Goal: Information Seeking & Learning: Compare options

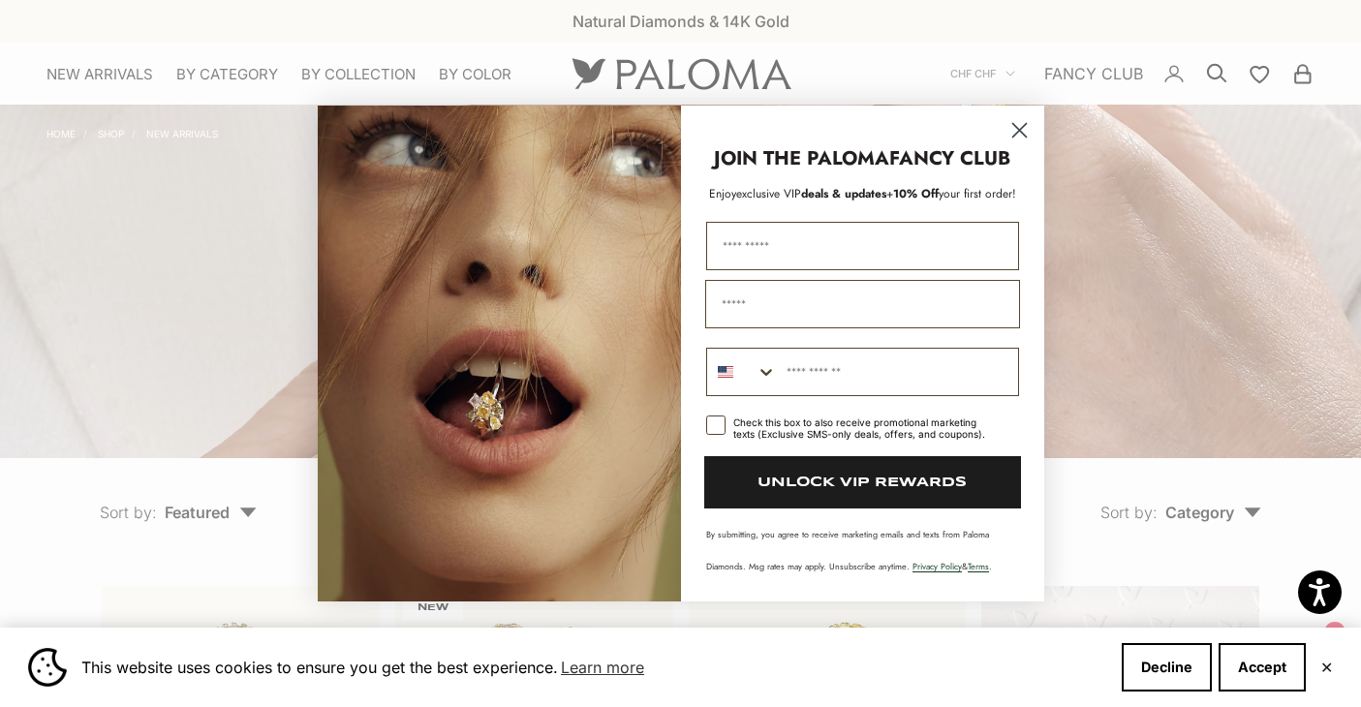
click at [1022, 125] on circle "Close dialog" at bounding box center [1018, 130] width 32 height 32
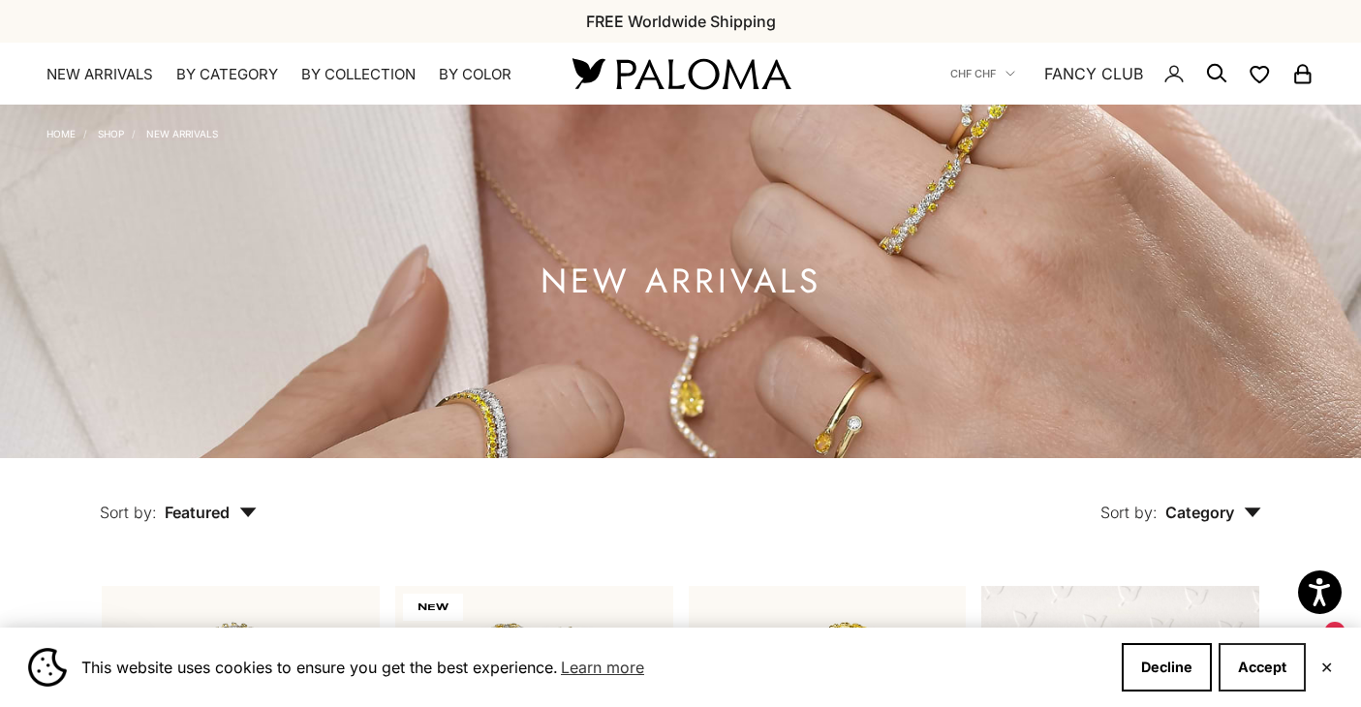
click at [1265, 665] on button "Accept" at bounding box center [1261, 667] width 87 height 48
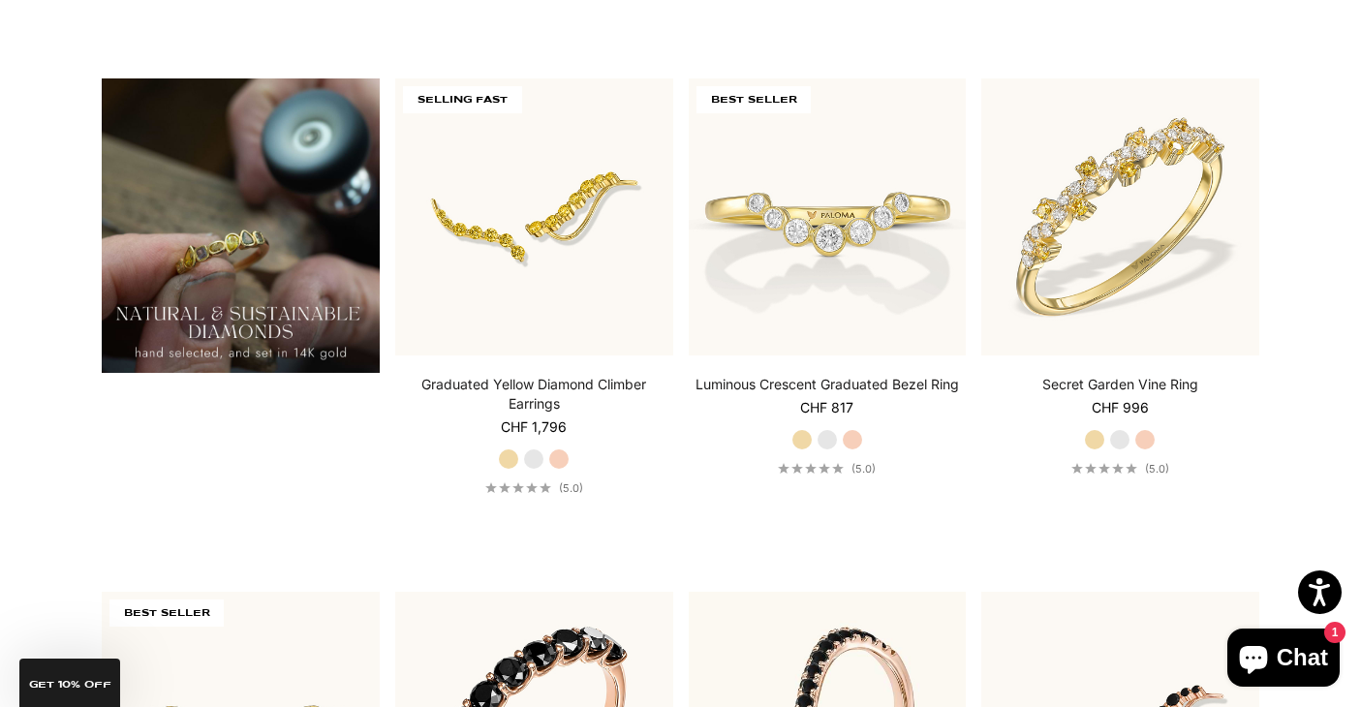
scroll to position [1513, 0]
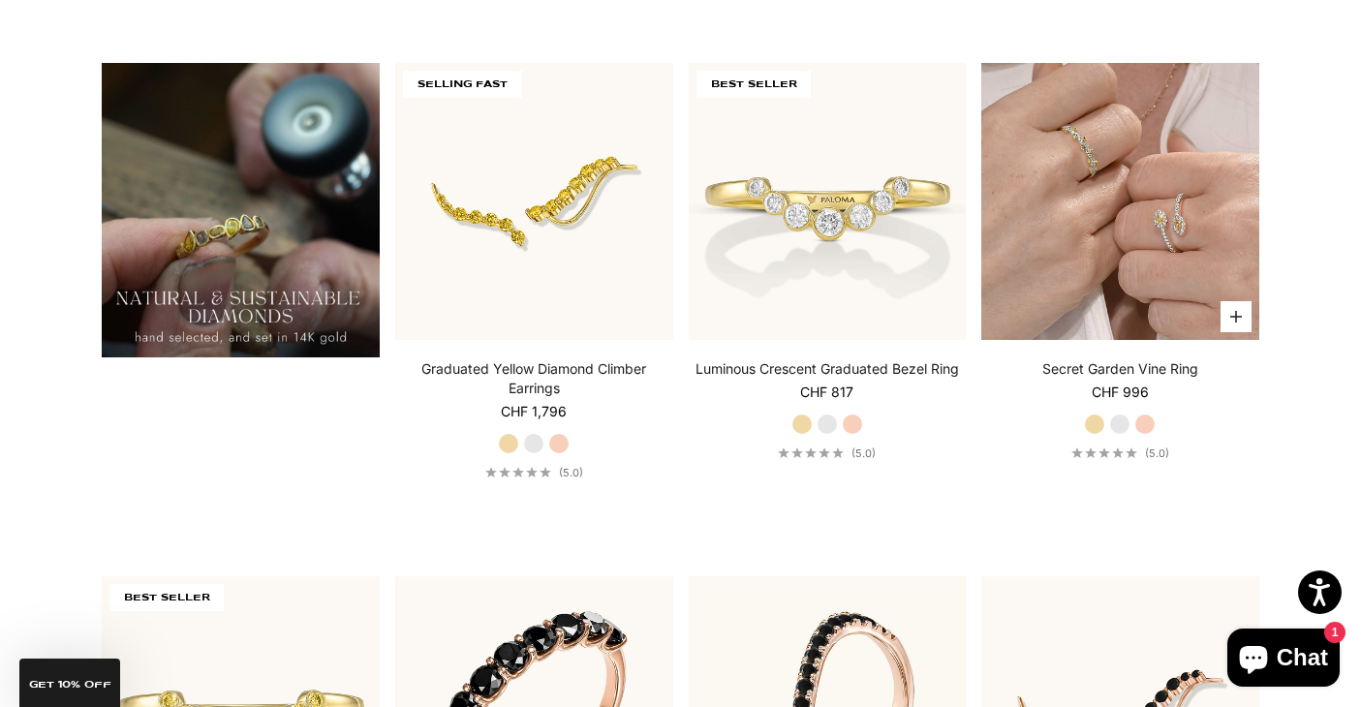
click at [1100, 145] on img at bounding box center [1120, 202] width 278 height 278
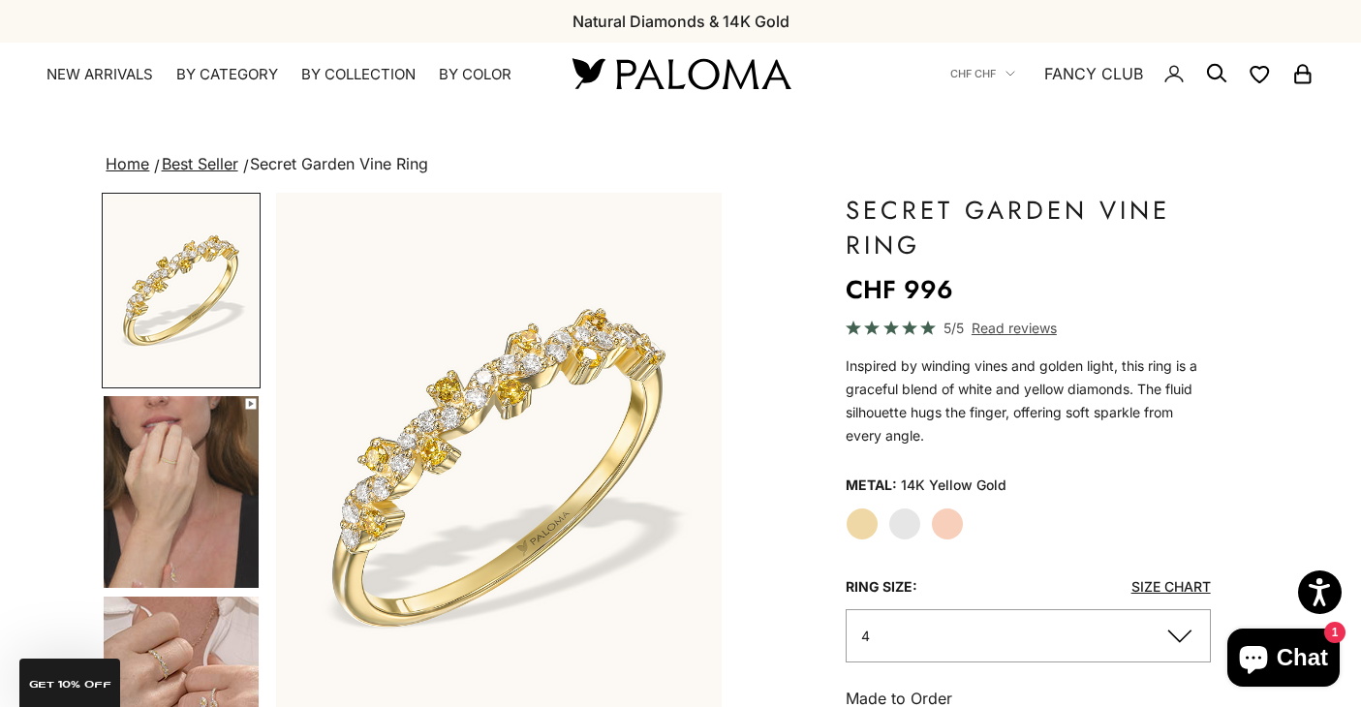
click at [907, 528] on label "White Gold" at bounding box center [904, 523] width 33 height 33
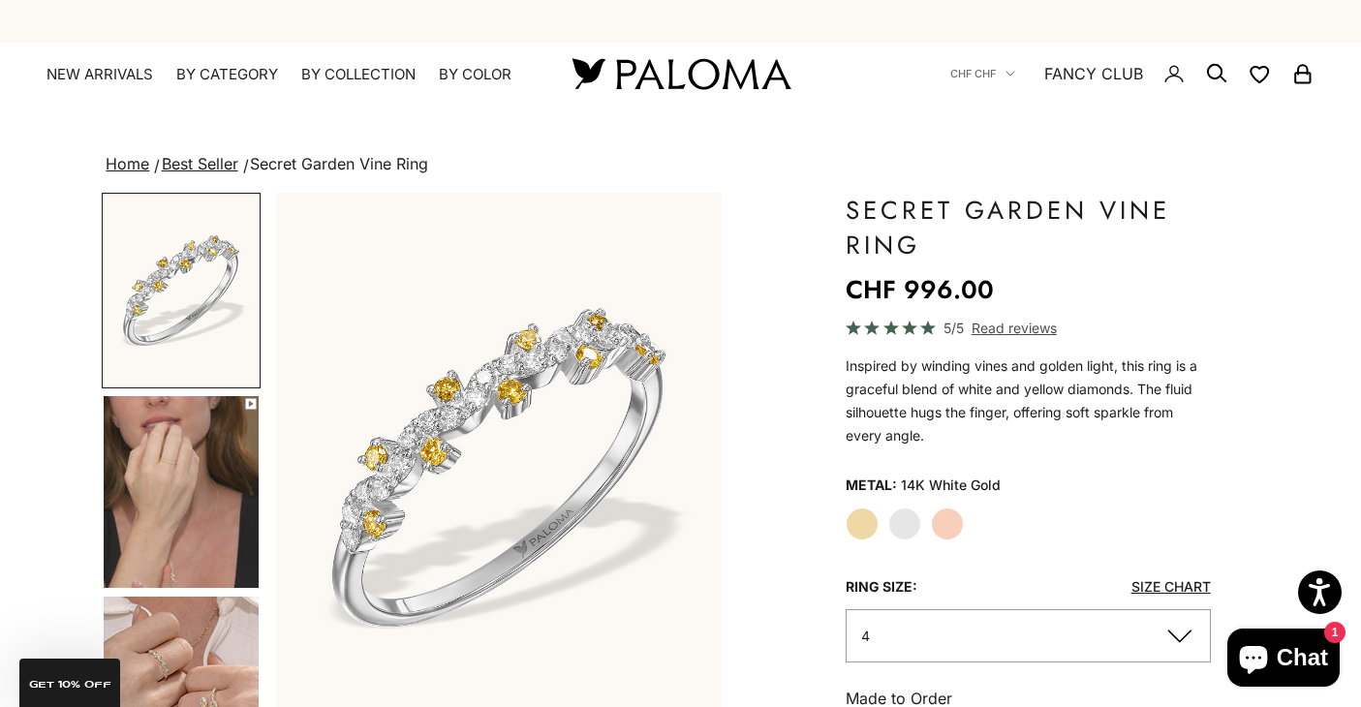
click at [950, 528] on label "Rose Gold" at bounding box center [947, 523] width 33 height 33
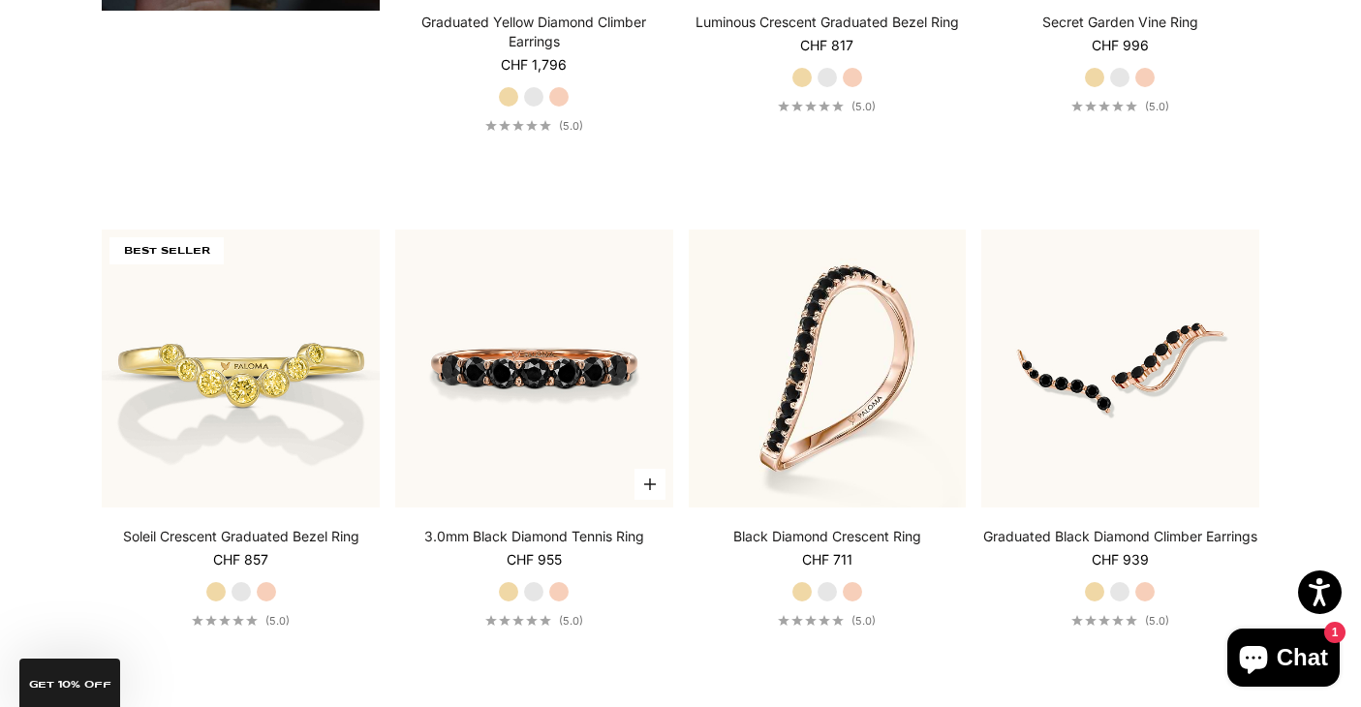
scroll to position [1879, 0]
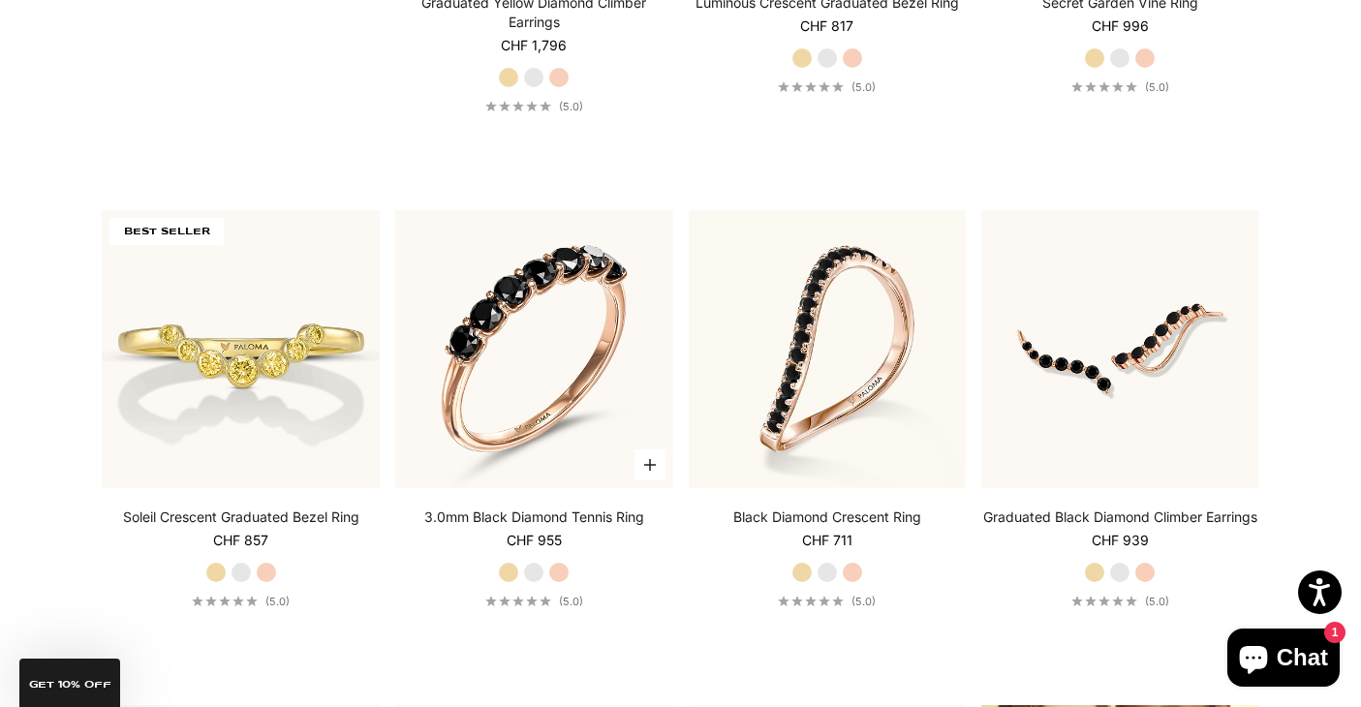
click at [537, 565] on label "White Gold" at bounding box center [533, 572] width 21 height 21
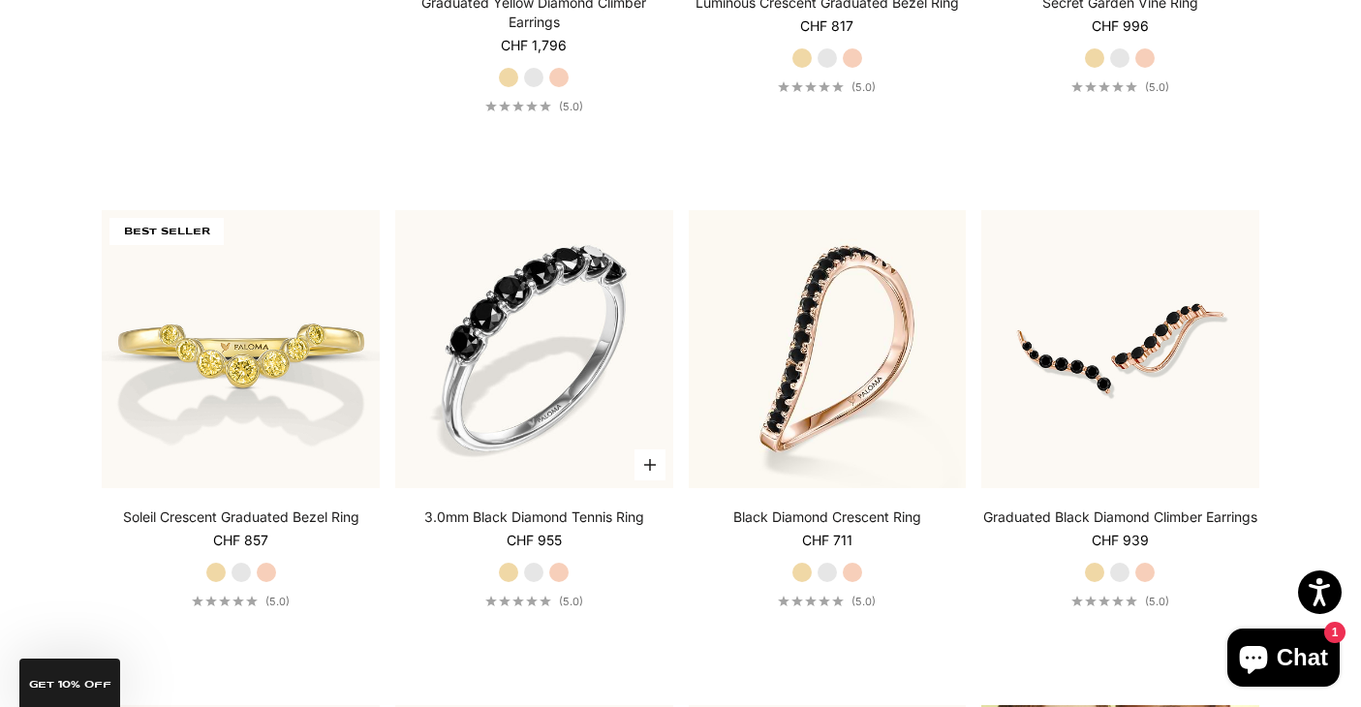
click at [561, 570] on label "Rose Gold" at bounding box center [558, 572] width 21 height 21
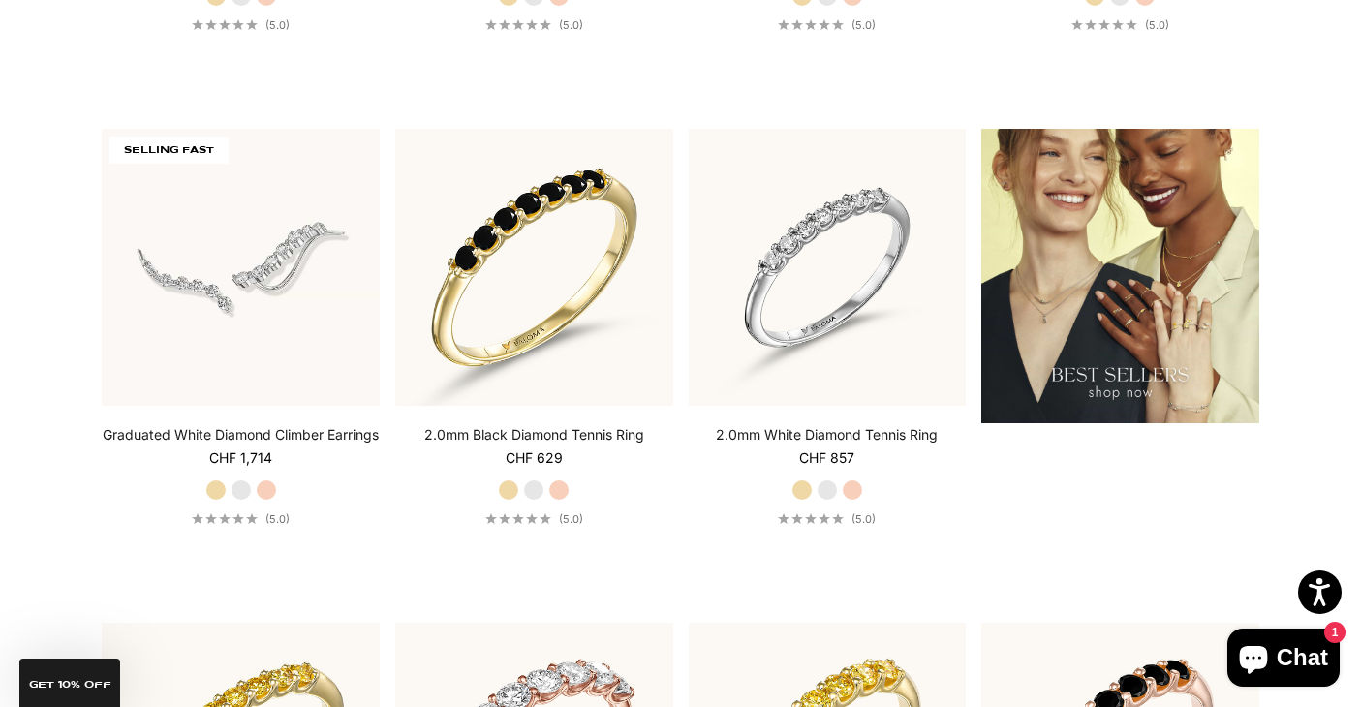
scroll to position [2467, 0]
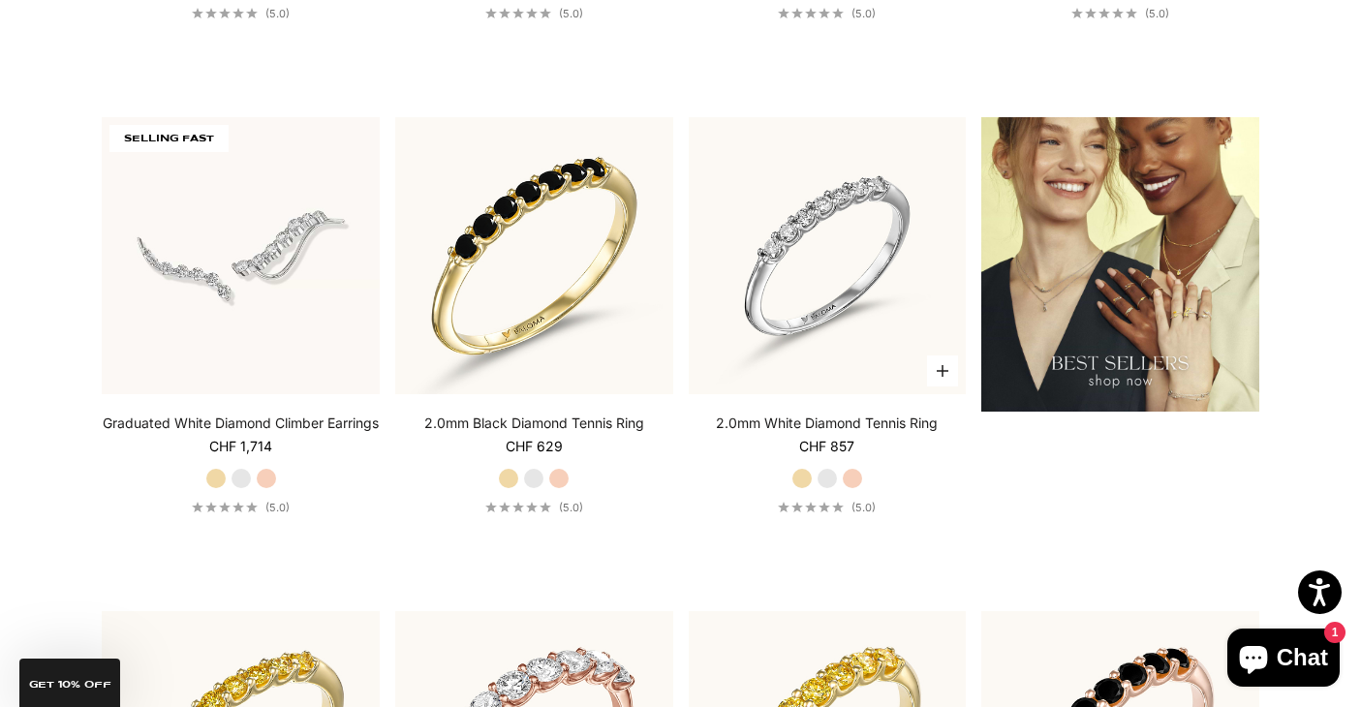
click at [832, 481] on label "White Gold" at bounding box center [826, 478] width 21 height 21
click at [852, 478] on label "Rose Gold" at bounding box center [852, 478] width 21 height 21
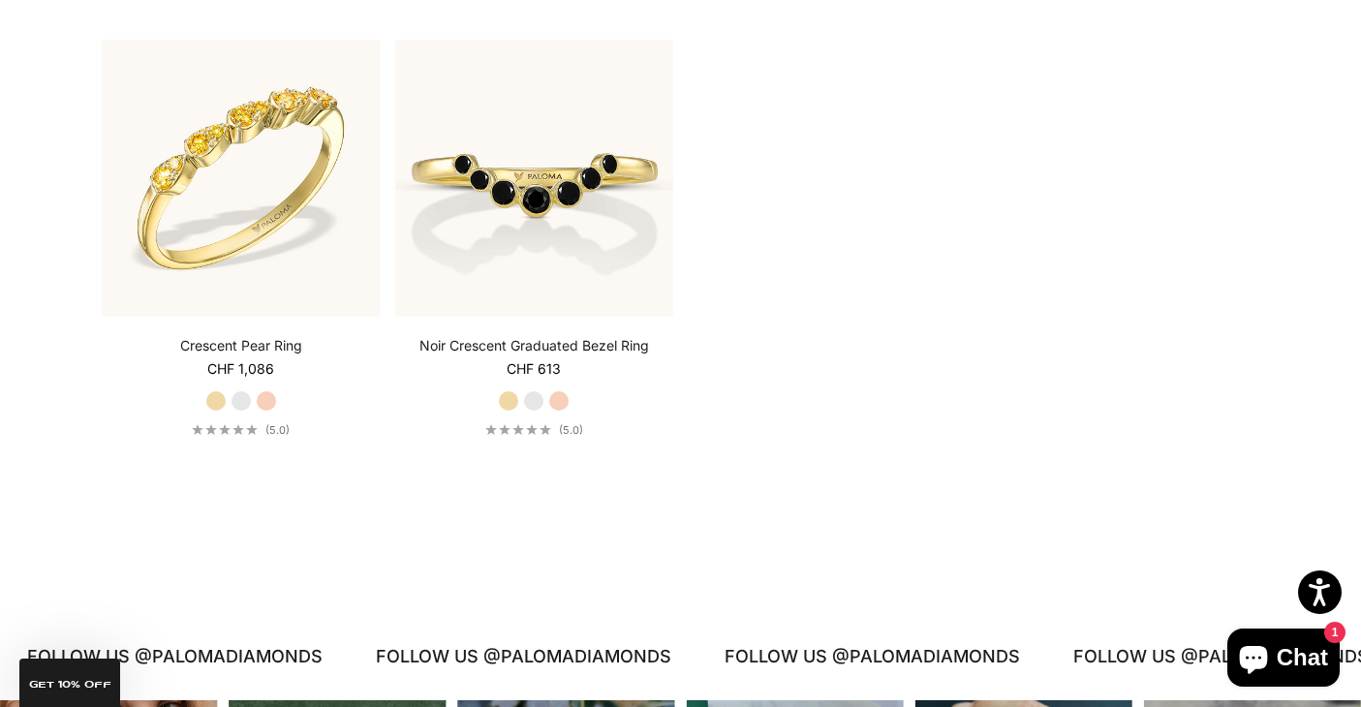
scroll to position [3442, 0]
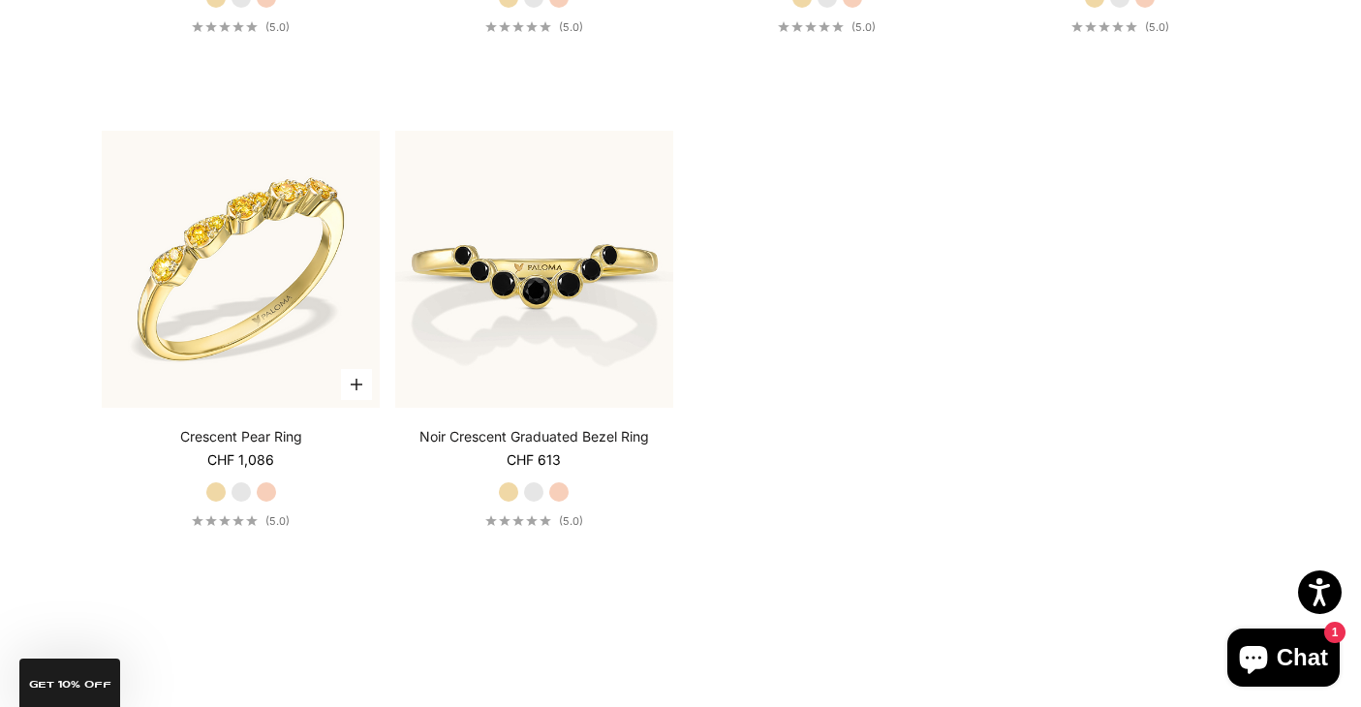
click at [243, 503] on label "White Gold" at bounding box center [240, 491] width 21 height 21
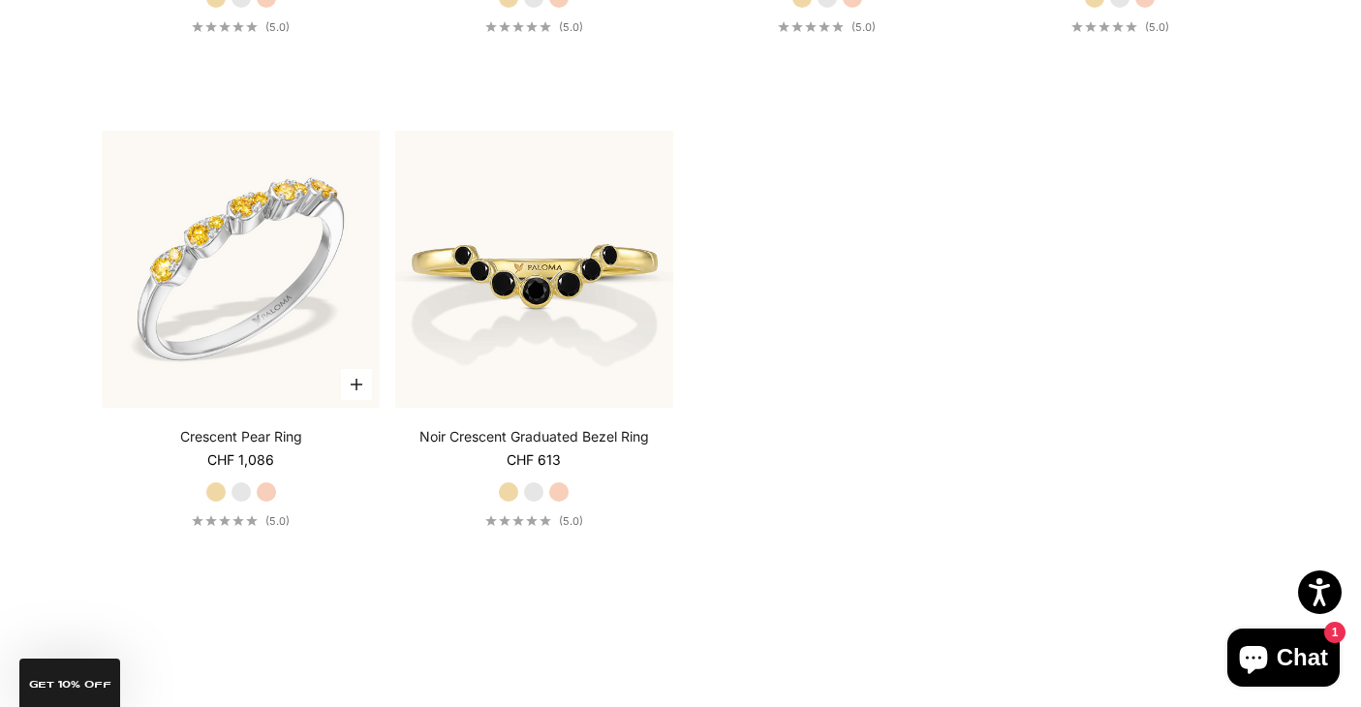
click at [263, 503] on label "Rose Gold" at bounding box center [266, 491] width 21 height 21
click at [543, 503] on label "White Gold" at bounding box center [533, 491] width 21 height 21
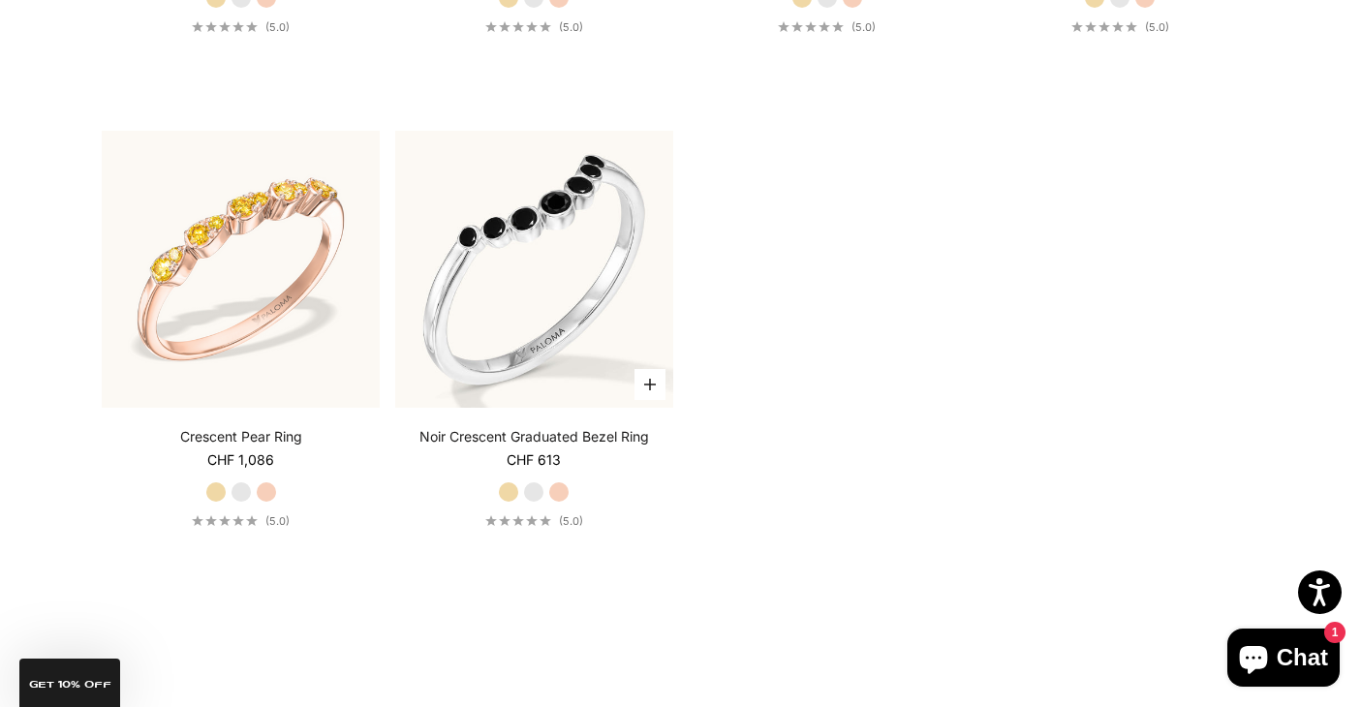
click at [563, 503] on label "Rose Gold" at bounding box center [558, 491] width 21 height 21
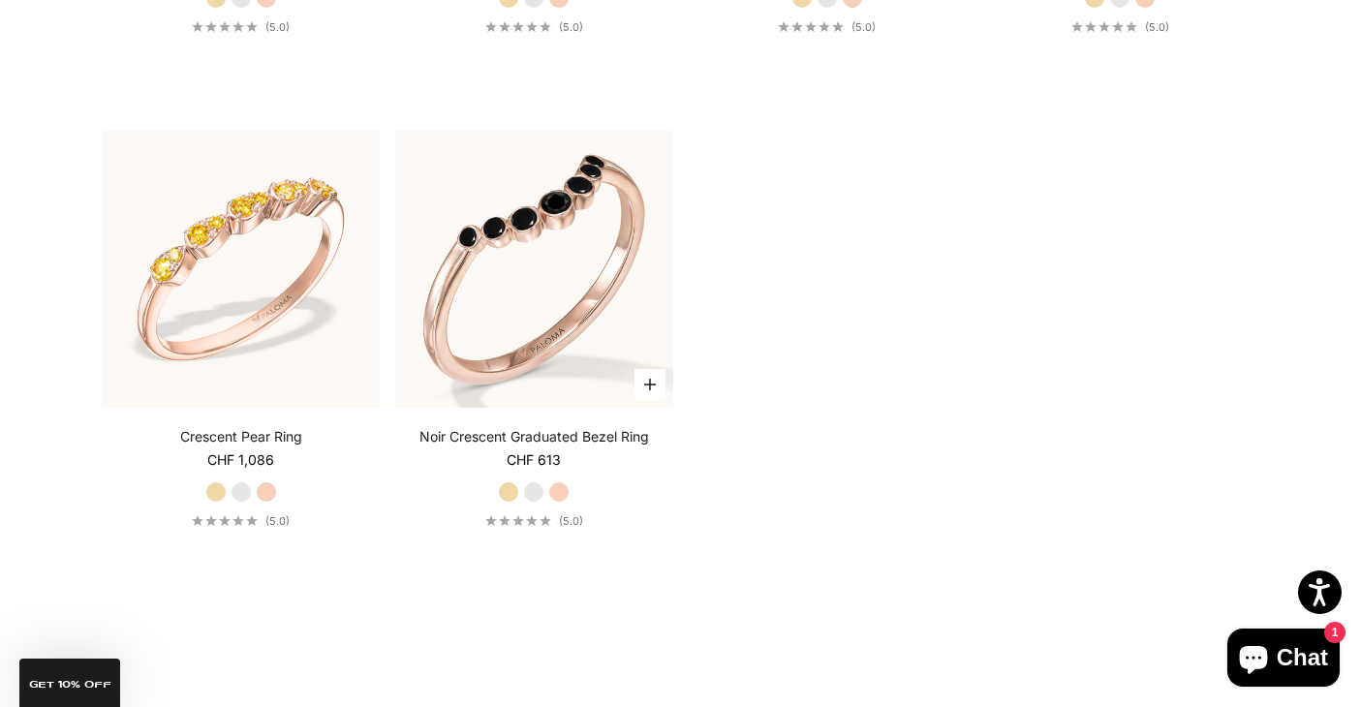
click at [535, 503] on label "White Gold" at bounding box center [533, 491] width 21 height 21
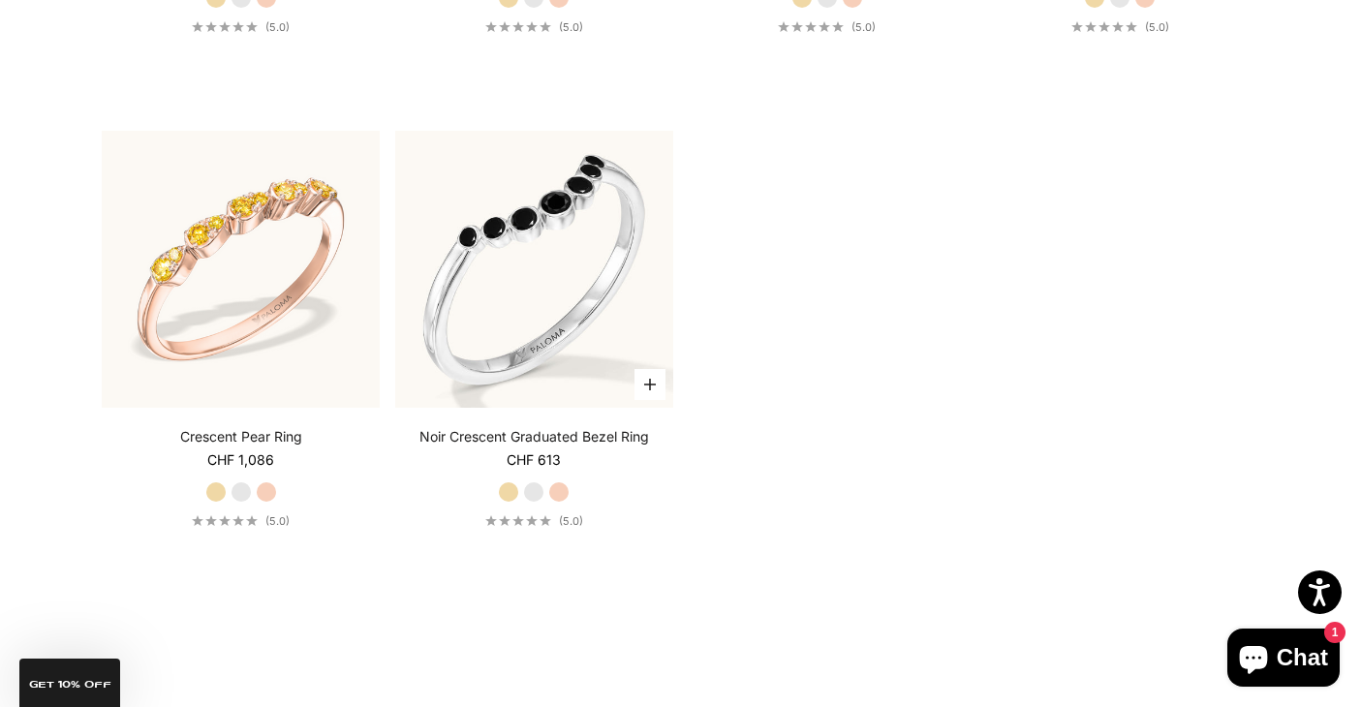
click at [564, 503] on label "Rose Gold" at bounding box center [558, 491] width 21 height 21
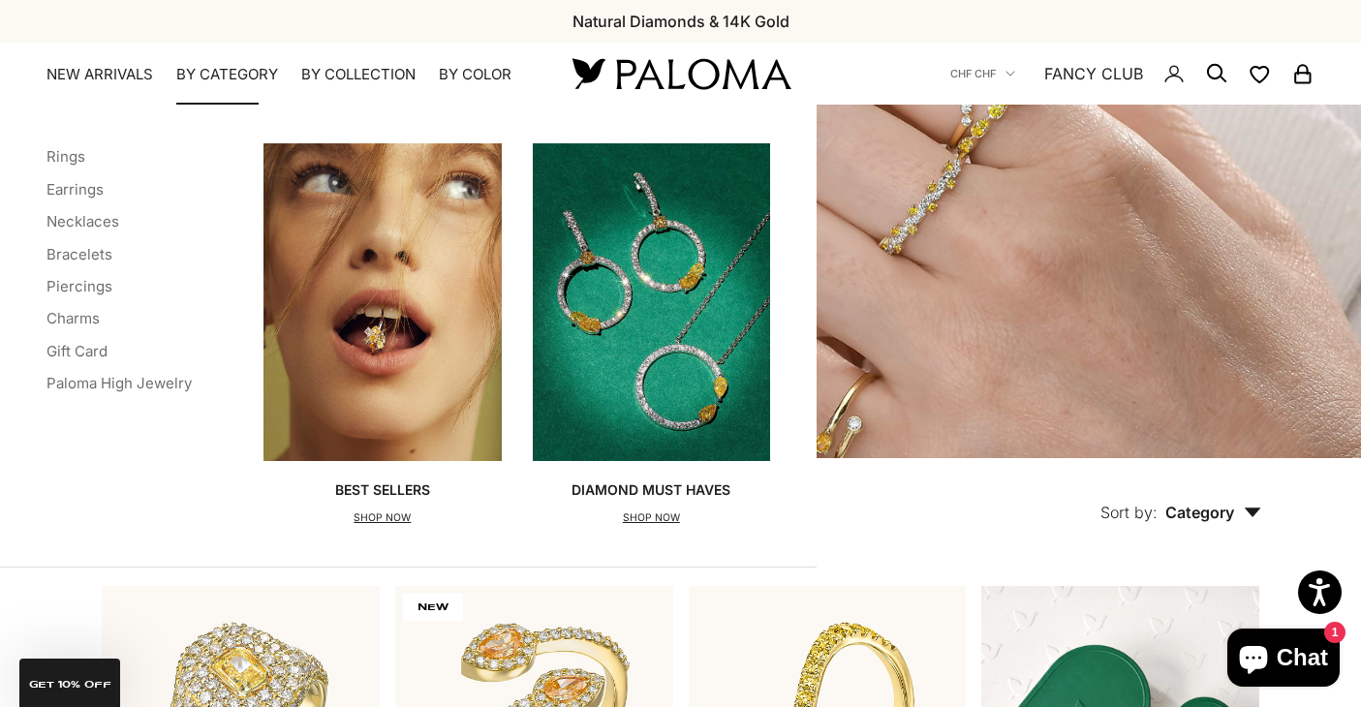
scroll to position [0, 0]
click at [77, 156] on link "Rings" at bounding box center [65, 156] width 39 height 18
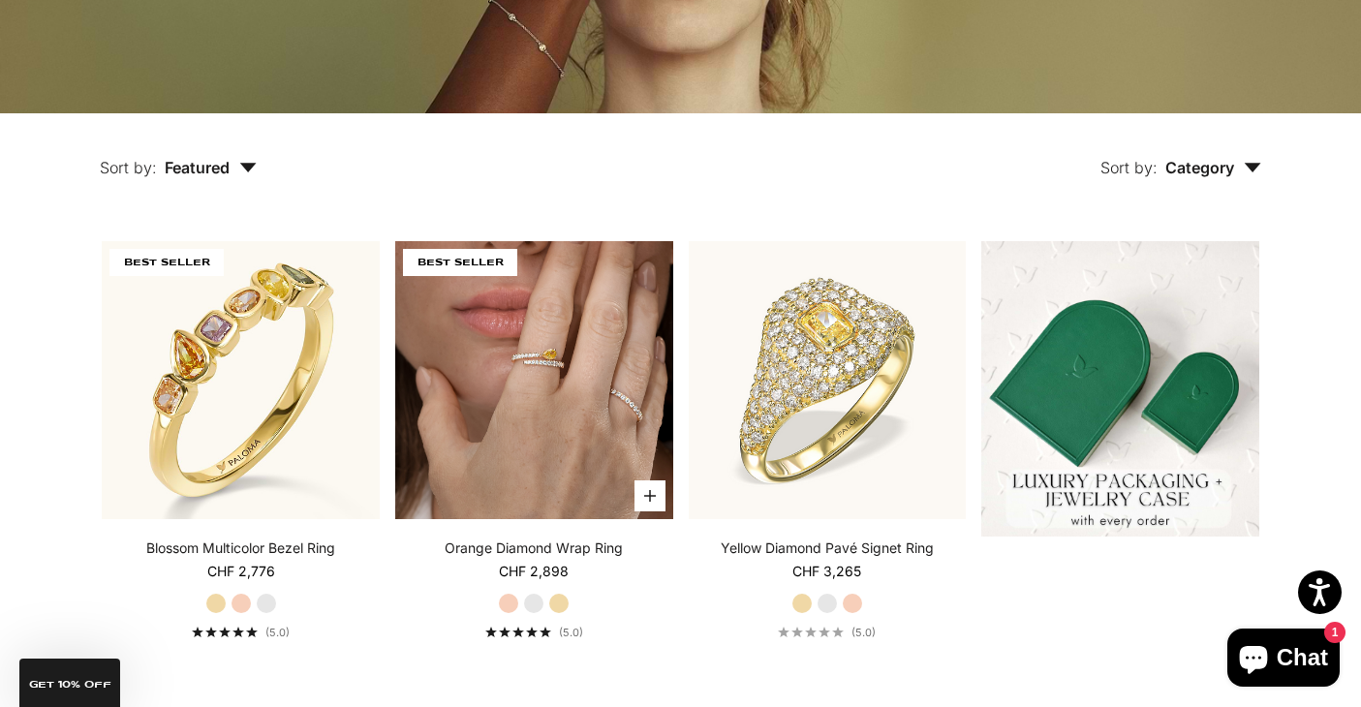
scroll to position [426, 0]
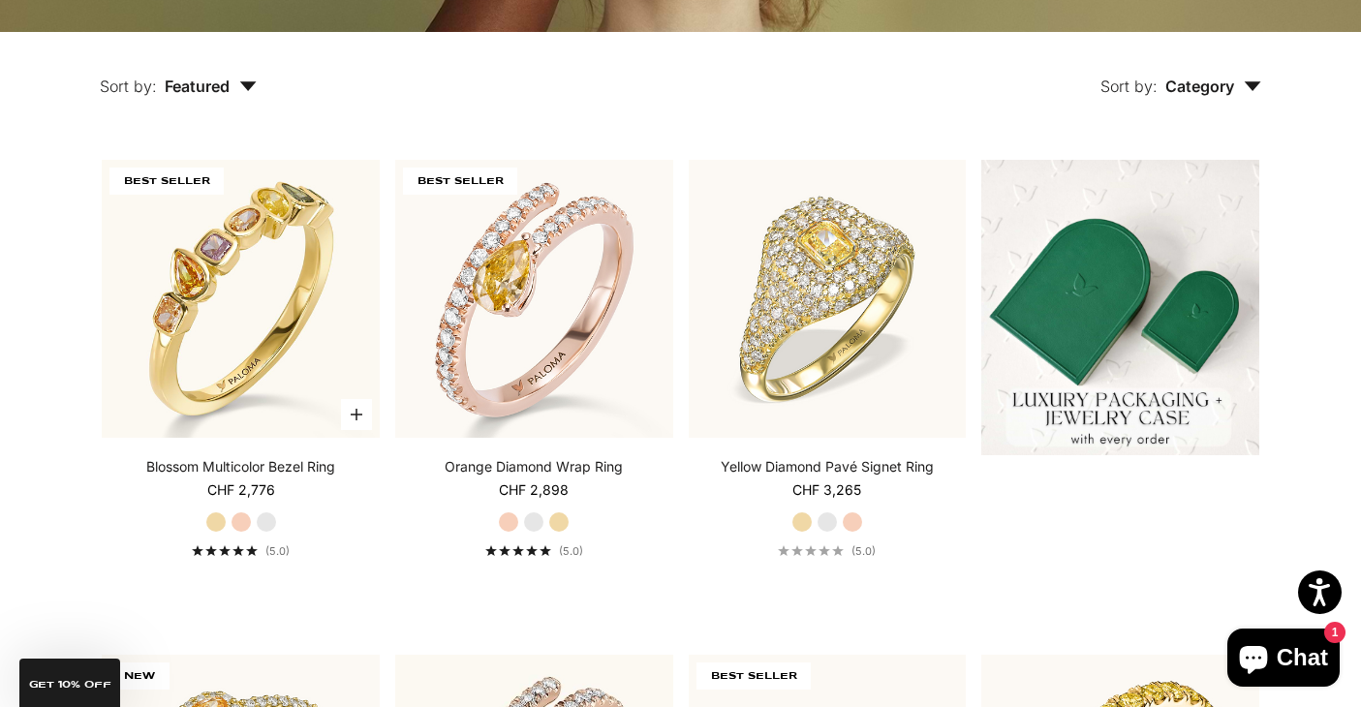
click at [245, 524] on label "Rose Gold" at bounding box center [240, 521] width 21 height 21
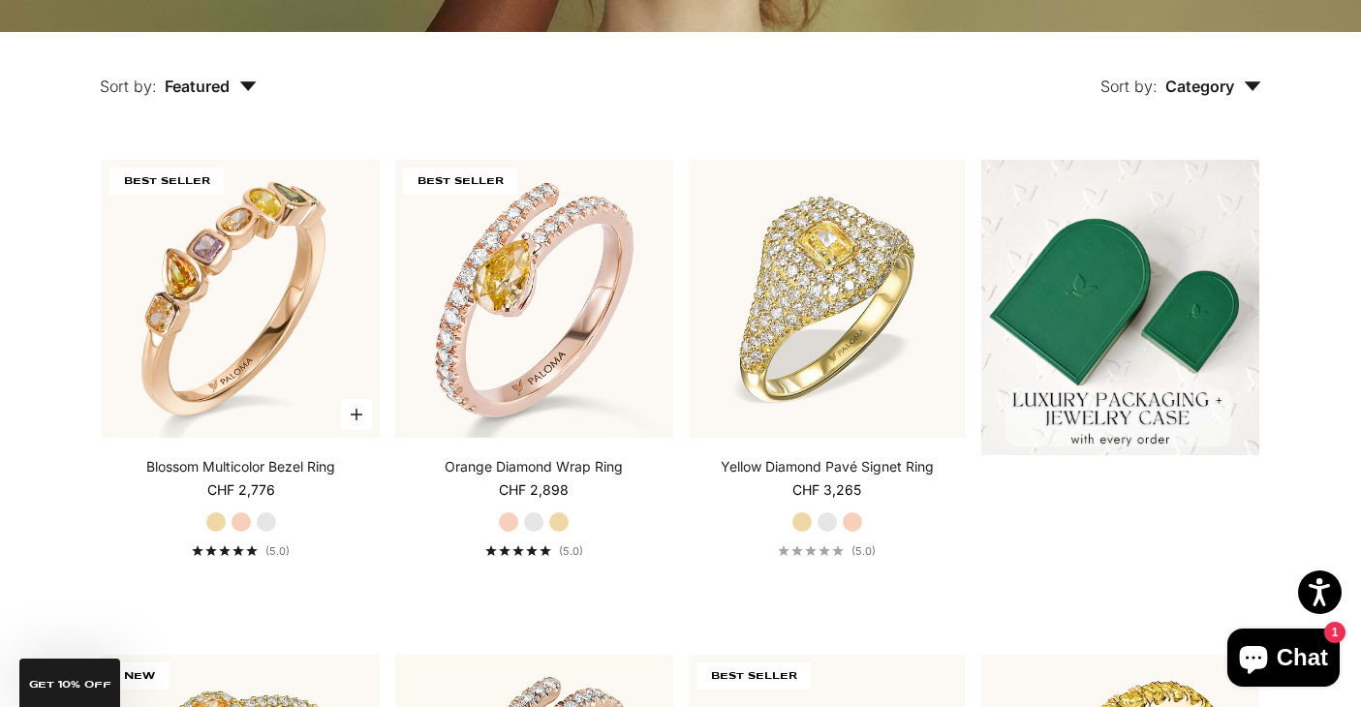
click at [266, 521] on label "White Gold" at bounding box center [266, 521] width 21 height 21
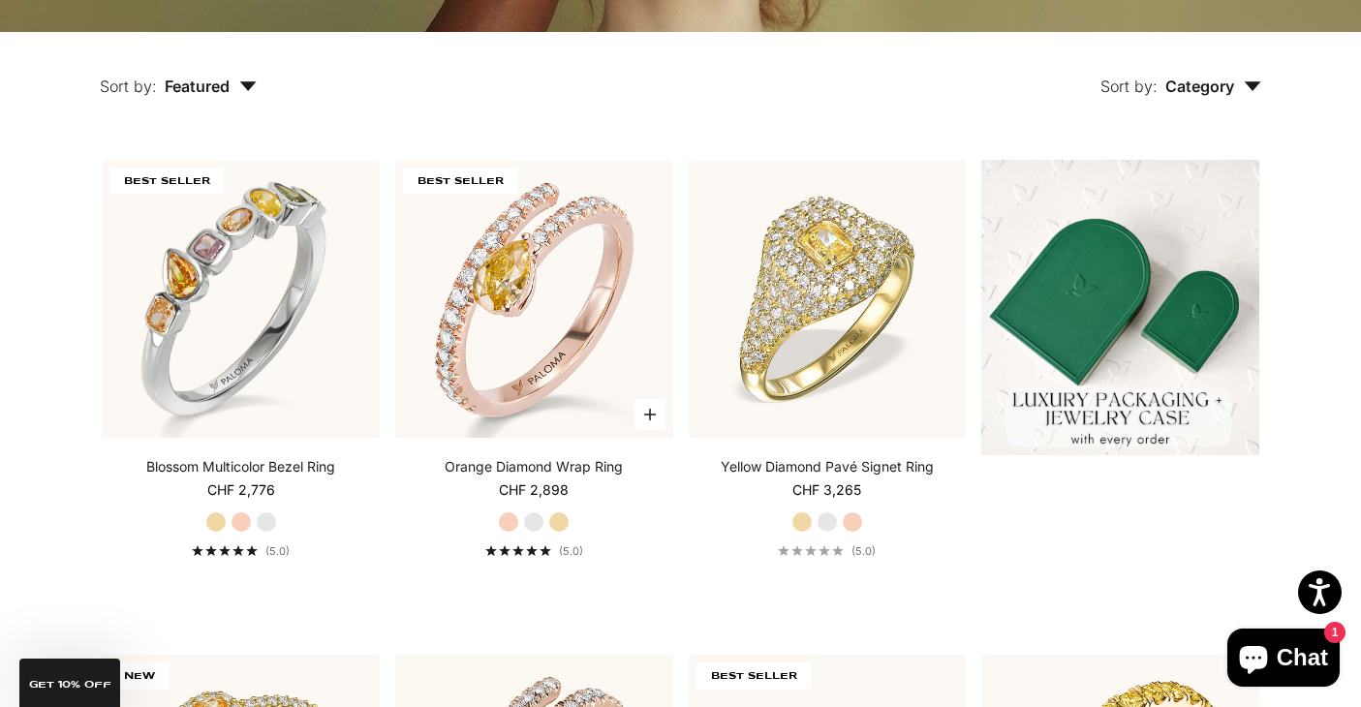
click at [531, 526] on label "White Gold" at bounding box center [533, 521] width 21 height 21
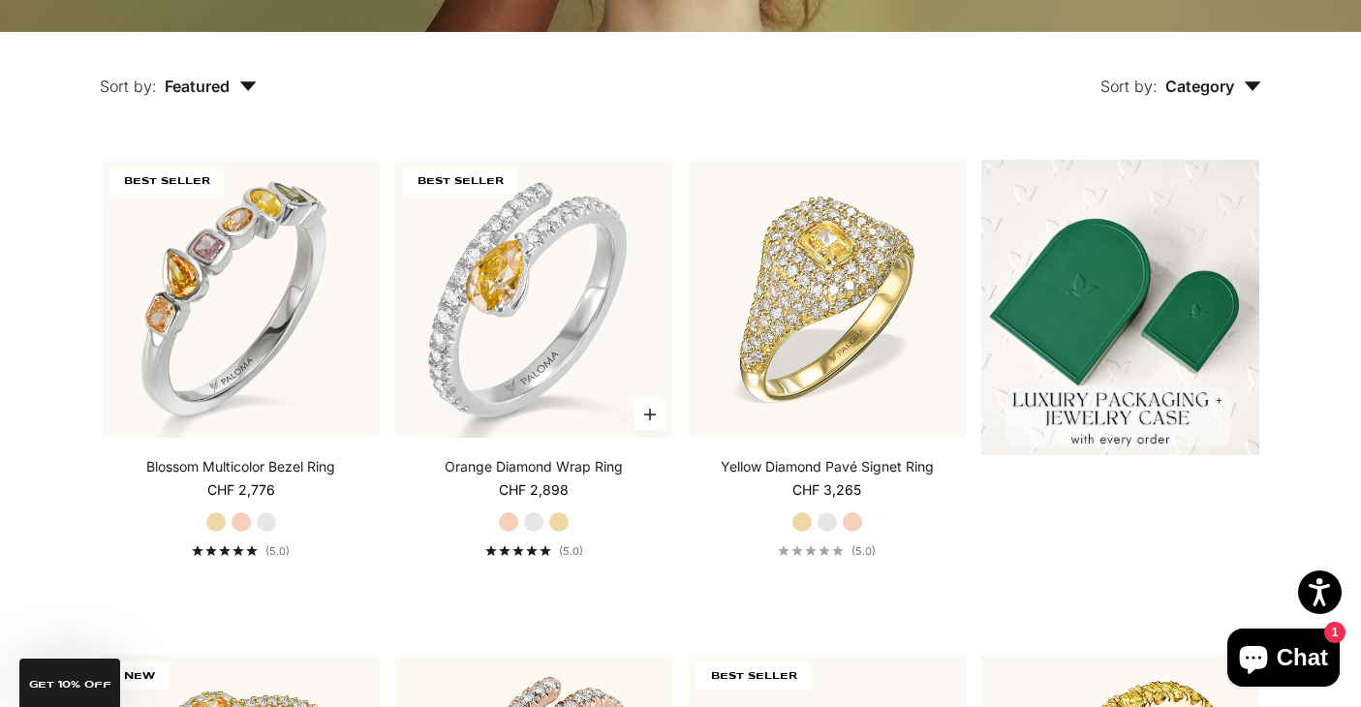
click at [561, 523] on label "Yellow Gold" at bounding box center [558, 521] width 21 height 21
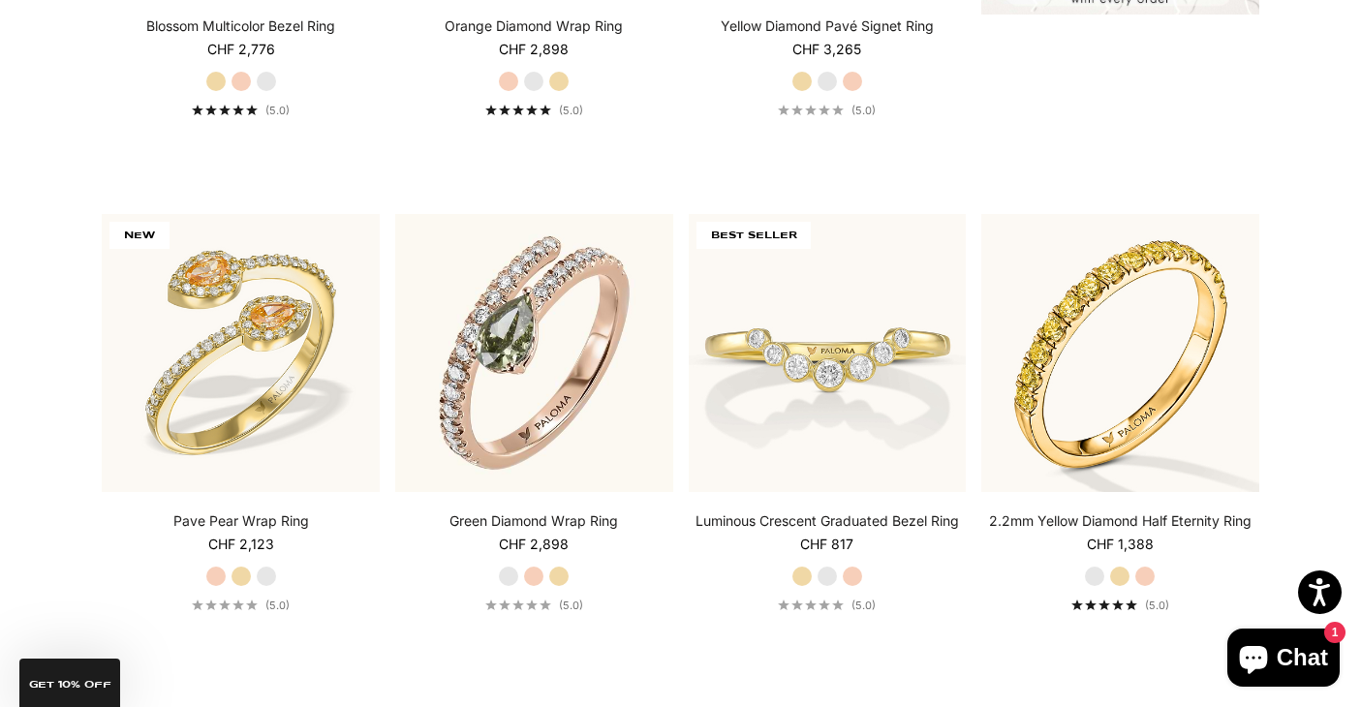
scroll to position [892, 0]
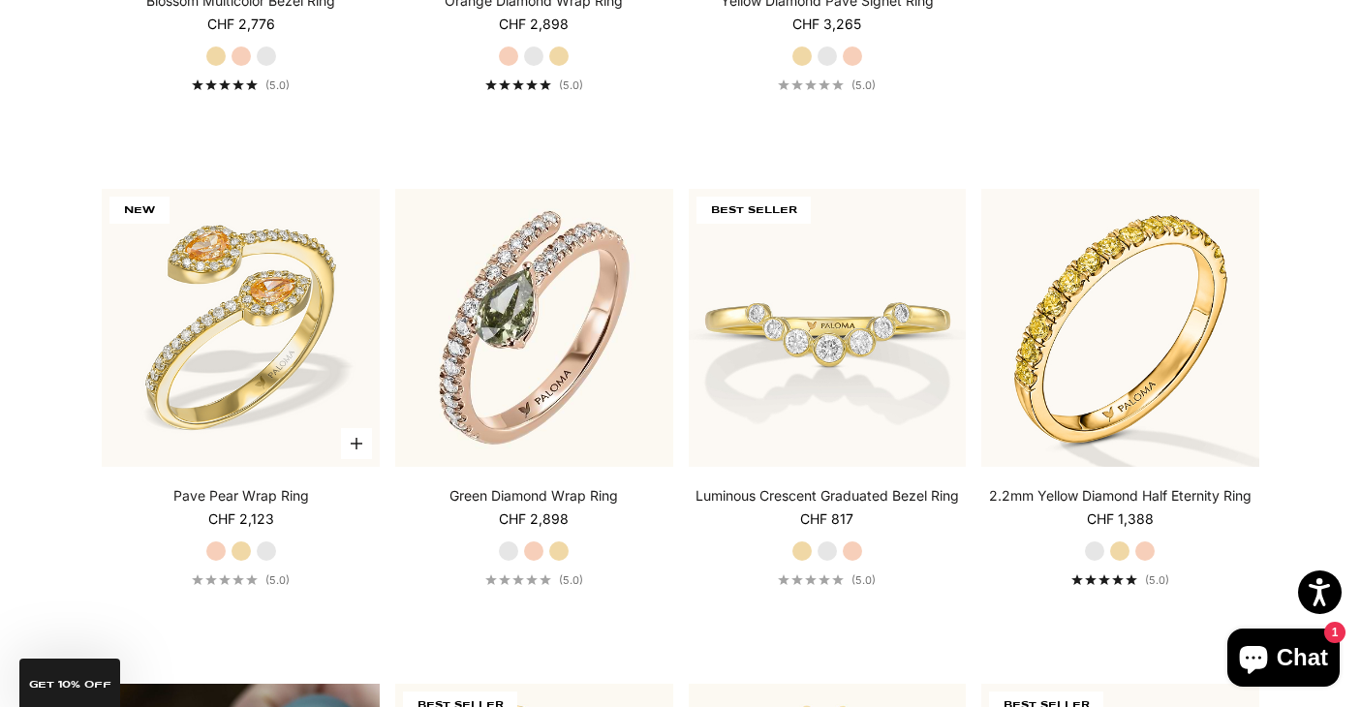
click at [242, 549] on label "Yellow Gold" at bounding box center [240, 550] width 21 height 21
click at [264, 556] on label "White Gold" at bounding box center [266, 550] width 21 height 21
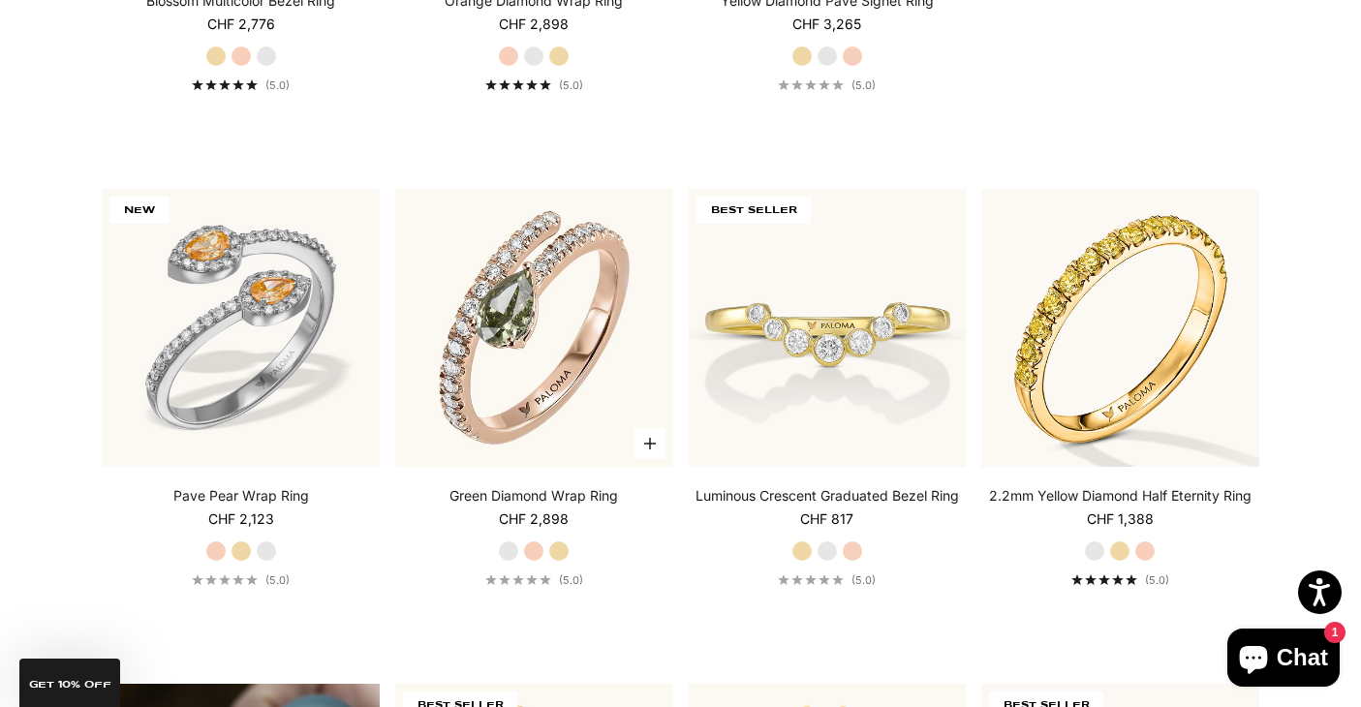
click at [537, 553] on label "Rose Gold" at bounding box center [533, 550] width 21 height 21
click at [565, 547] on label "Yellow Gold" at bounding box center [558, 550] width 21 height 21
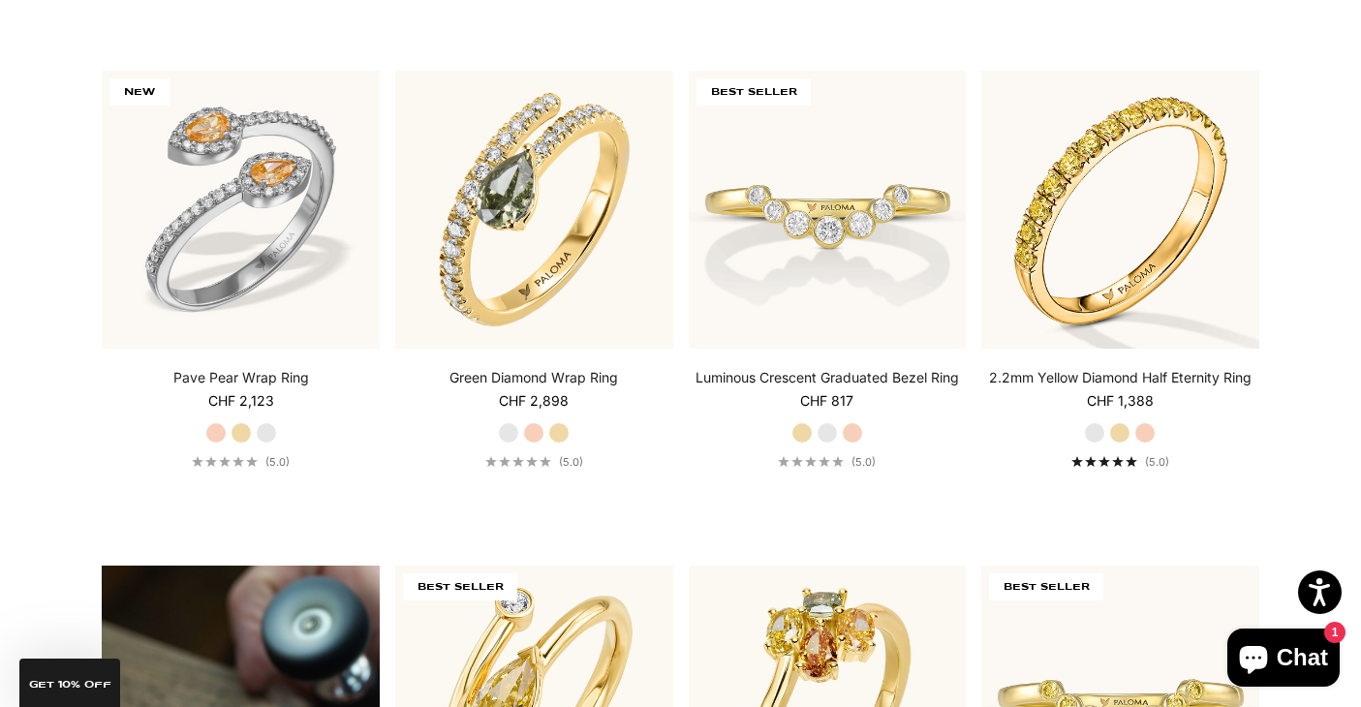
scroll to position [1013, 0]
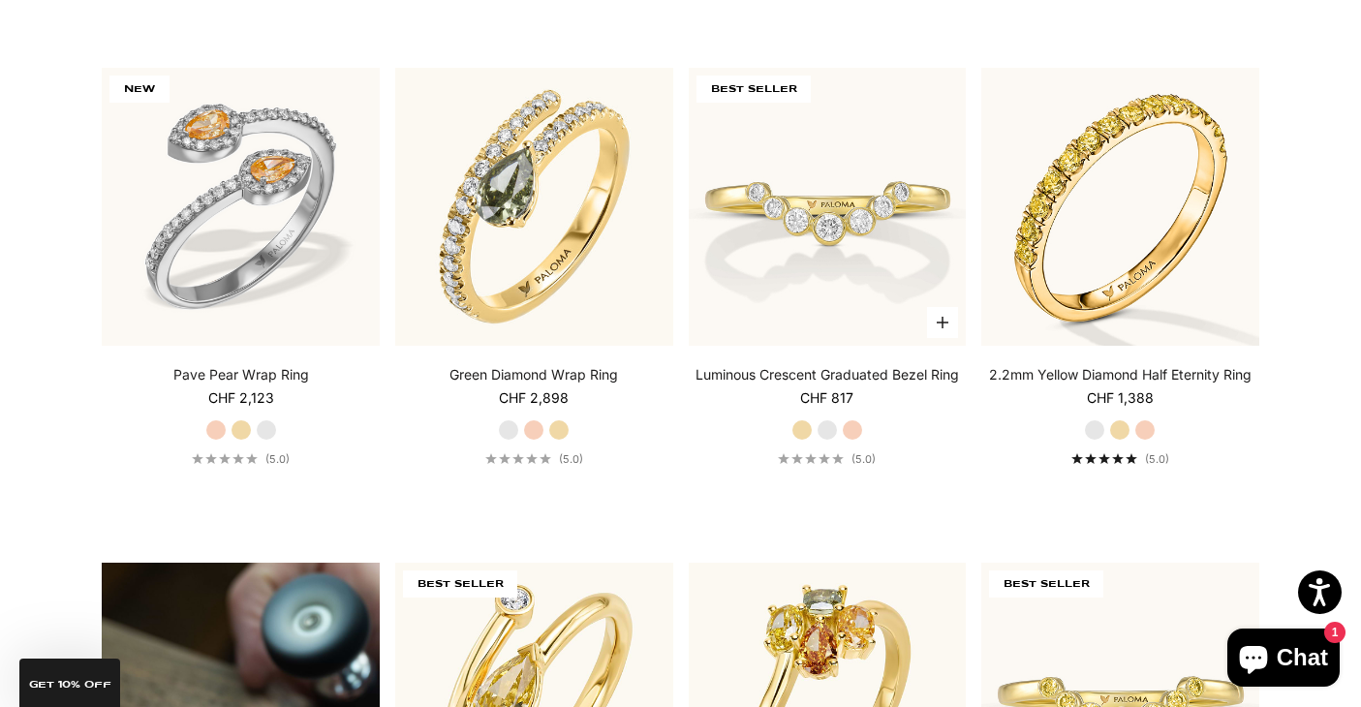
click at [833, 429] on label "White Gold" at bounding box center [826, 429] width 21 height 21
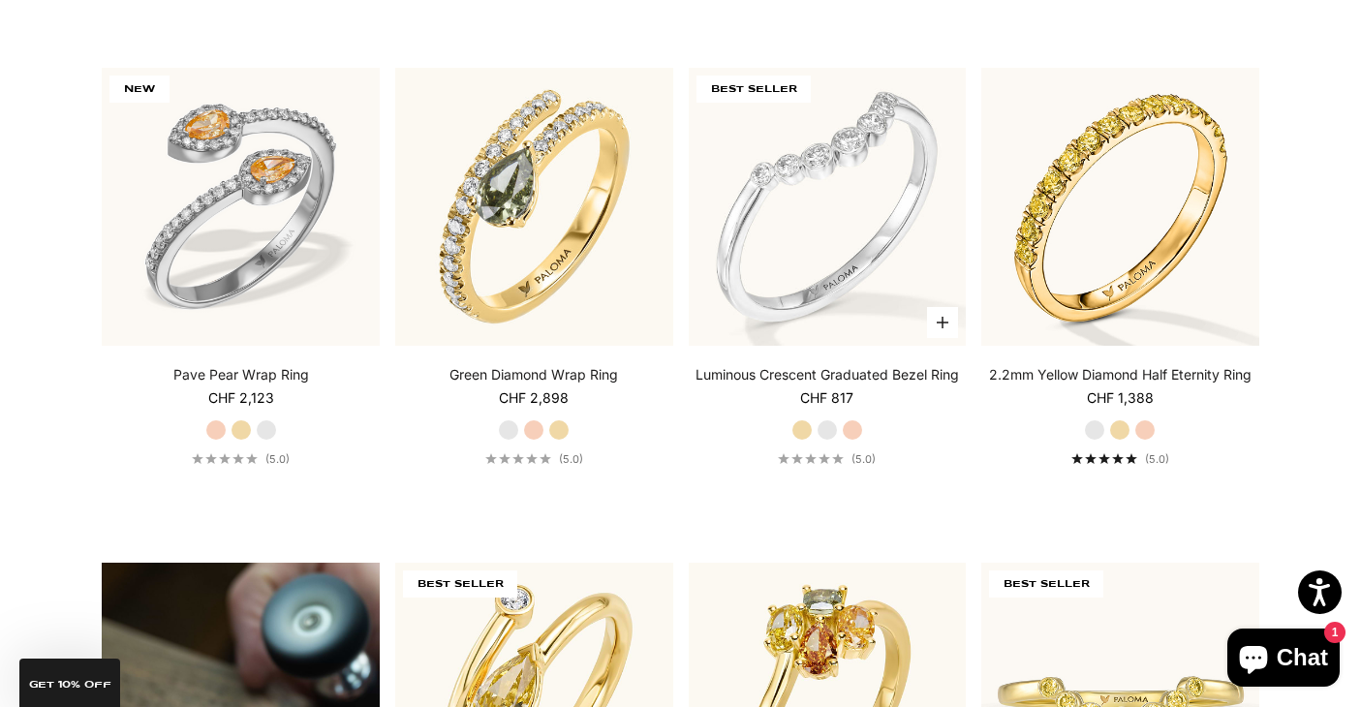
click at [851, 432] on label "Rose Gold" at bounding box center [852, 429] width 21 height 21
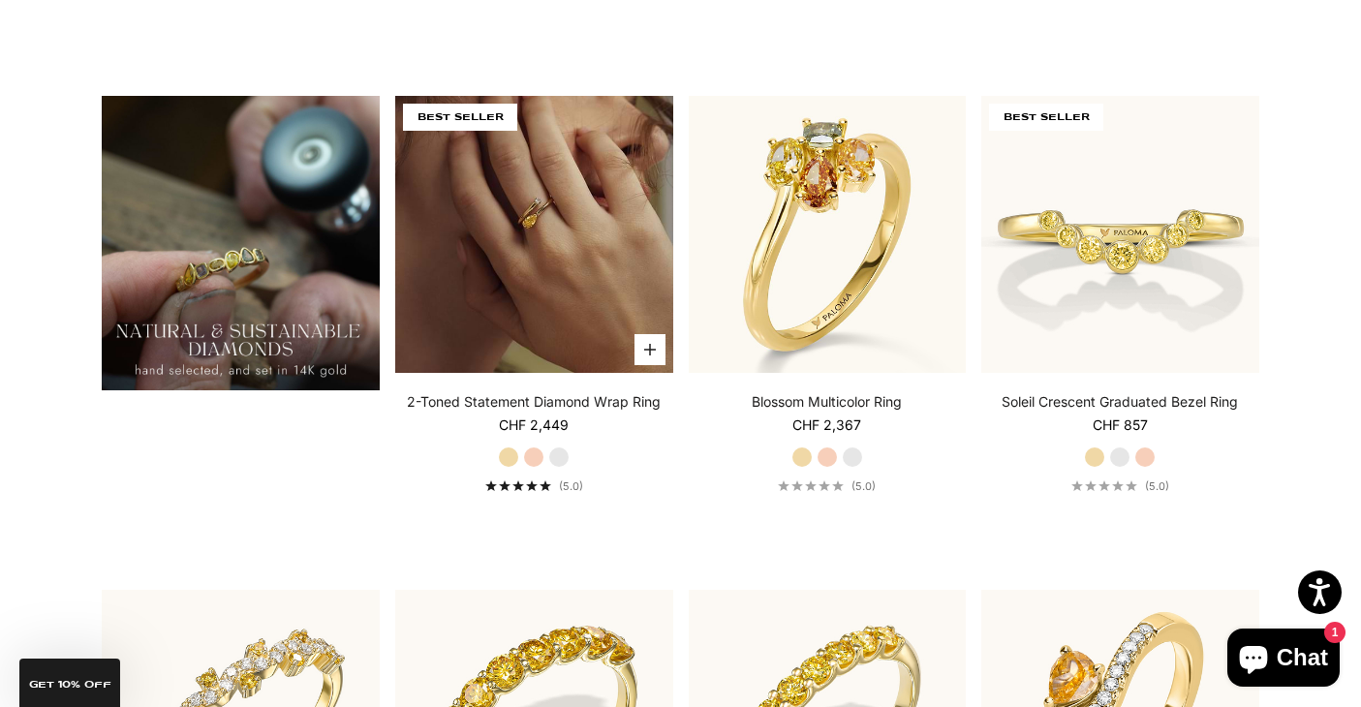
scroll to position [1482, 0]
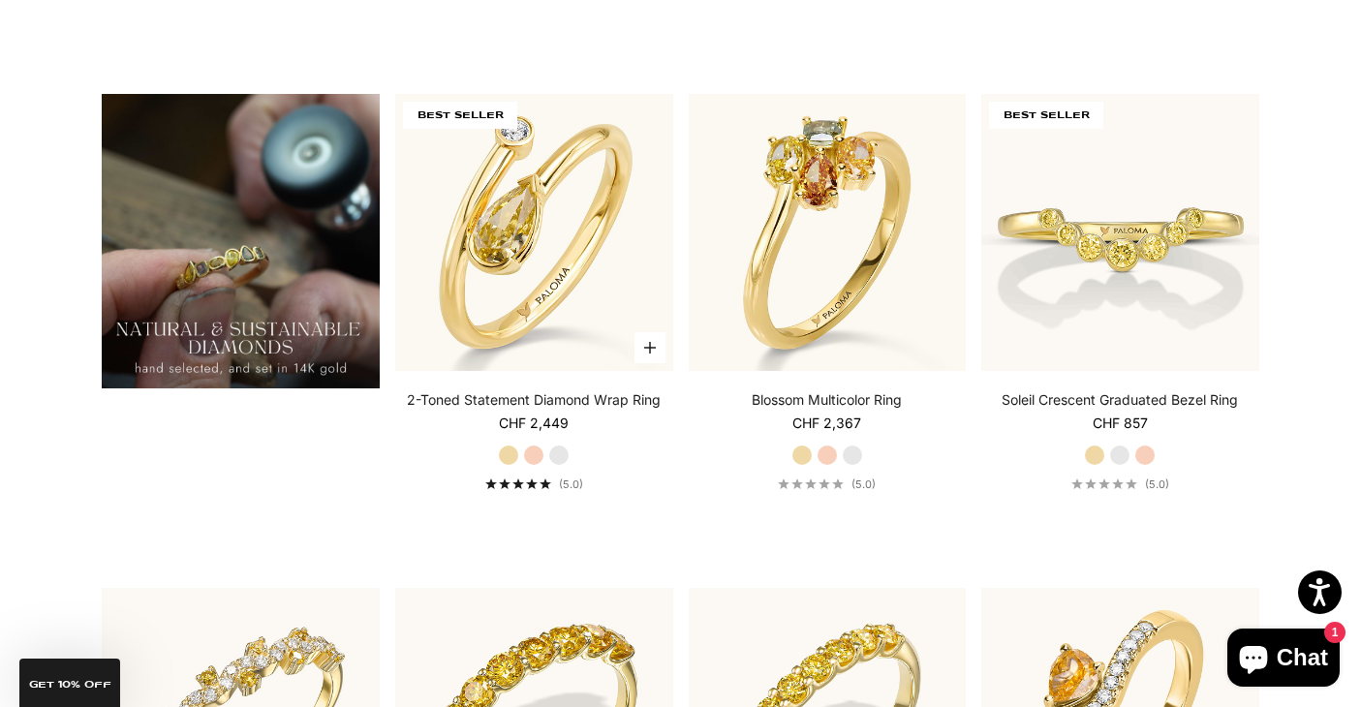
click at [536, 454] on label "Rose Gold" at bounding box center [533, 455] width 21 height 21
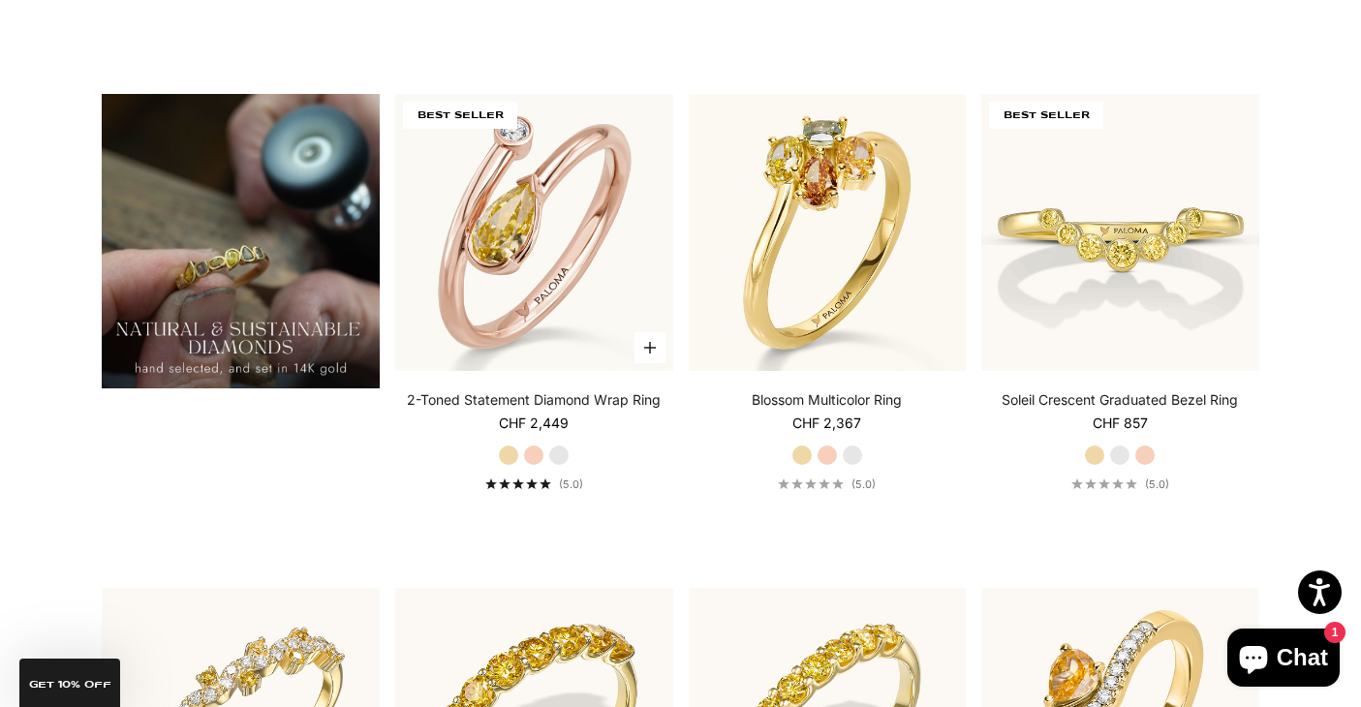
click at [557, 456] on label "White Gold" at bounding box center [558, 455] width 21 height 21
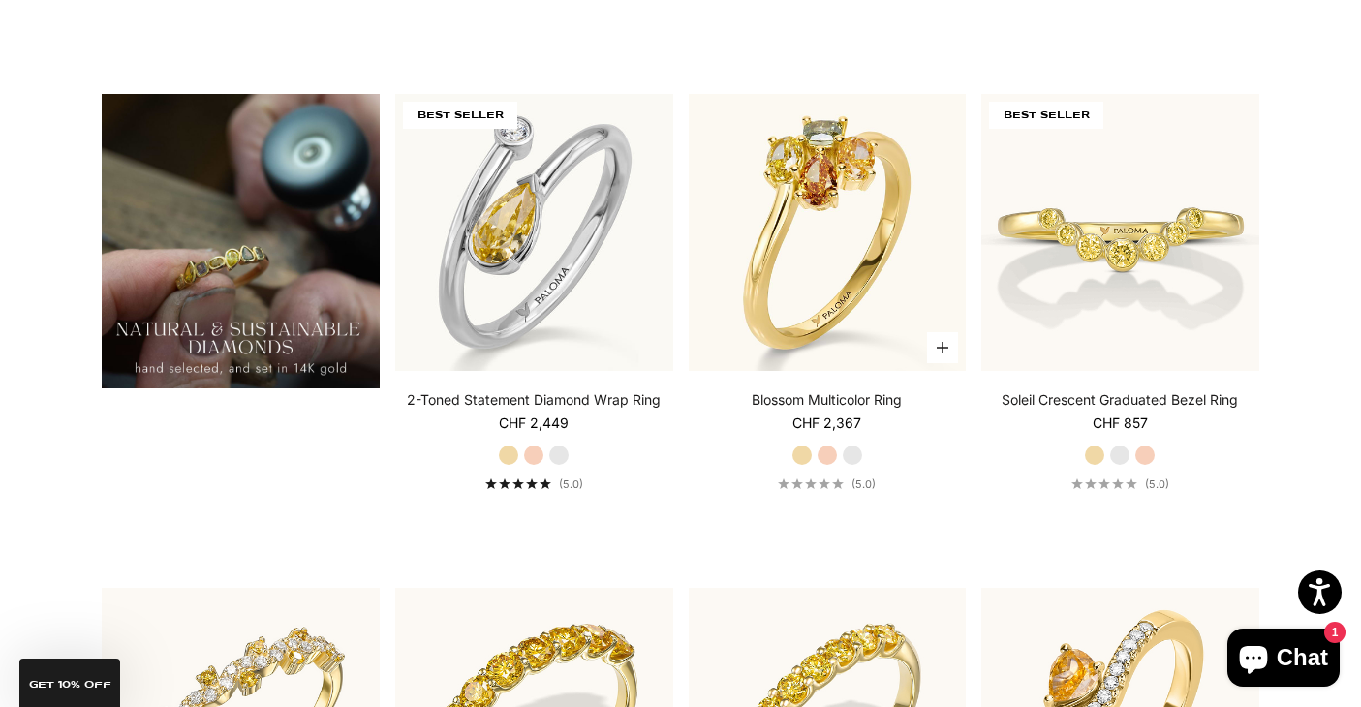
click at [837, 456] on label "Rose Gold" at bounding box center [826, 455] width 21 height 21
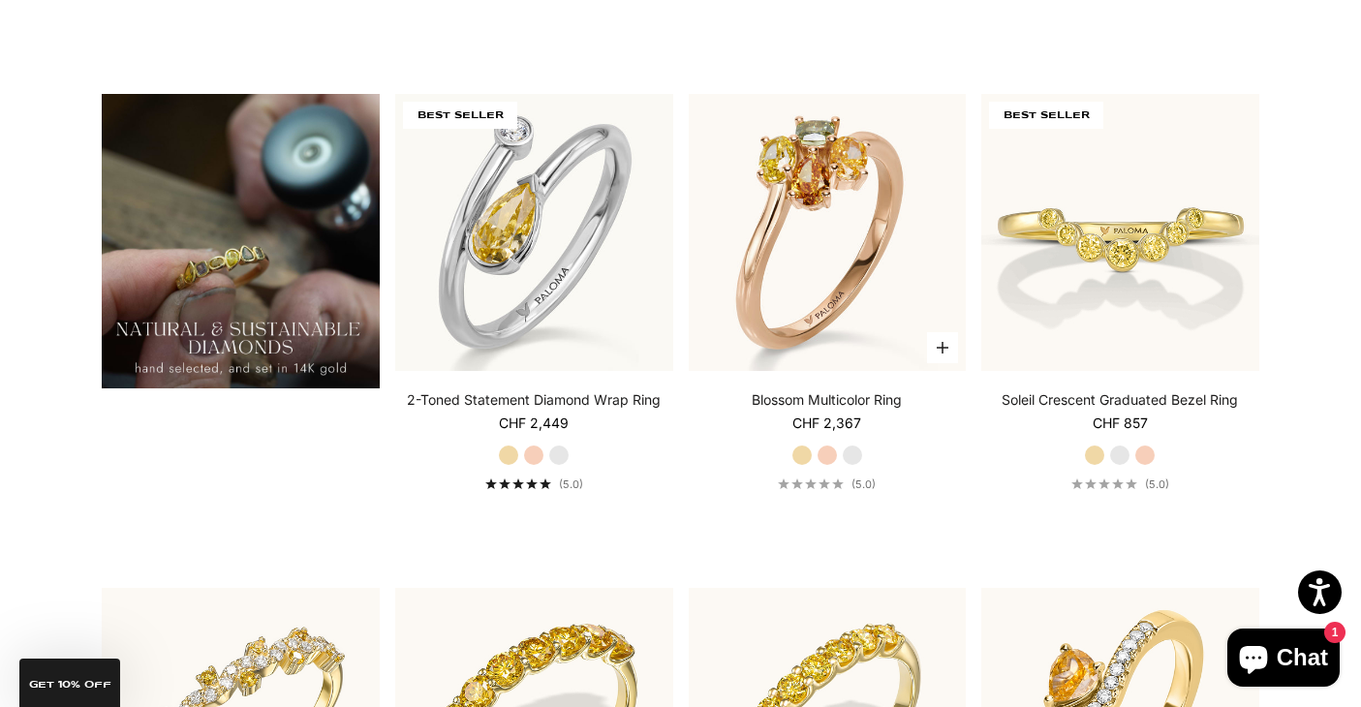
click at [849, 457] on label "White Gold" at bounding box center [852, 455] width 21 height 21
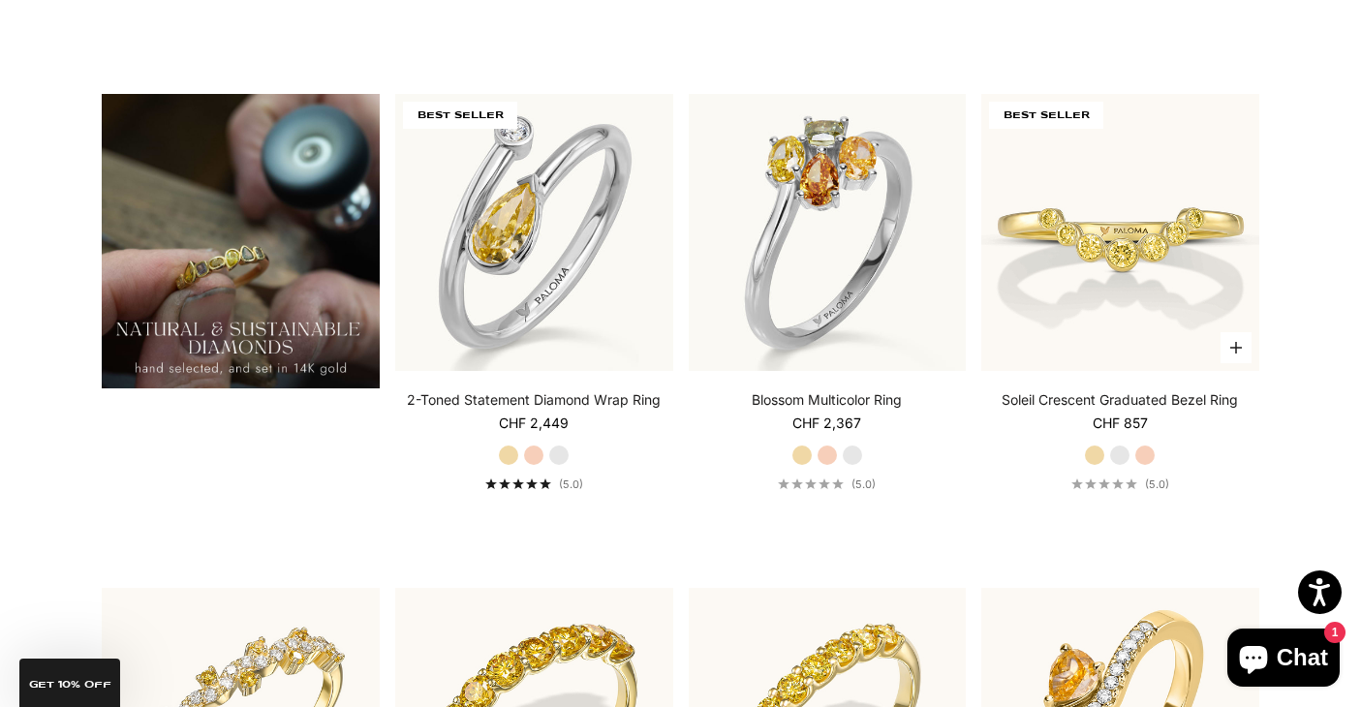
click at [1123, 456] on label "White Gold" at bounding box center [1119, 455] width 21 height 21
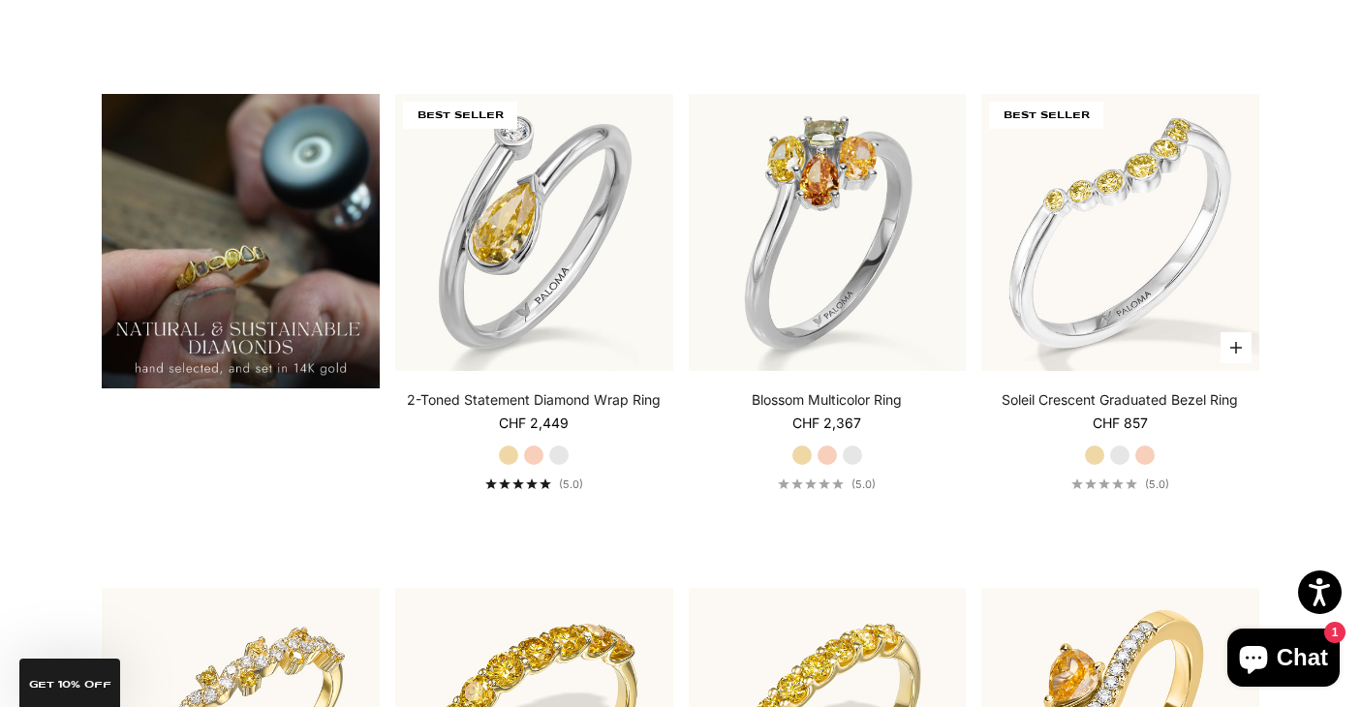
click at [1146, 453] on label "Rose Gold" at bounding box center [1144, 455] width 21 height 21
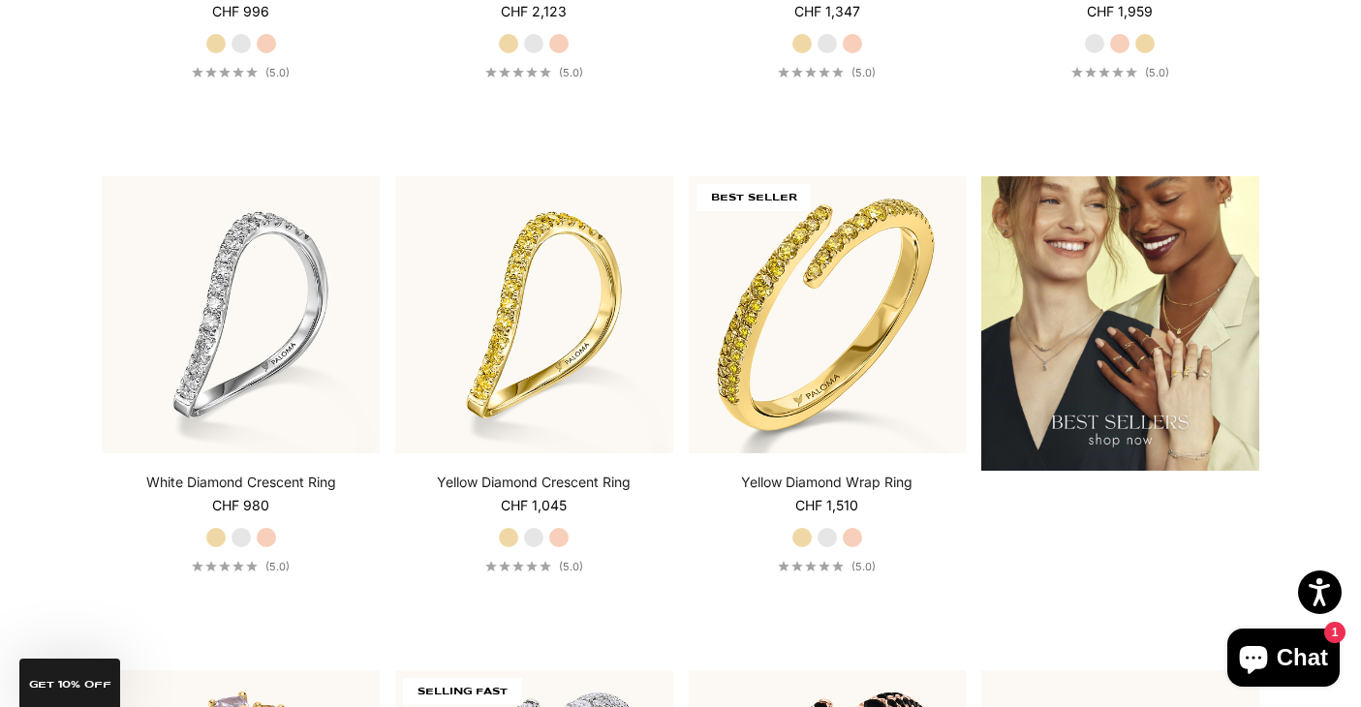
scroll to position [2430, 0]
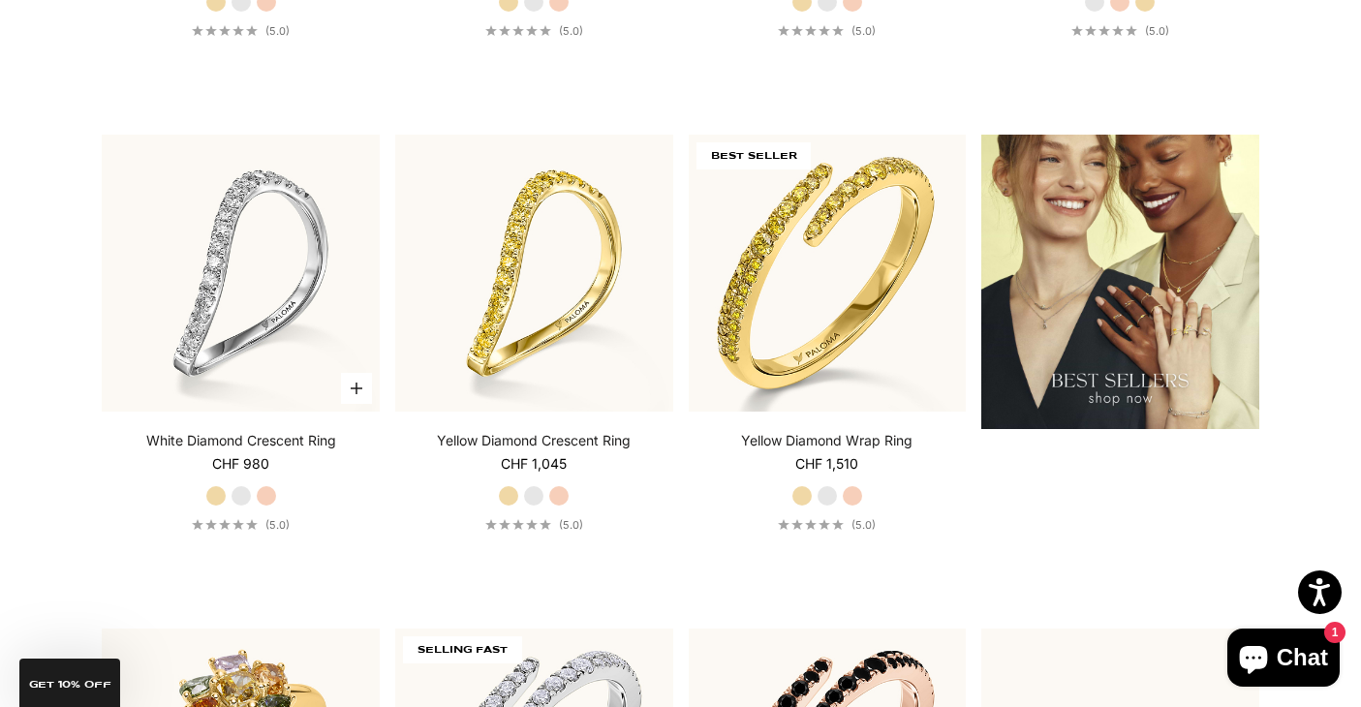
click at [240, 495] on label "White Gold" at bounding box center [240, 495] width 21 height 21
click at [269, 495] on label "Rose Gold" at bounding box center [266, 495] width 21 height 21
click at [217, 494] on label "Yellow Gold" at bounding box center [215, 495] width 21 height 21
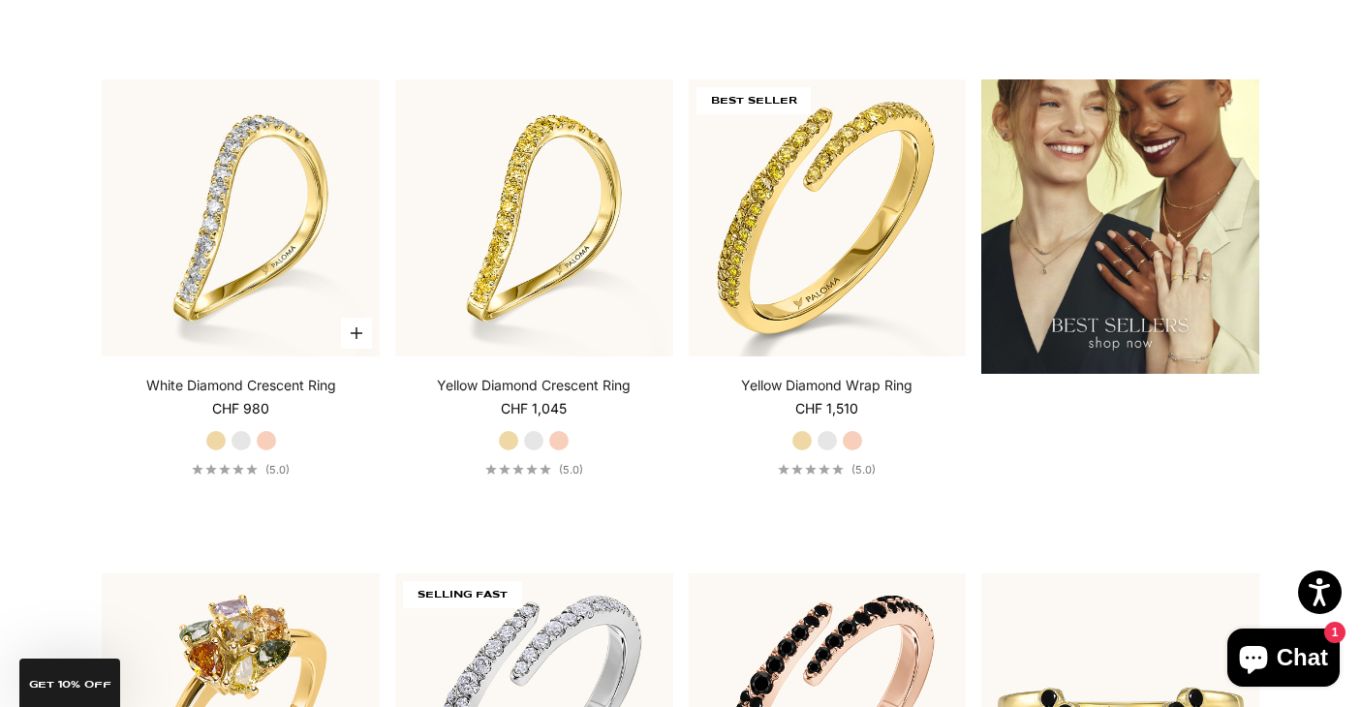
scroll to position [2485, 0]
click at [827, 438] on label "White Gold" at bounding box center [826, 440] width 21 height 21
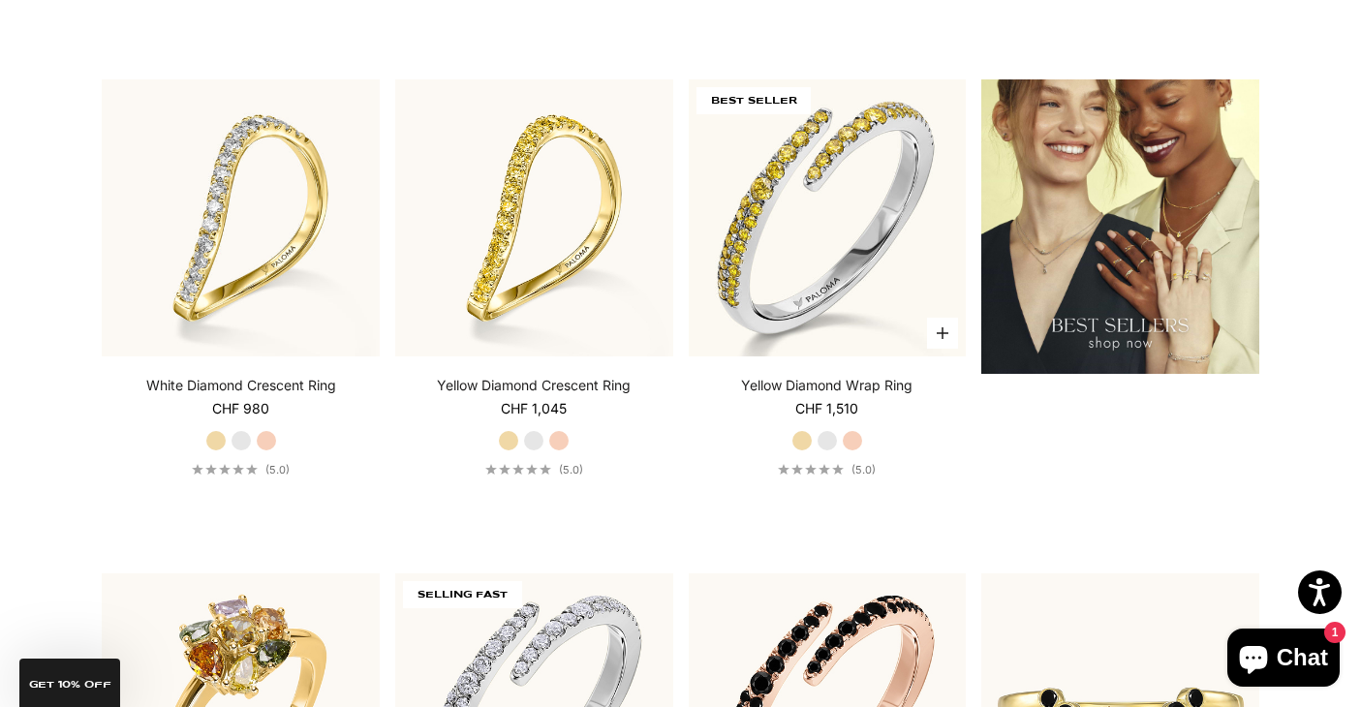
click at [857, 440] on label "Rose Gold" at bounding box center [852, 440] width 21 height 21
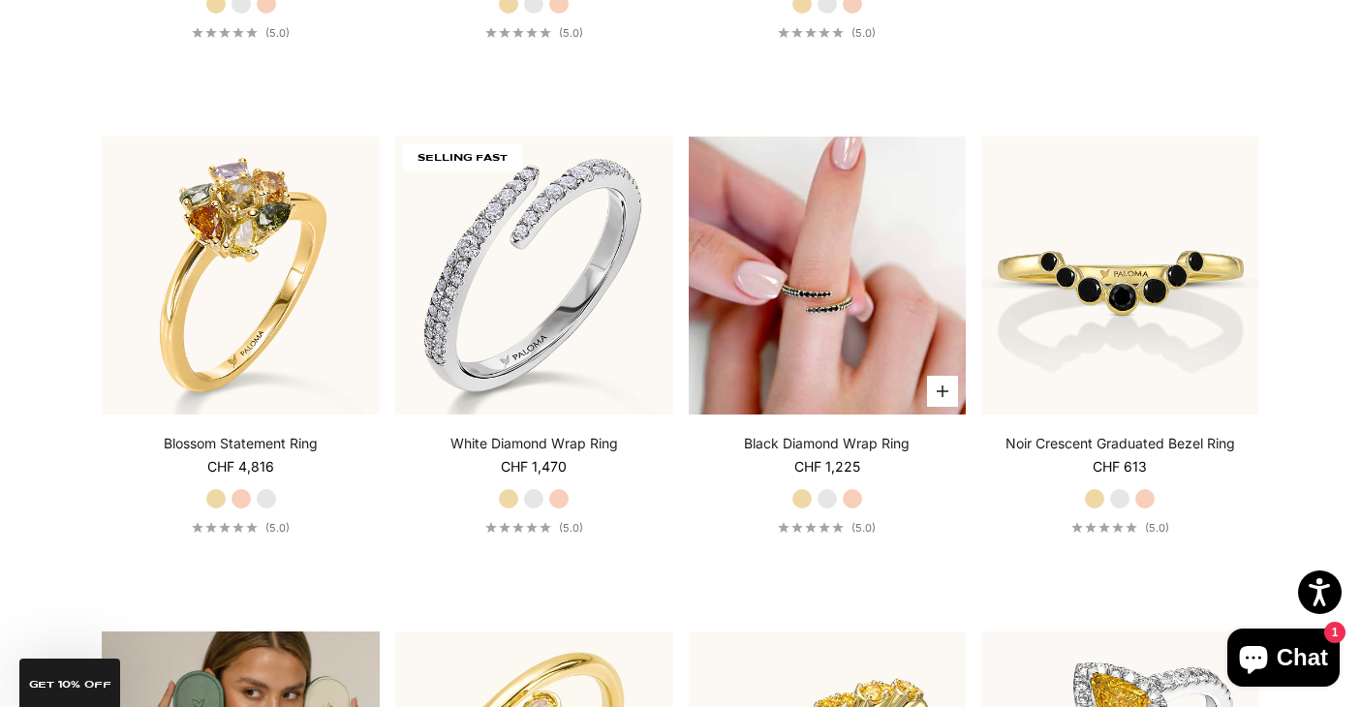
scroll to position [2923, 0]
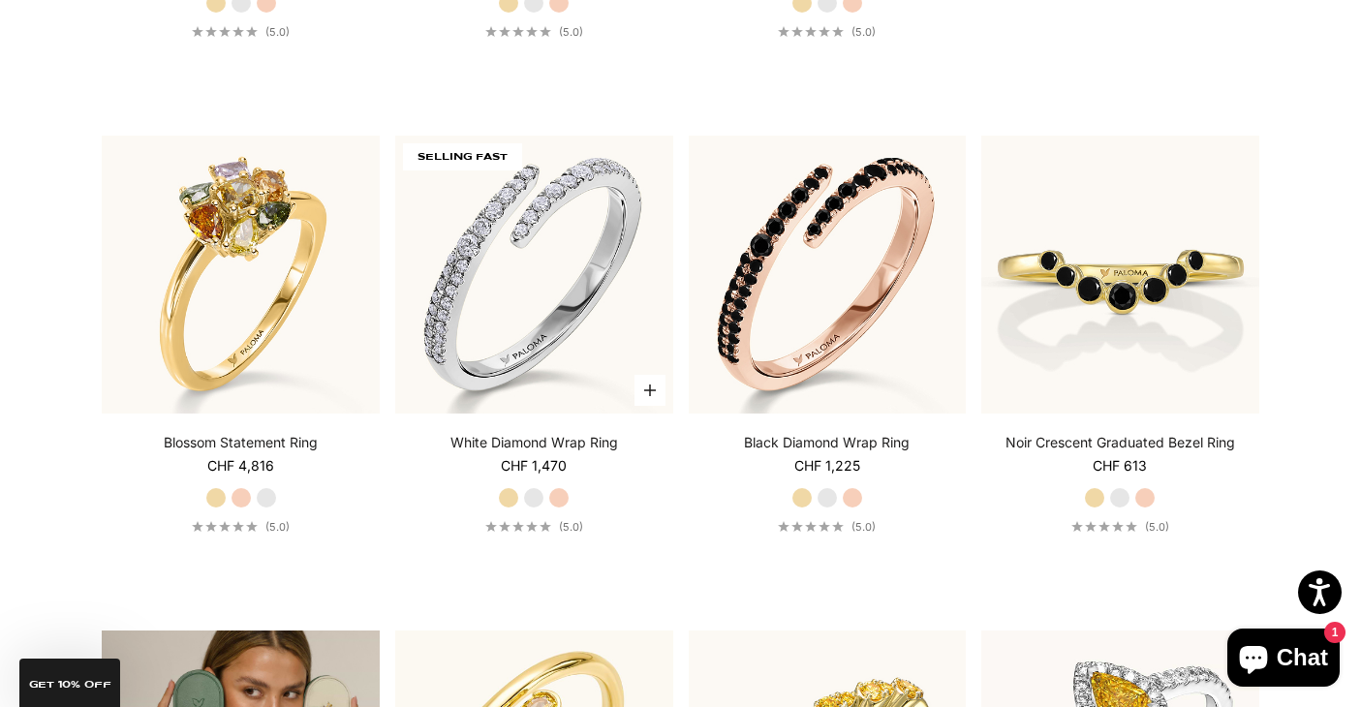
click at [508, 496] on label "Yellow Gold" at bounding box center [508, 497] width 21 height 21
click at [557, 494] on label "Rose Gold" at bounding box center [558, 497] width 21 height 21
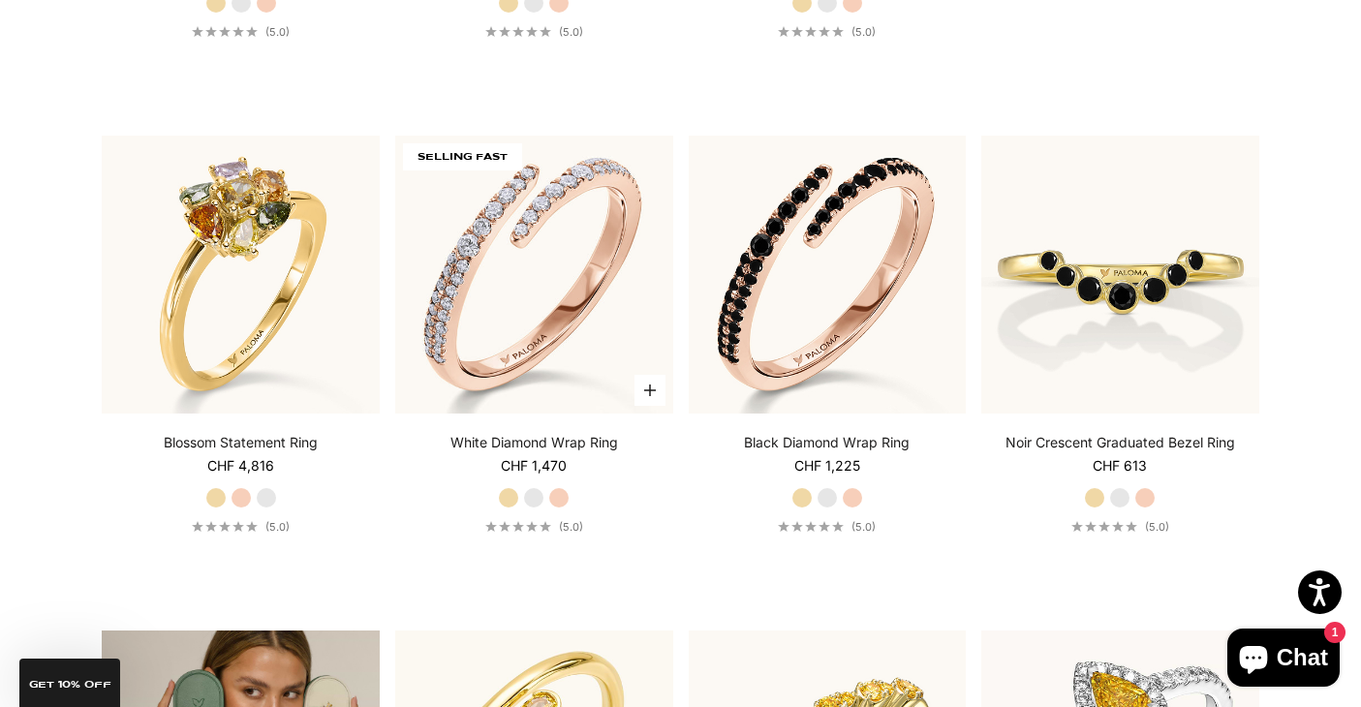
click at [537, 497] on label "White Gold" at bounding box center [533, 497] width 21 height 21
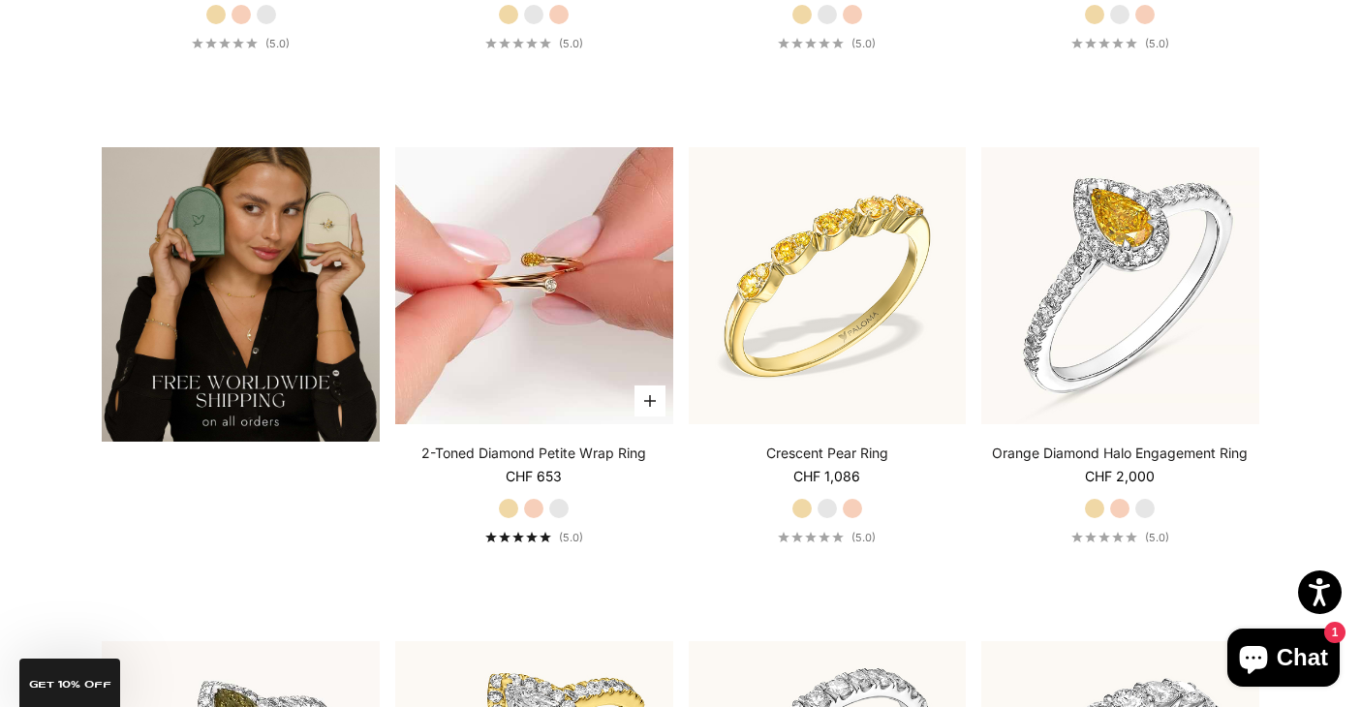
scroll to position [3409, 0]
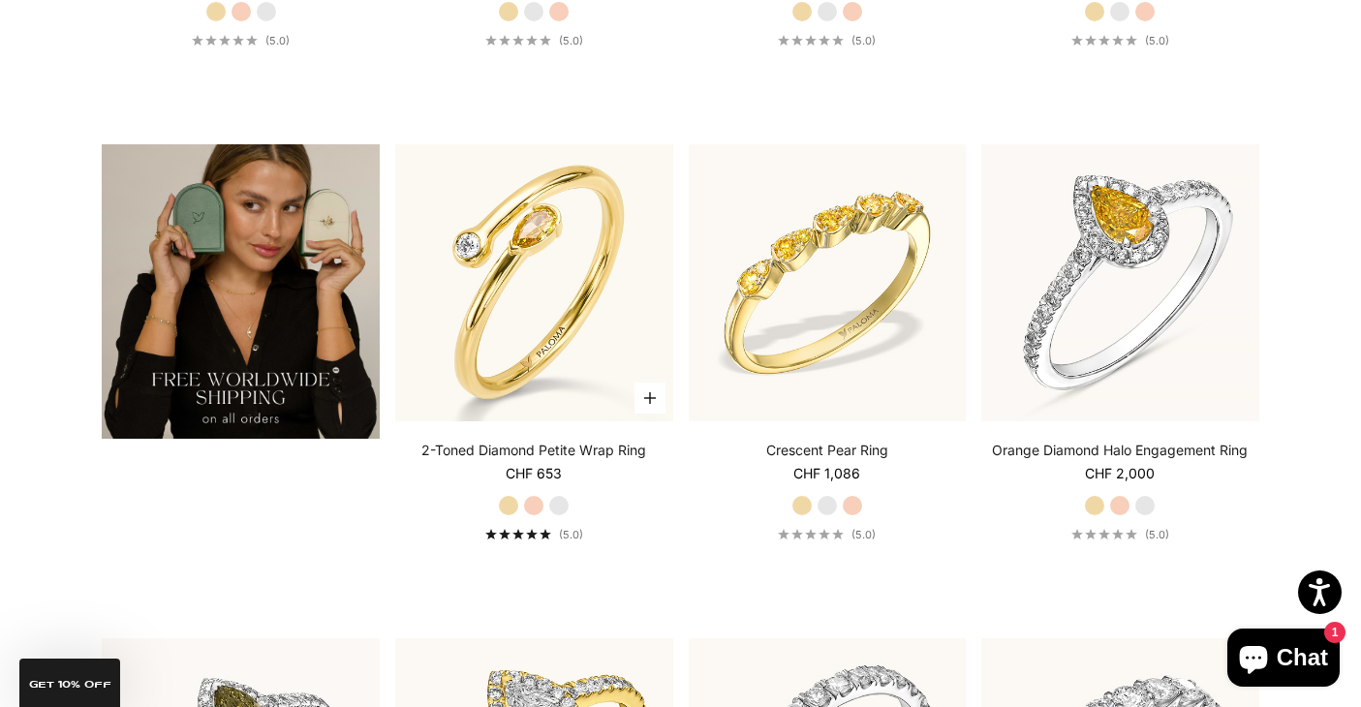
click at [532, 505] on label "Rose Gold" at bounding box center [533, 505] width 21 height 21
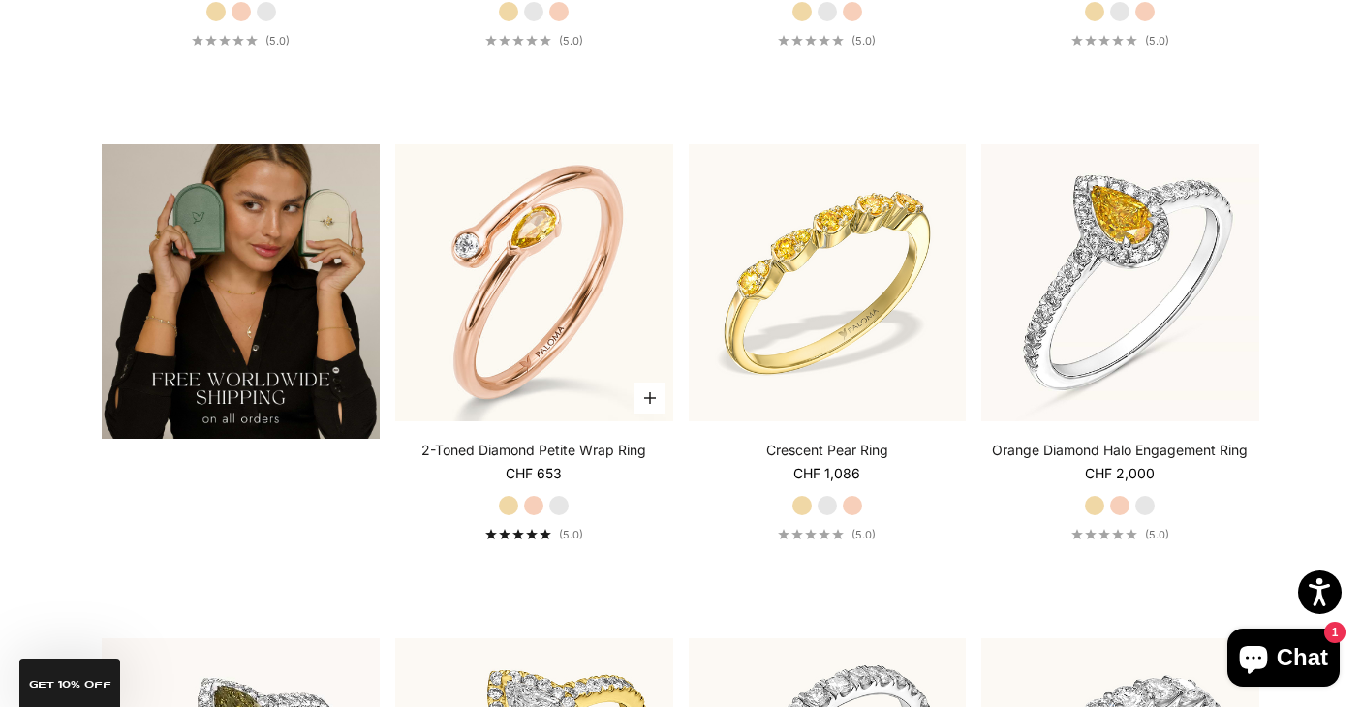
click at [561, 506] on label "White Gold" at bounding box center [558, 505] width 21 height 21
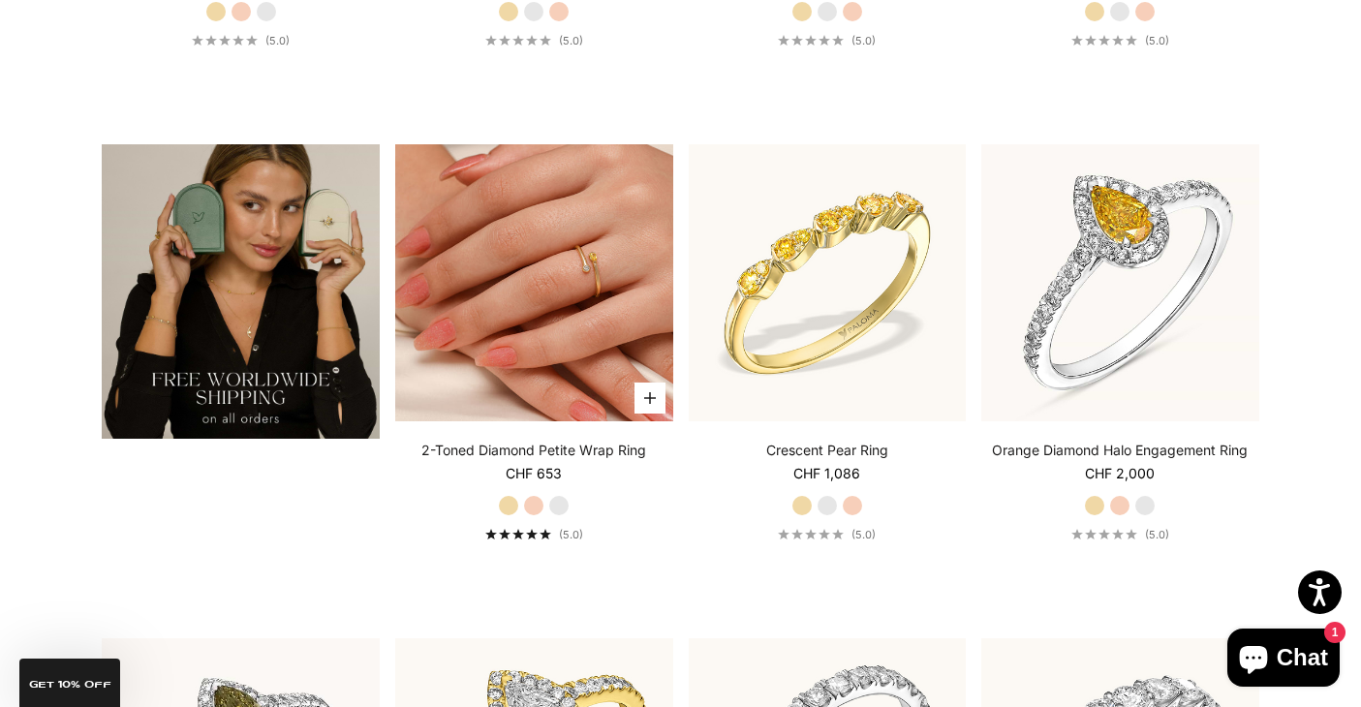
click at [539, 353] on img at bounding box center [534, 283] width 278 height 278
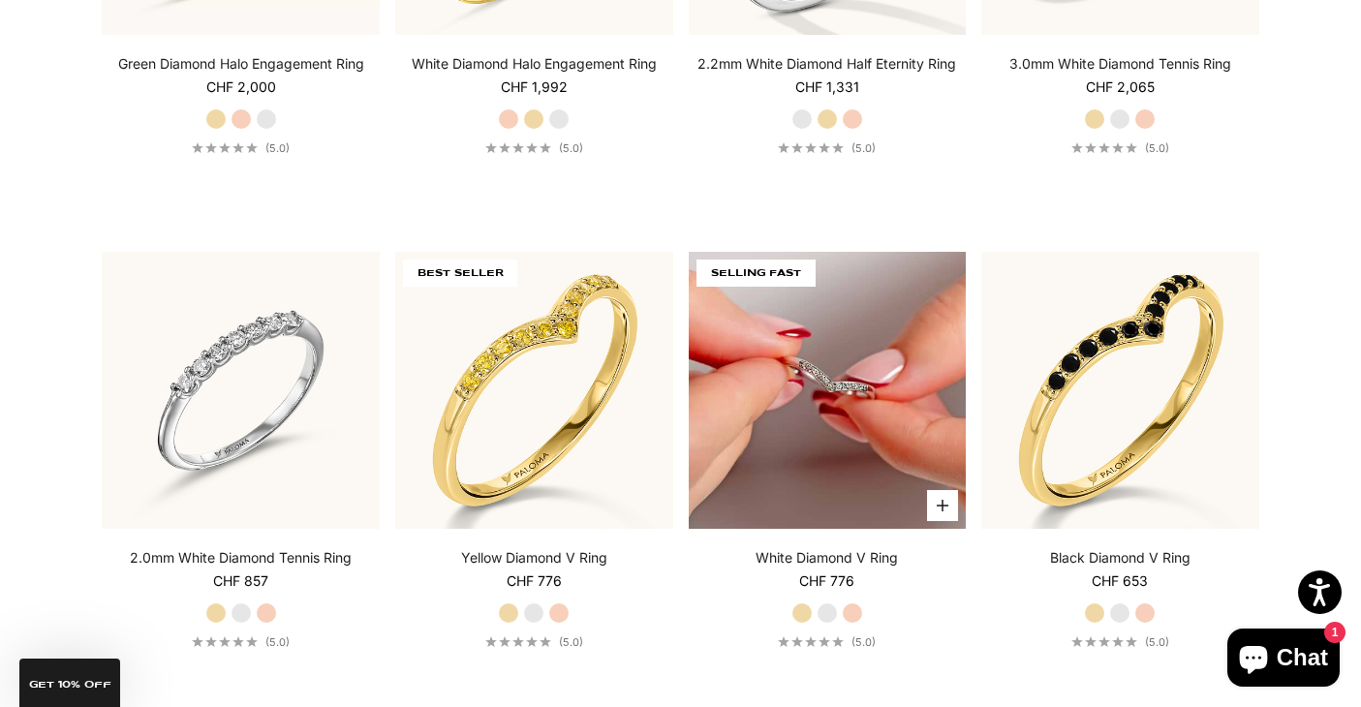
scroll to position [4316, 0]
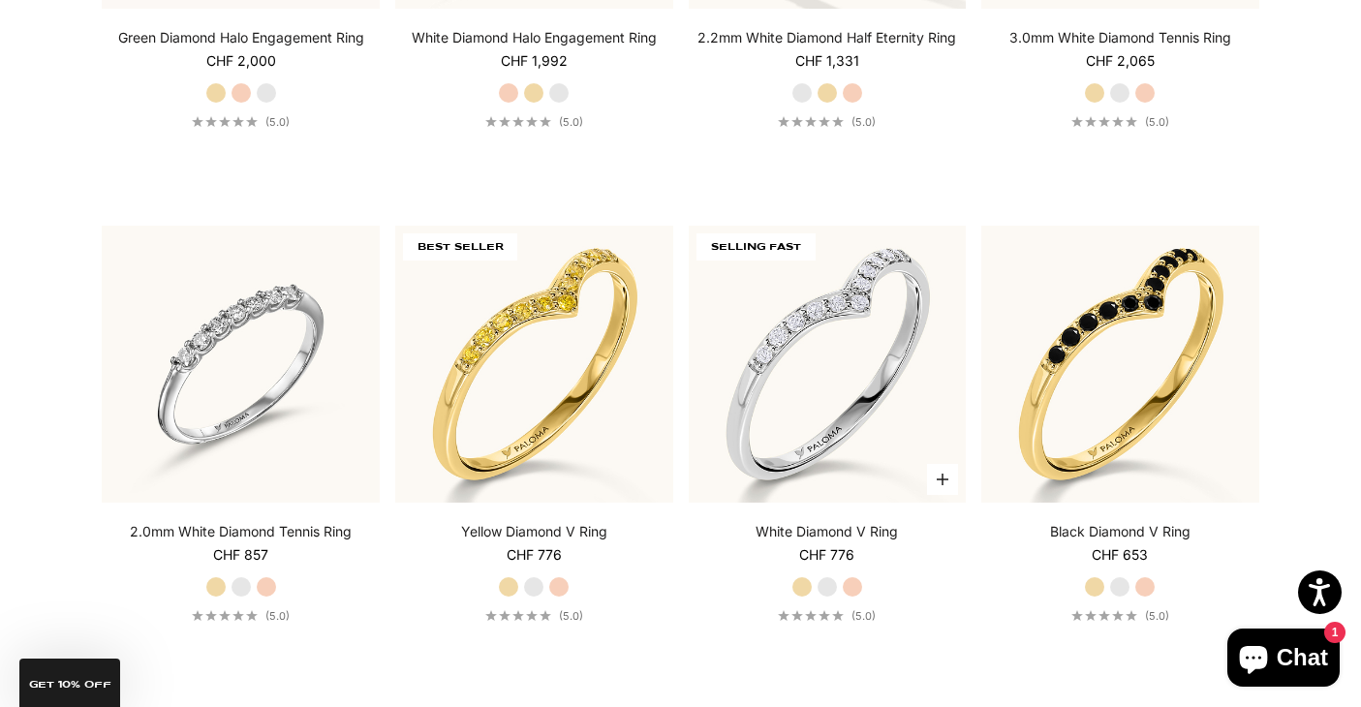
click at [857, 589] on label "Rose Gold" at bounding box center [852, 586] width 21 height 21
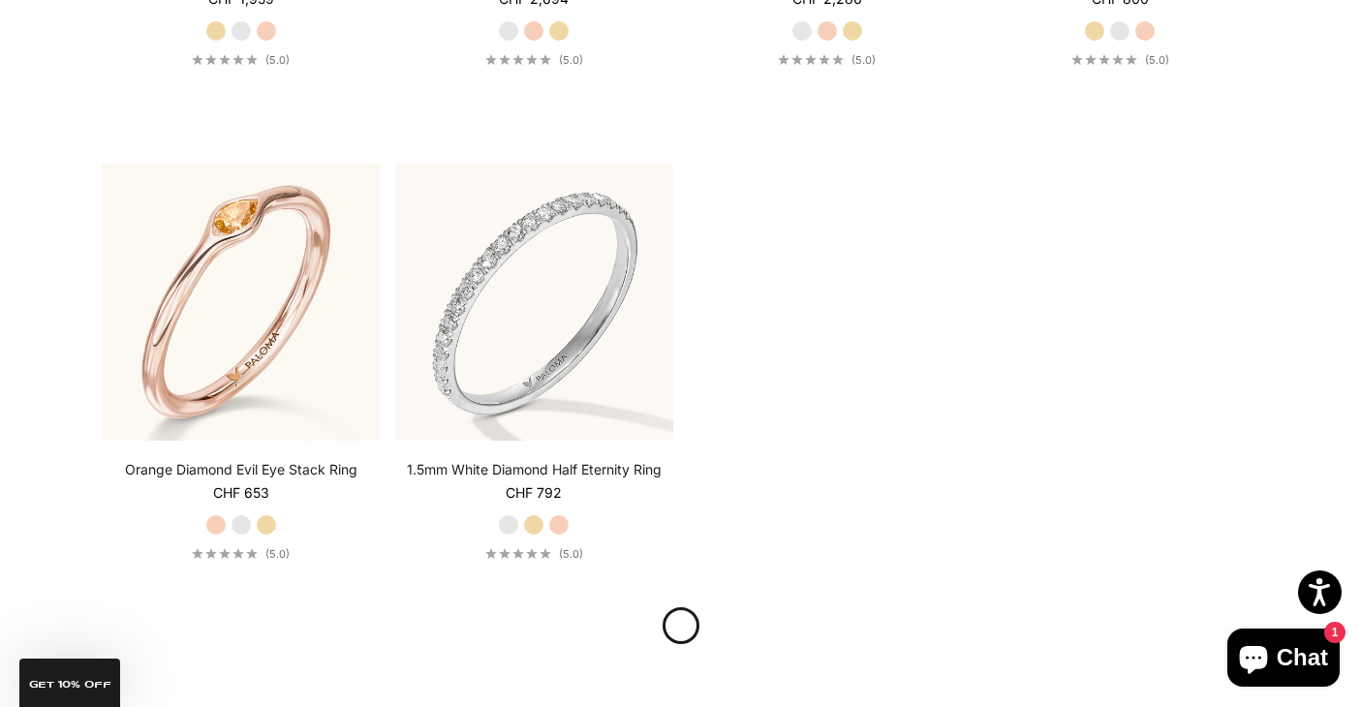
scroll to position [5868, 0]
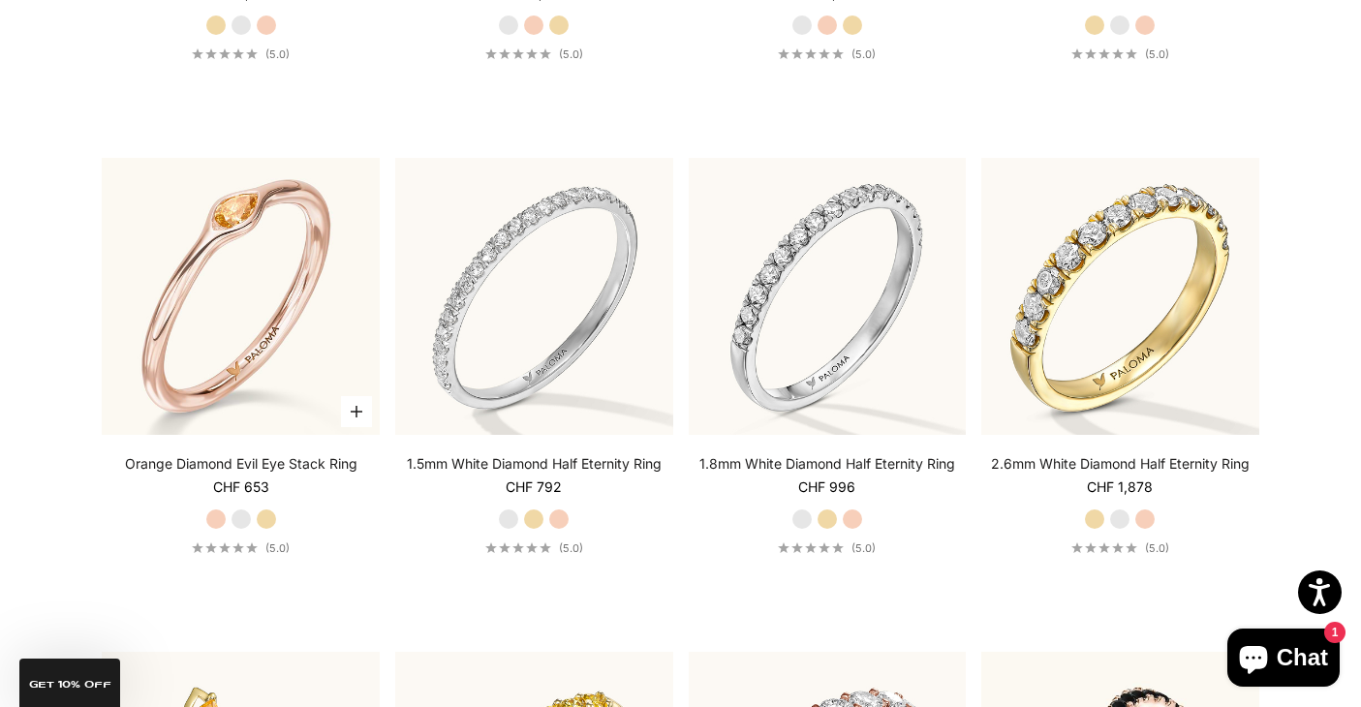
click at [240, 520] on label "White Gold" at bounding box center [240, 518] width 21 height 21
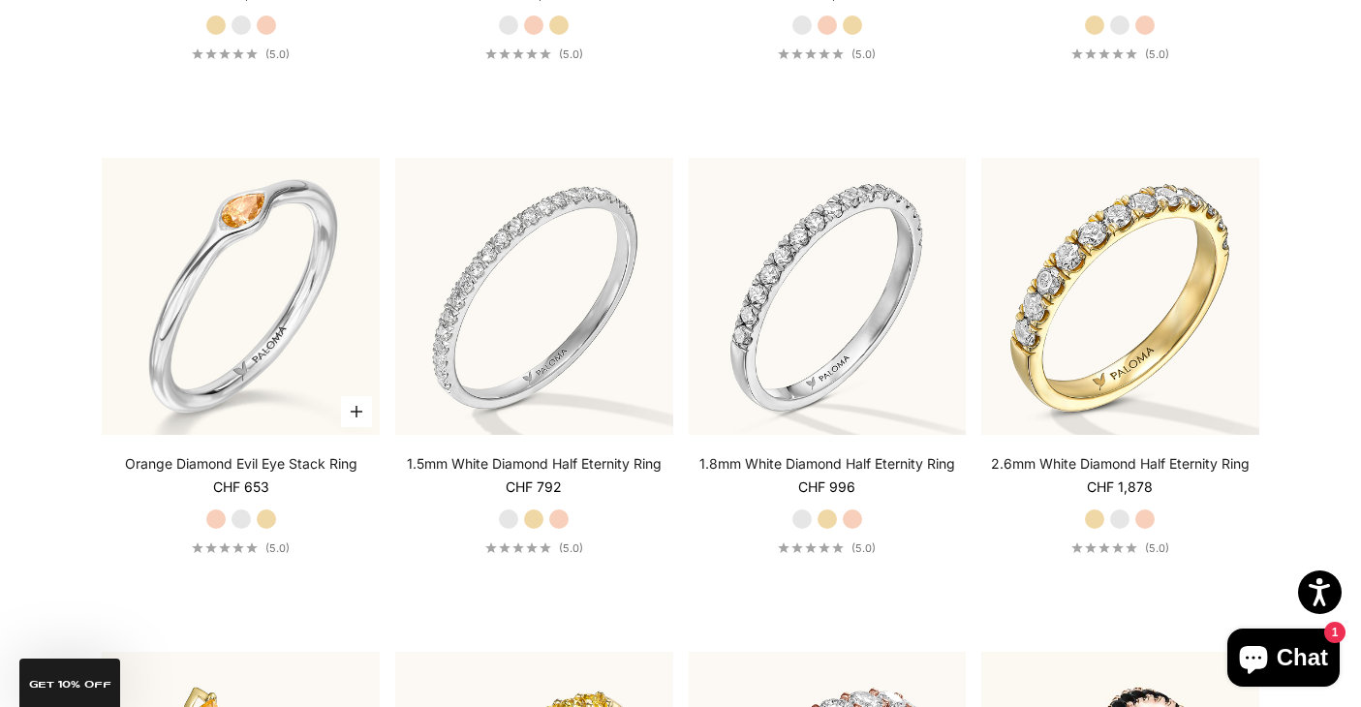
click at [266, 519] on label "Yellow Gold" at bounding box center [266, 518] width 21 height 21
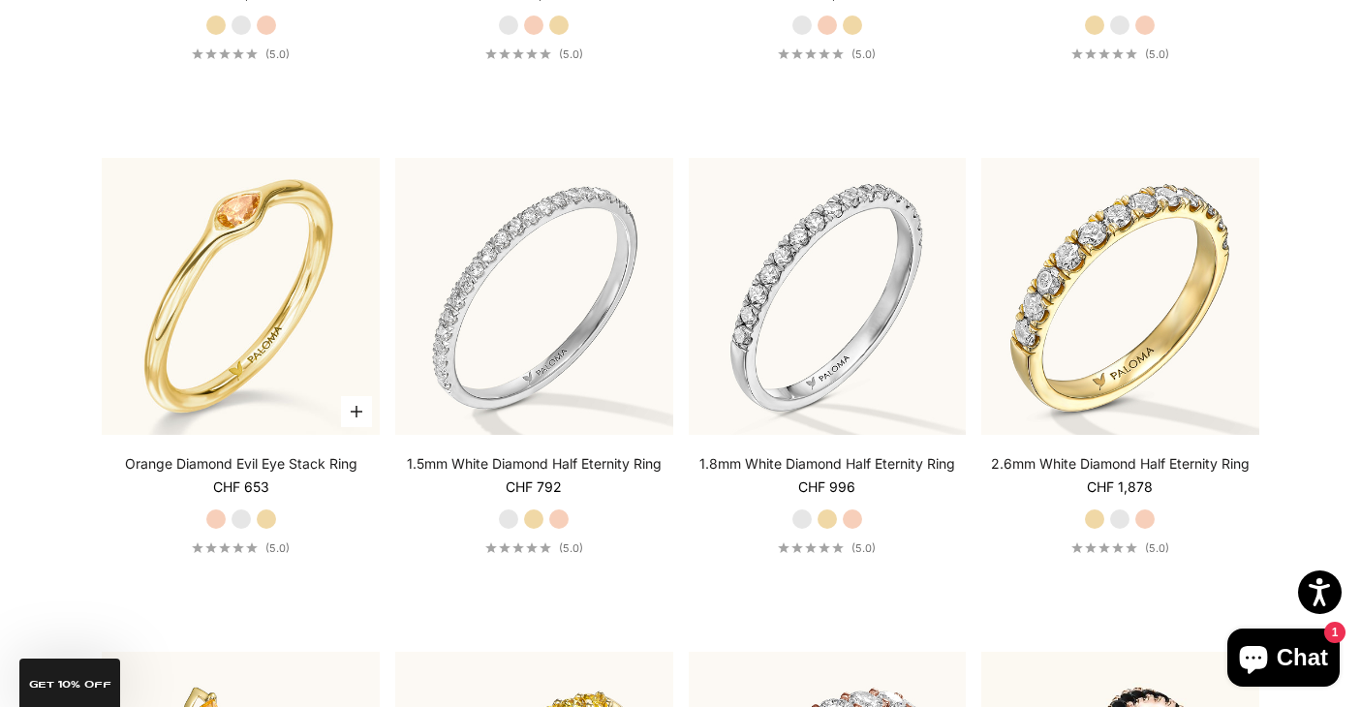
click at [215, 522] on label "Rose Gold" at bounding box center [215, 518] width 21 height 21
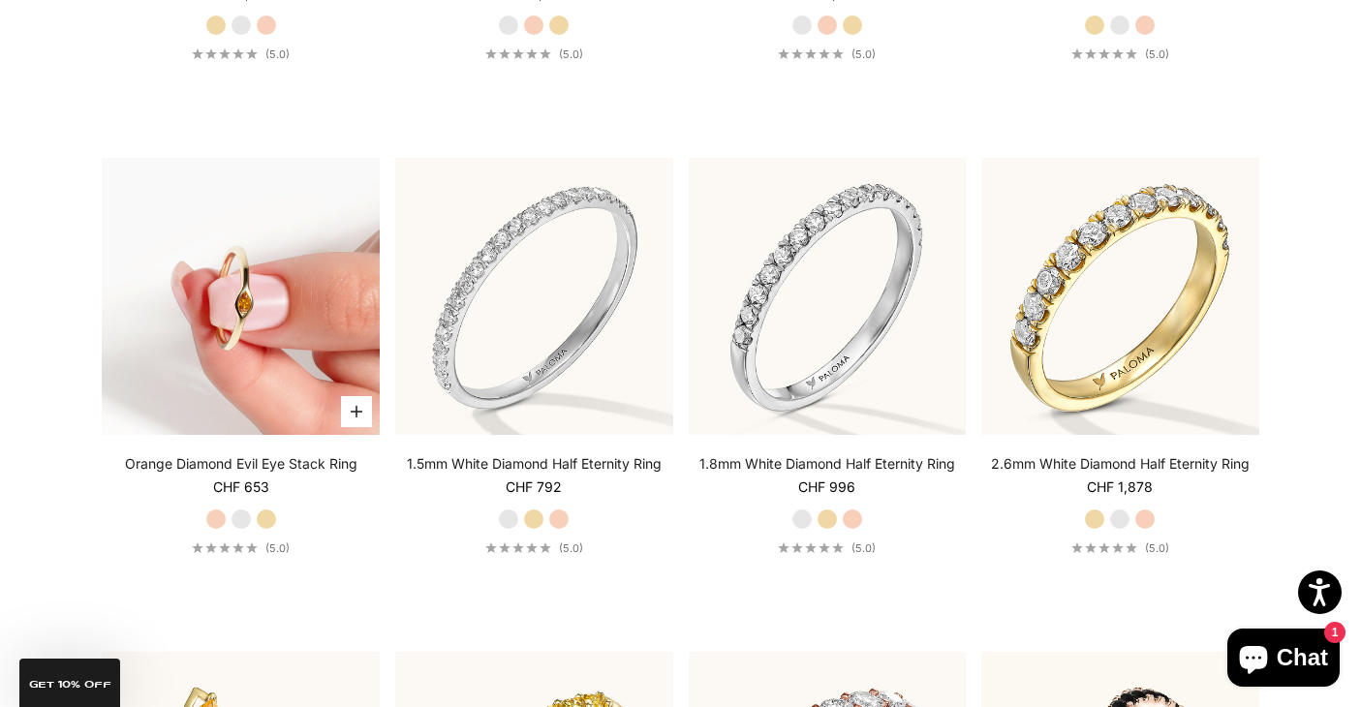
click at [263, 344] on img at bounding box center [241, 297] width 278 height 278
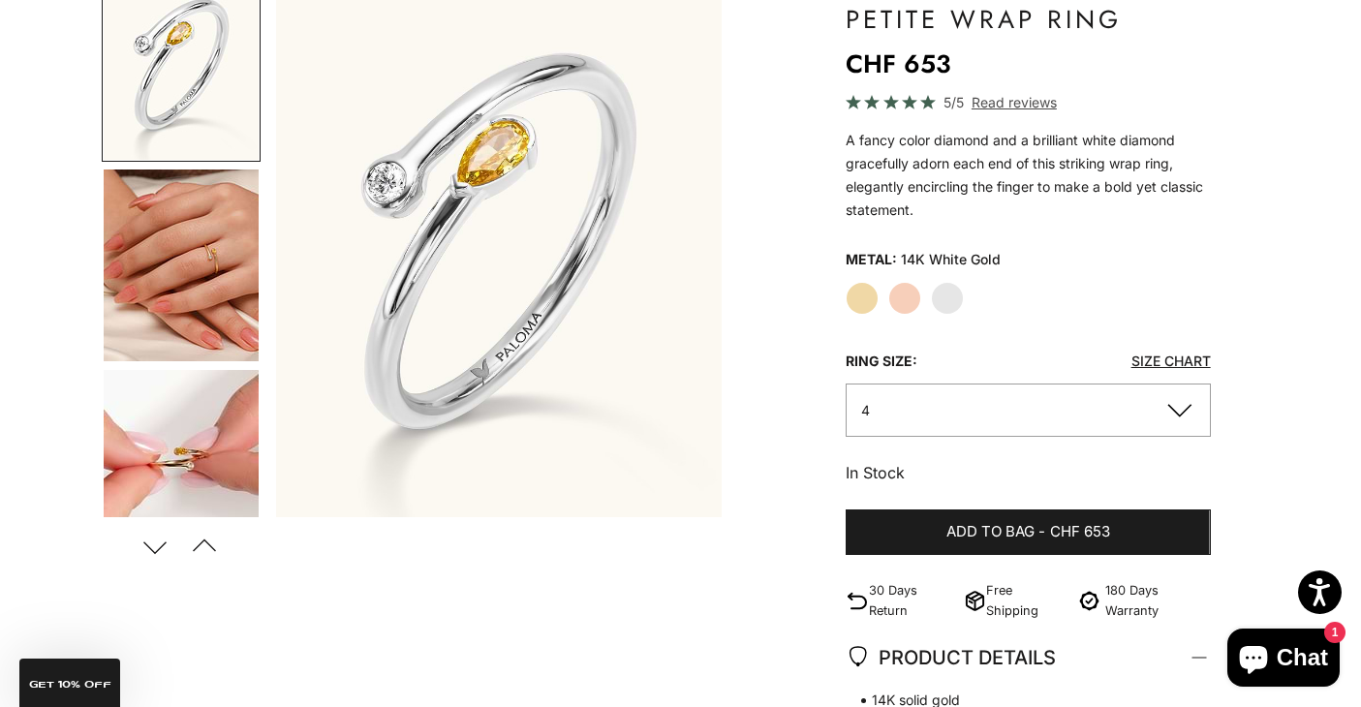
scroll to position [221, 0]
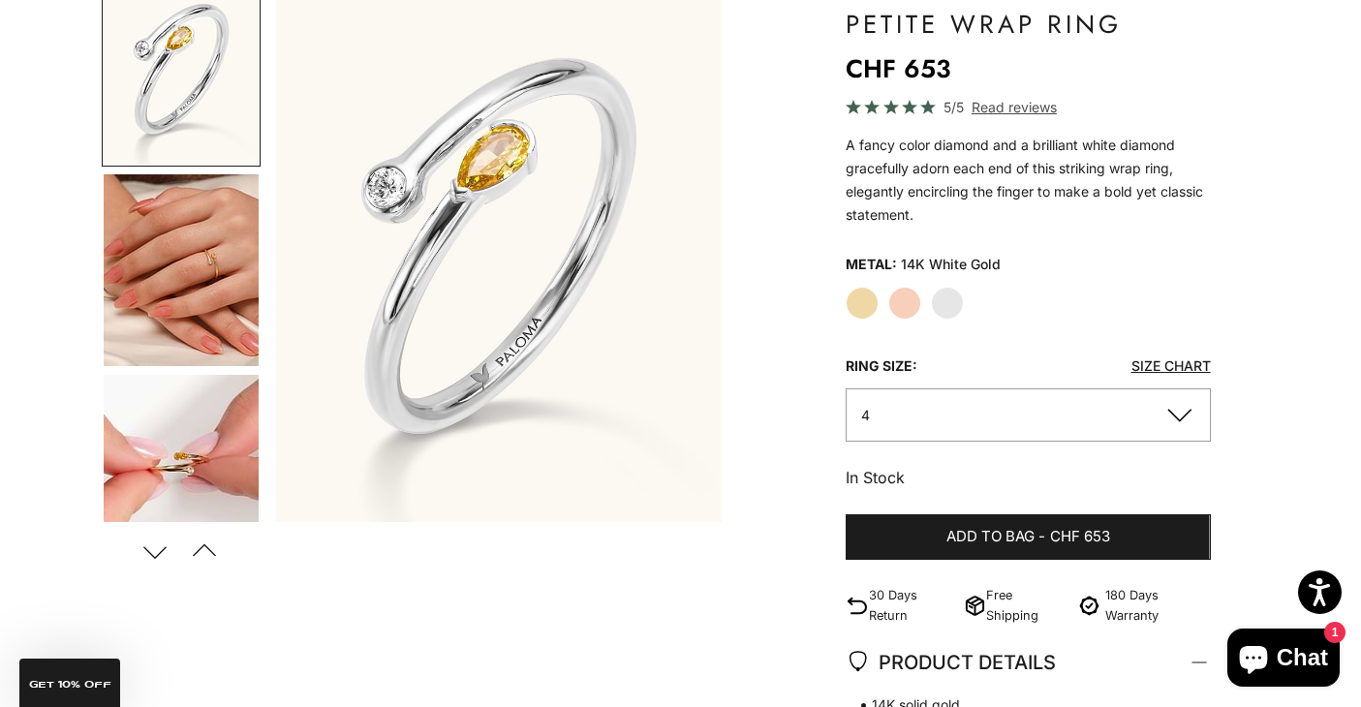
click at [211, 267] on img "Go to item 4" at bounding box center [181, 270] width 155 height 192
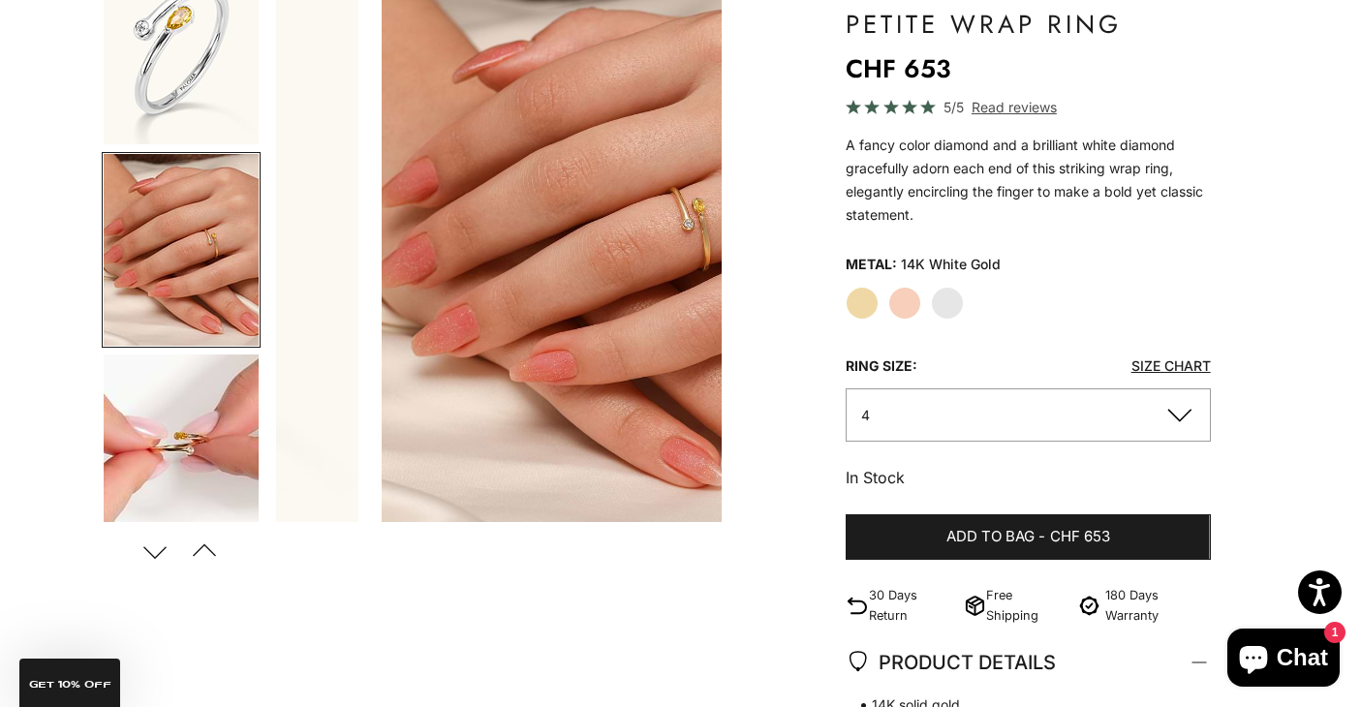
scroll to position [0, 469]
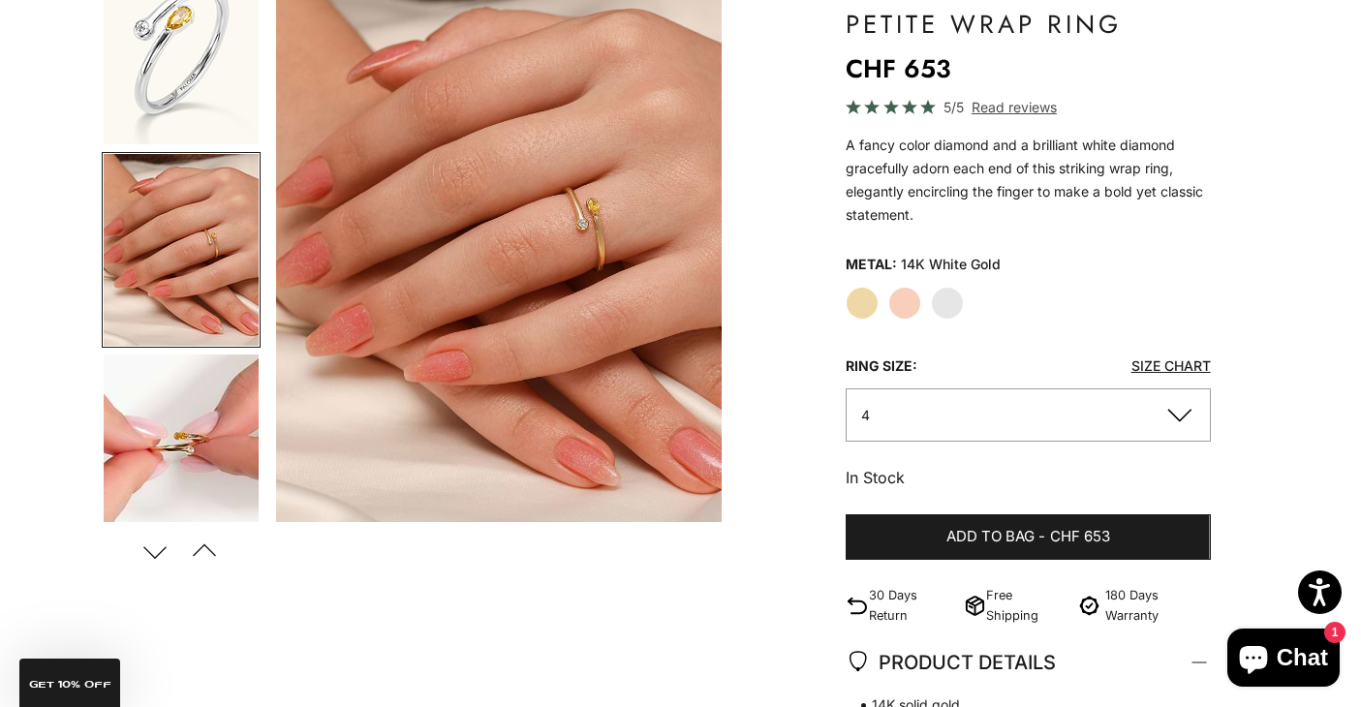
click at [192, 369] on img "Go to item 5" at bounding box center [181, 450] width 155 height 192
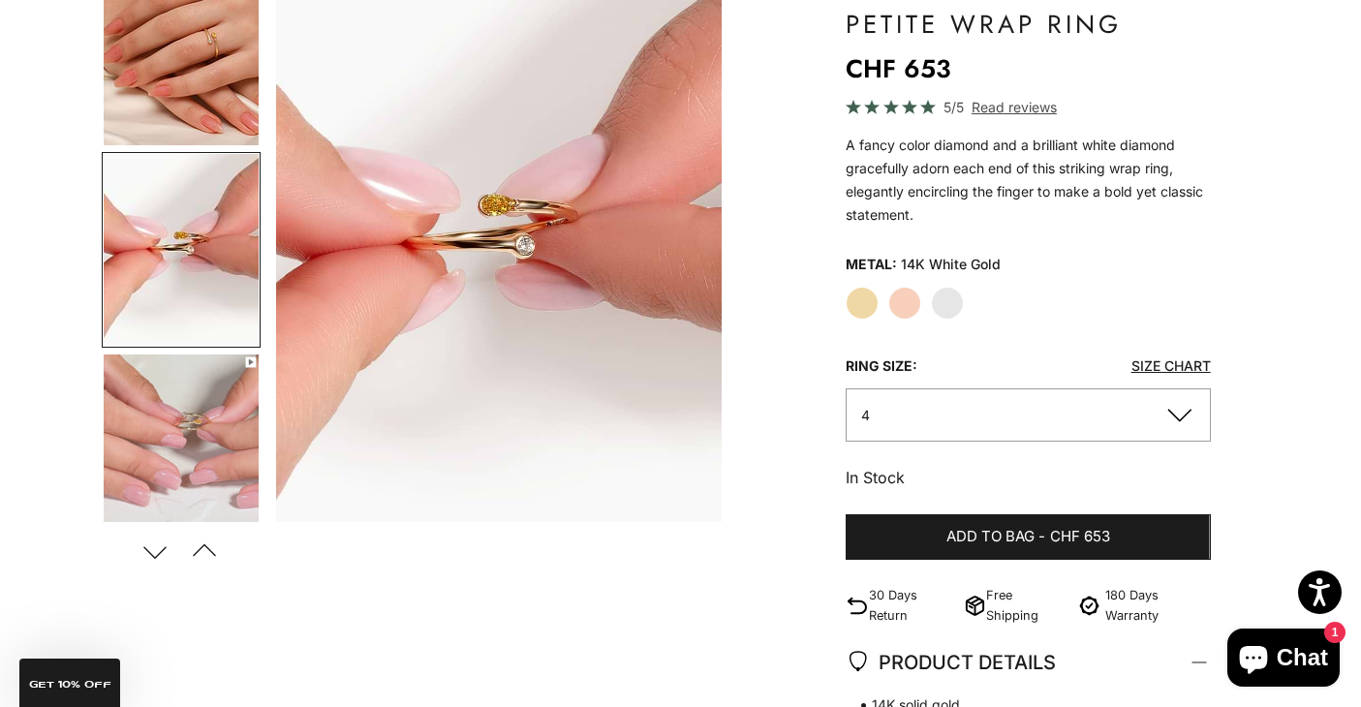
click at [154, 549] on button "Next" at bounding box center [156, 551] width 44 height 45
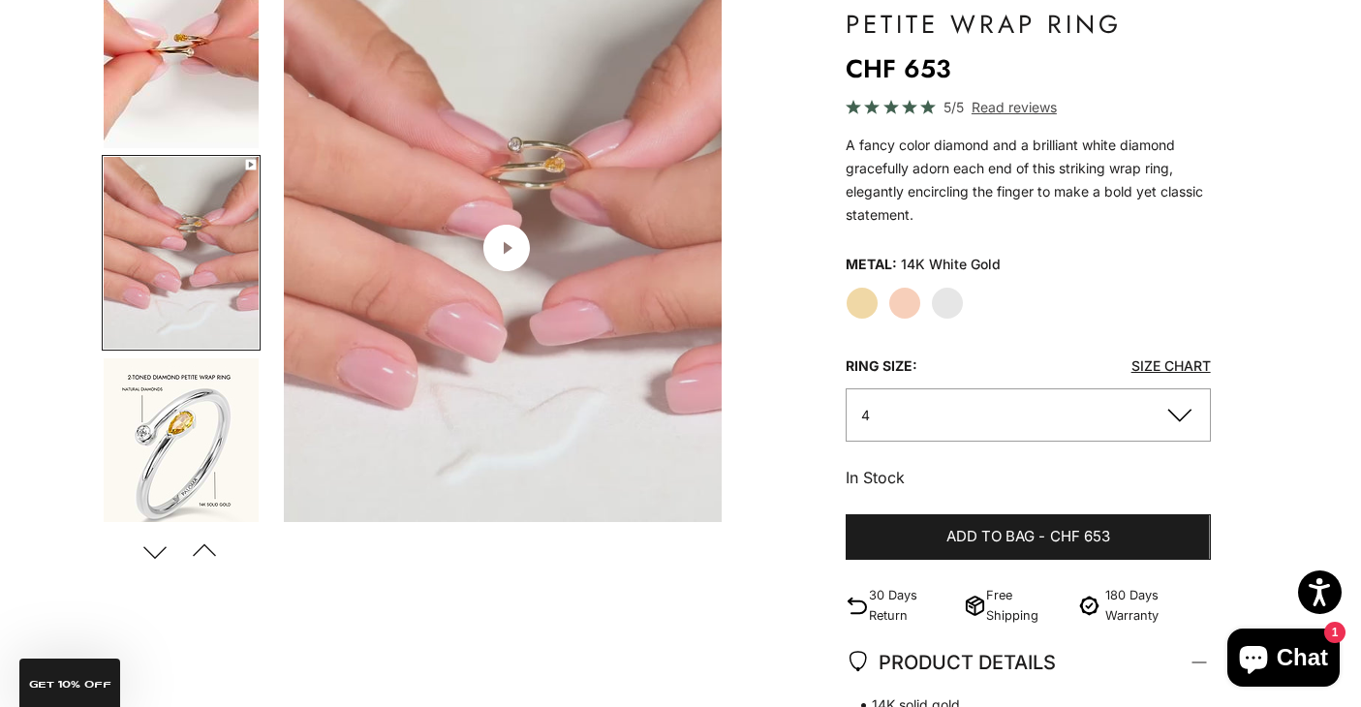
scroll to position [421, 0]
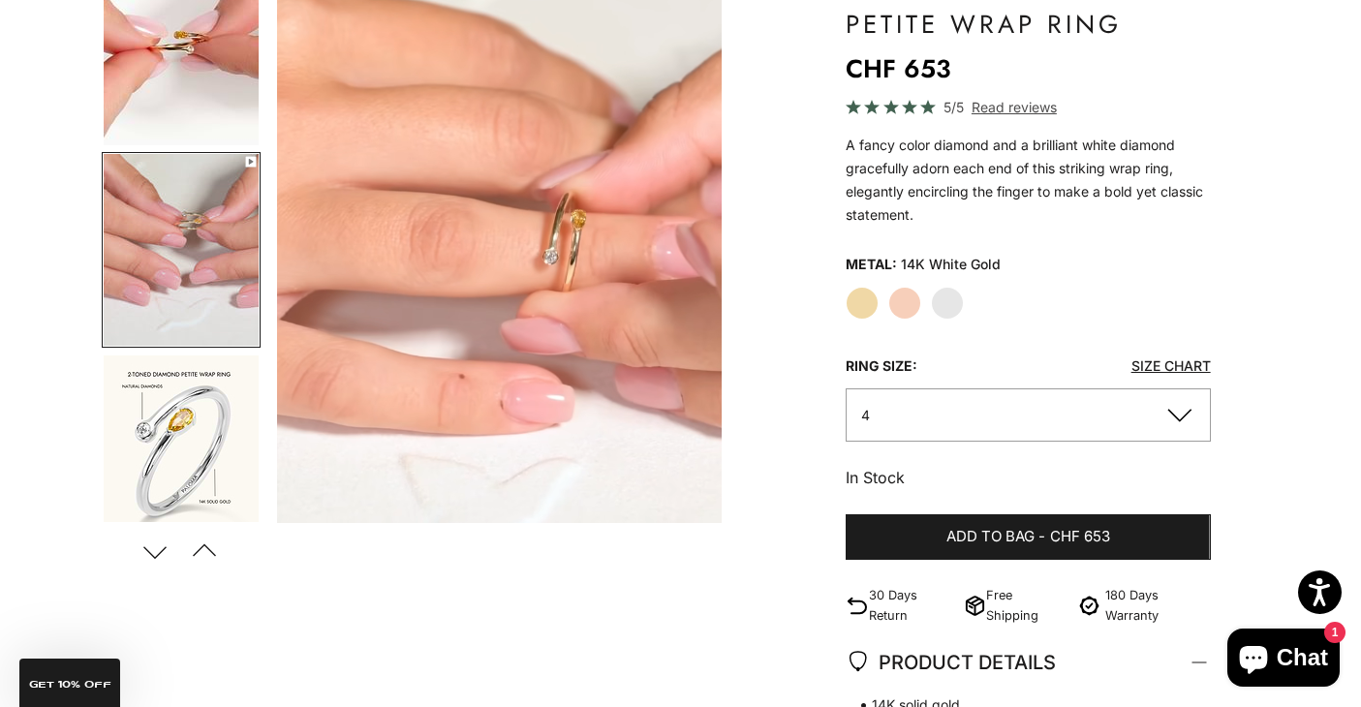
click at [906, 301] on label "Rose Gold" at bounding box center [904, 303] width 33 height 33
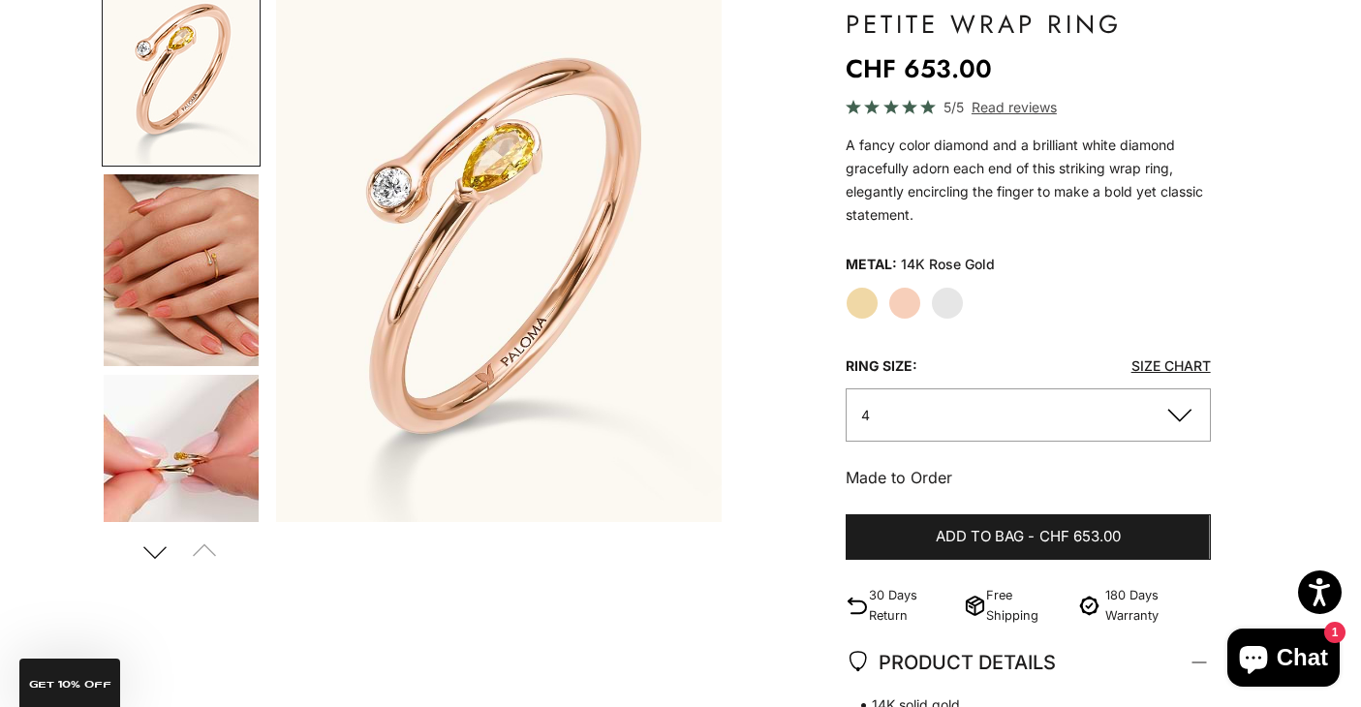
click at [212, 274] on img "Go to item 4" at bounding box center [181, 270] width 155 height 192
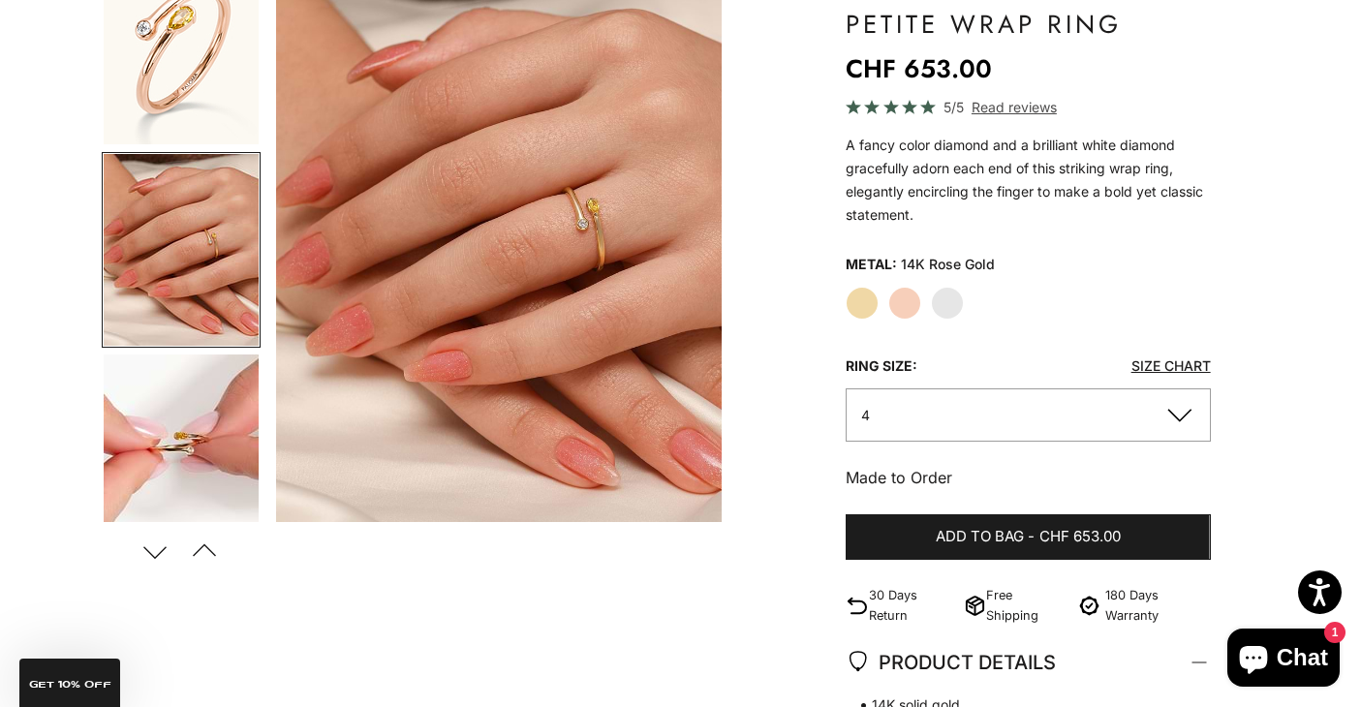
click at [859, 296] on label "Yellow Gold" at bounding box center [861, 303] width 33 height 33
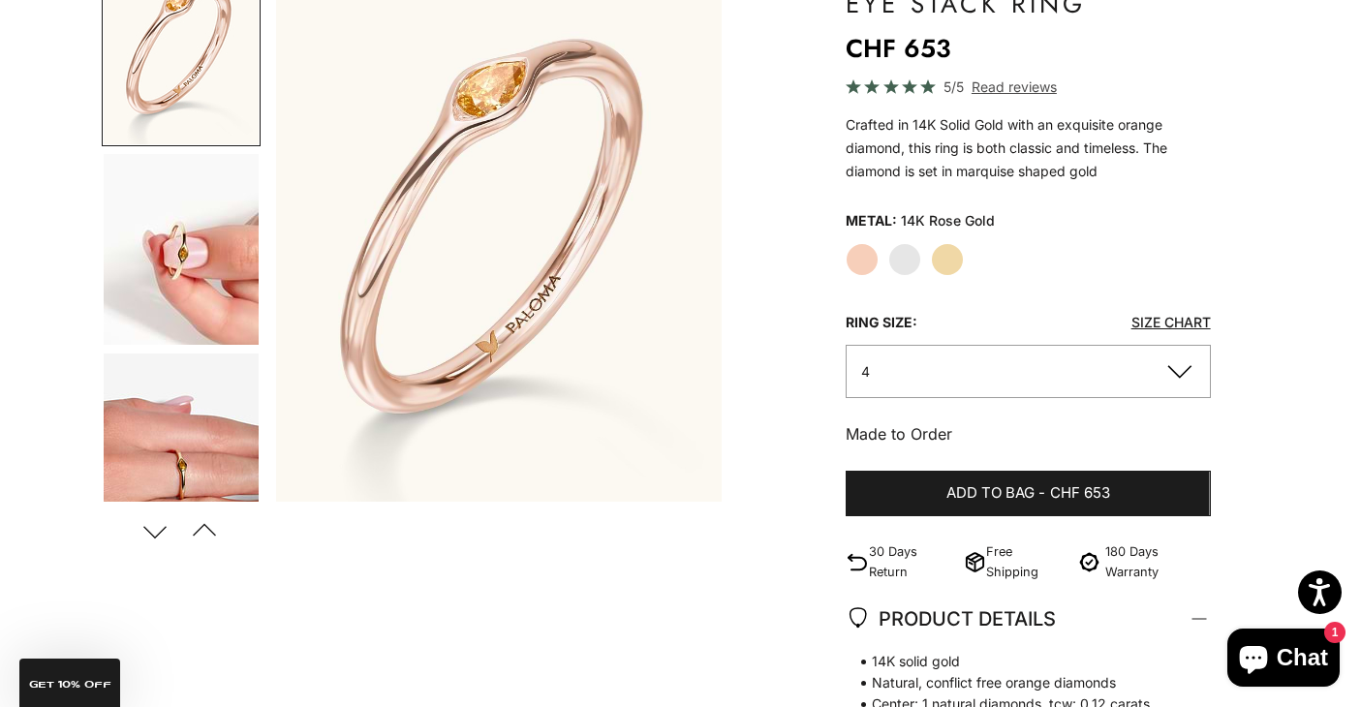
scroll to position [244, 0]
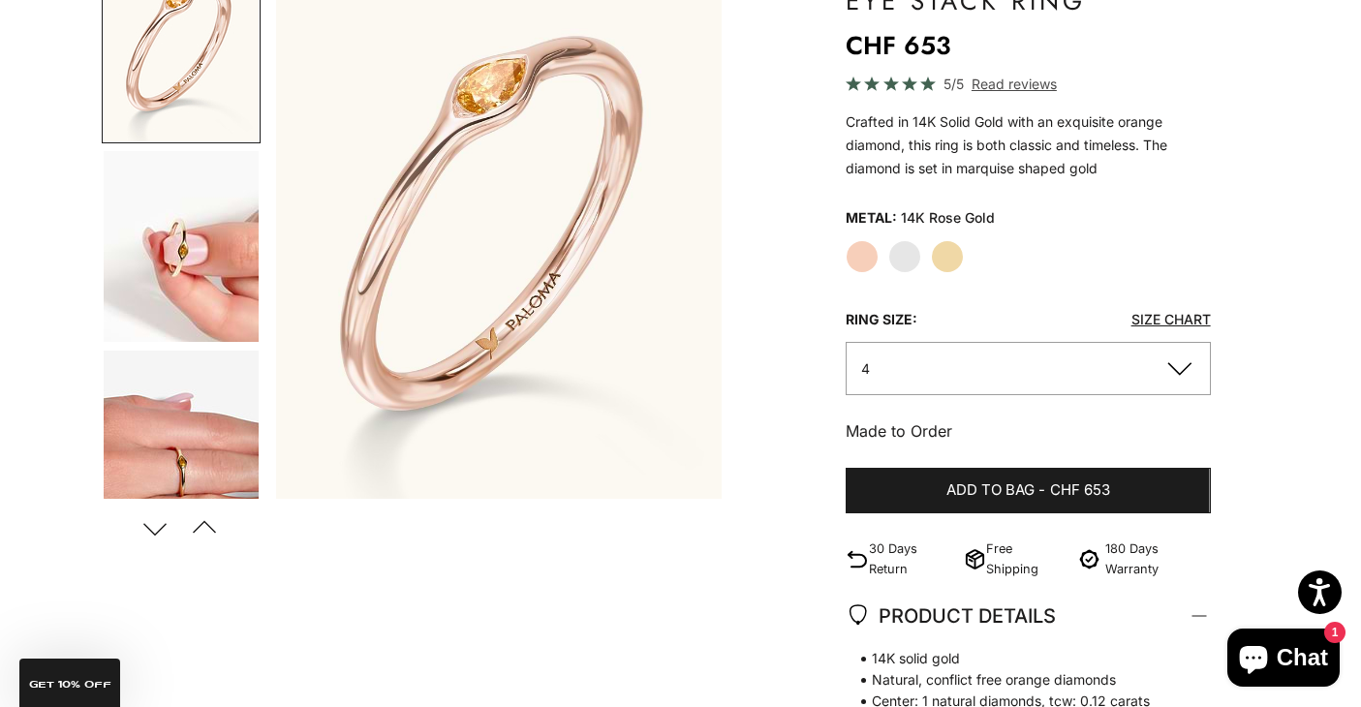
click at [207, 451] on img "Go to item 5" at bounding box center [181, 467] width 155 height 232
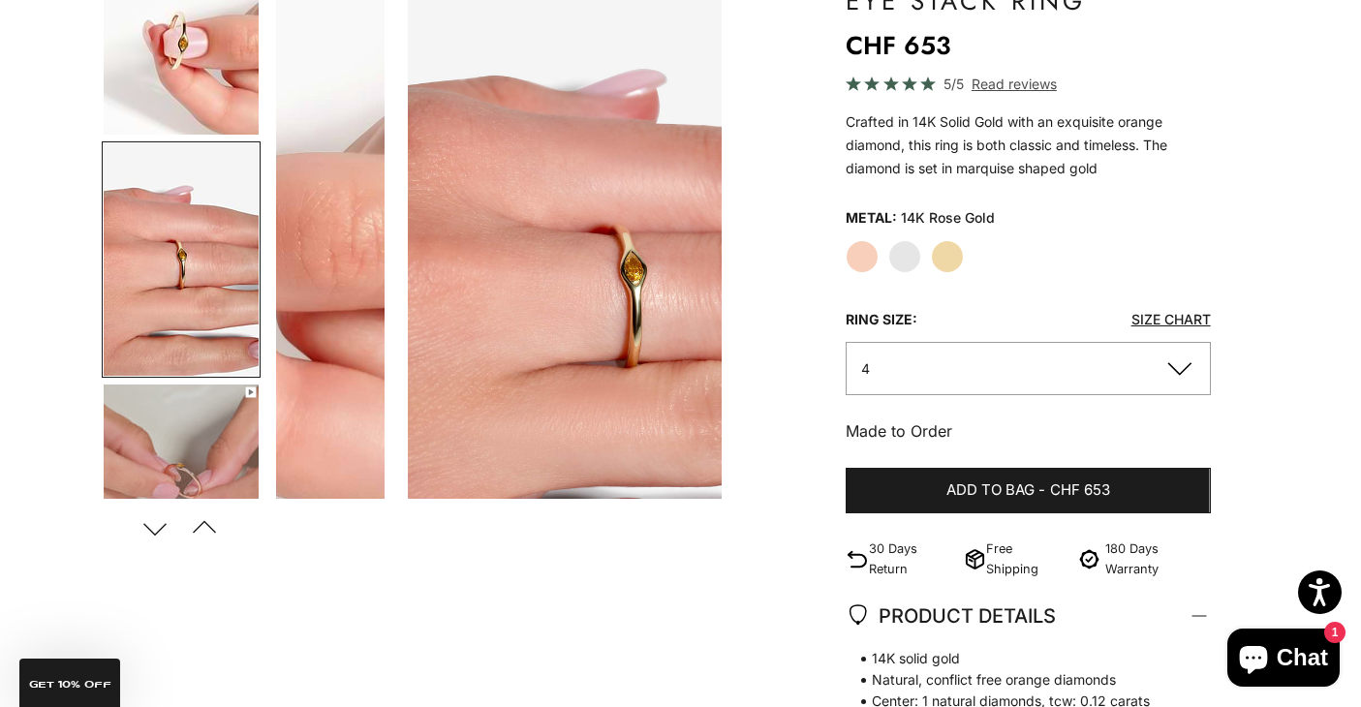
scroll to position [0, 937]
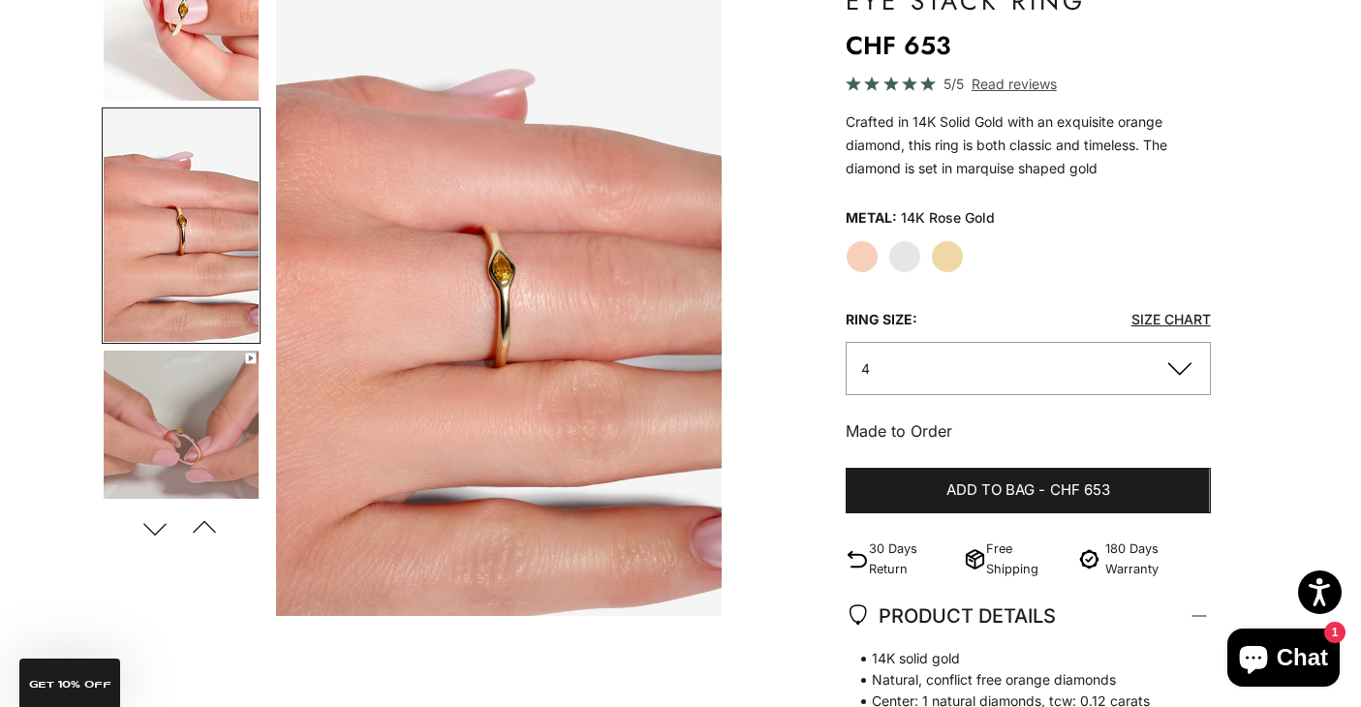
click at [152, 525] on button "Next" at bounding box center [156, 528] width 44 height 45
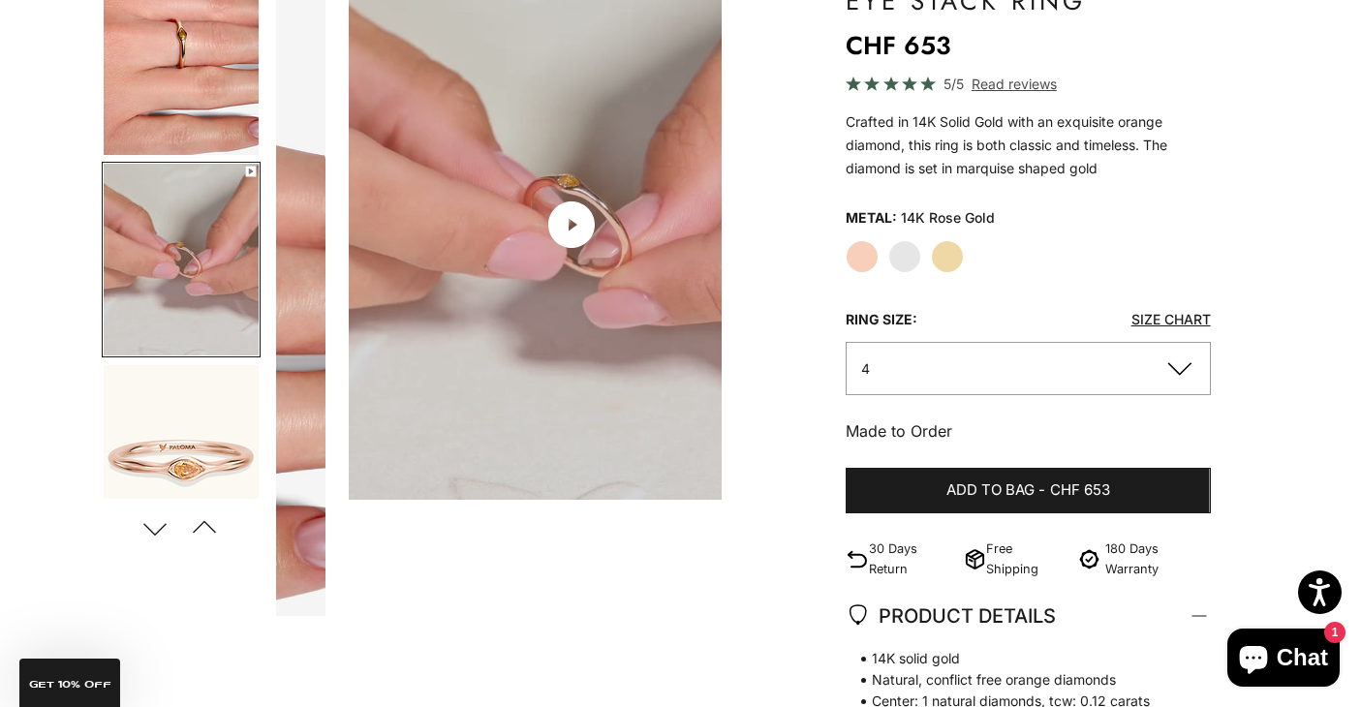
scroll to position [0, 1405]
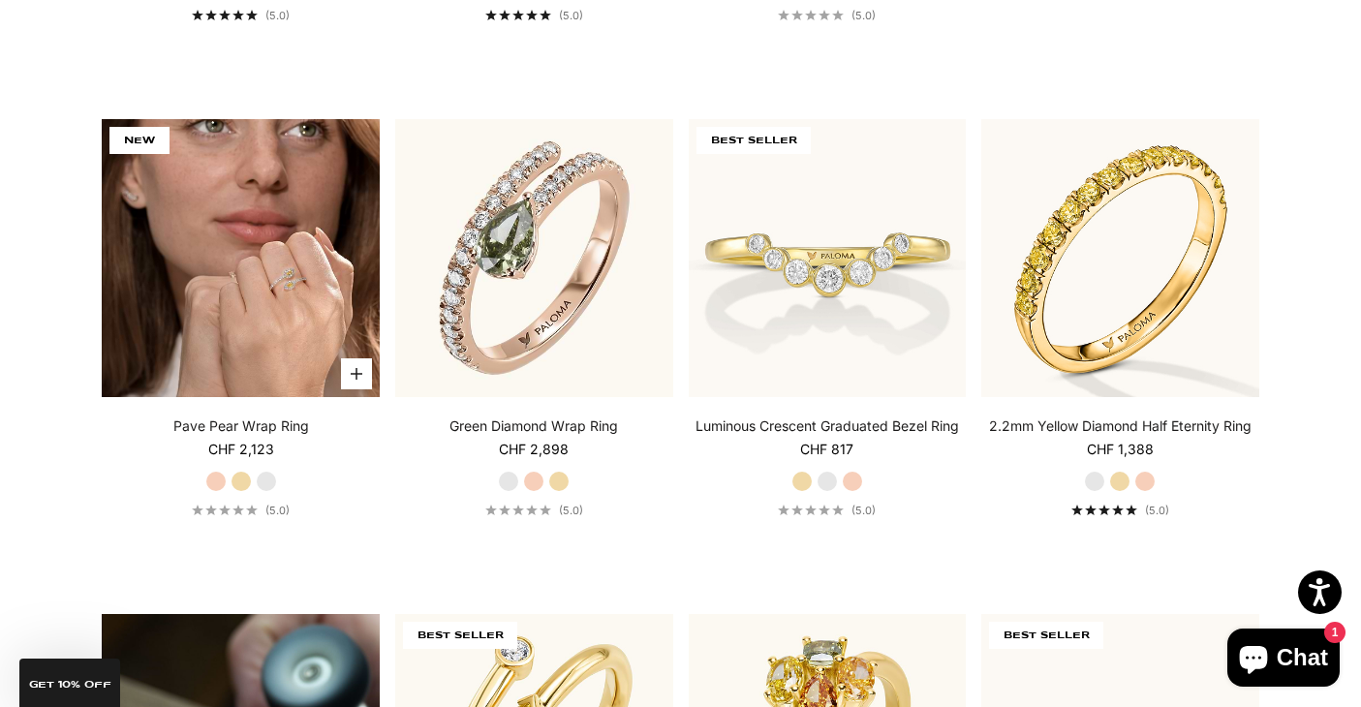
scroll to position [1008, 0]
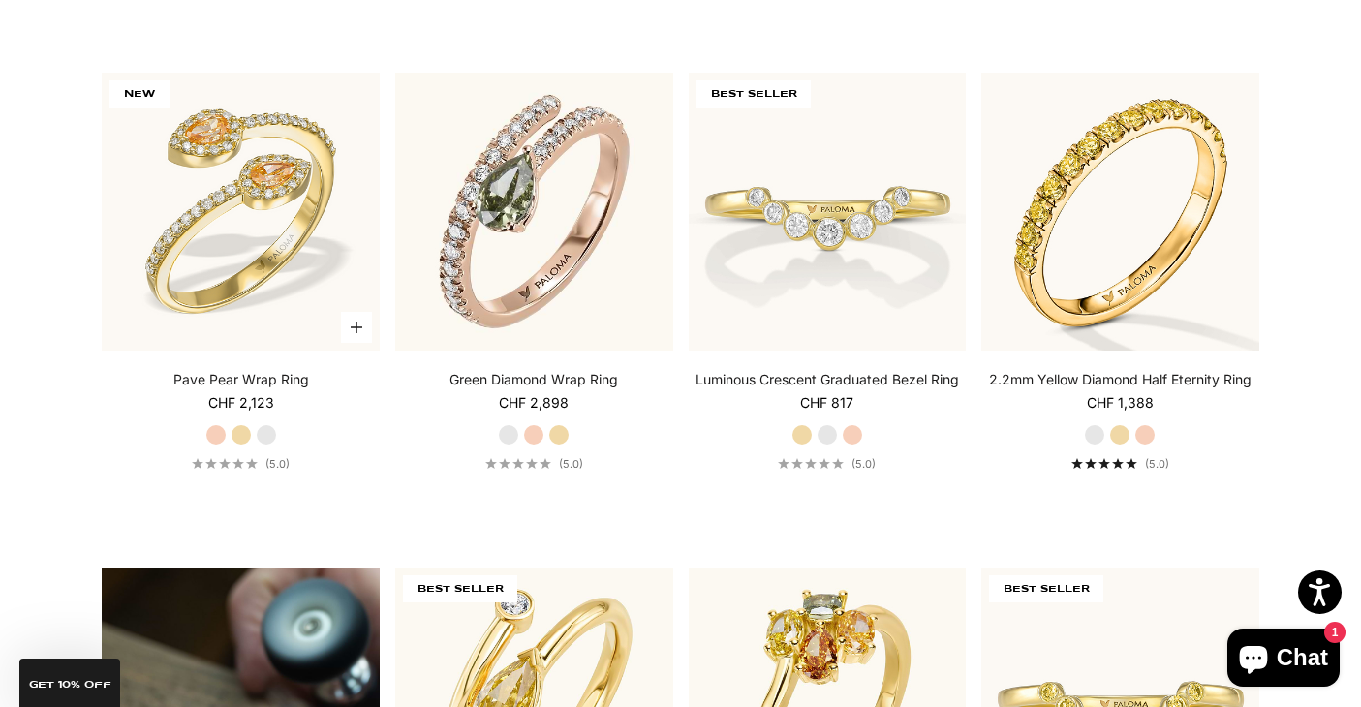
click at [215, 433] on label "Rose Gold" at bounding box center [215, 434] width 21 height 21
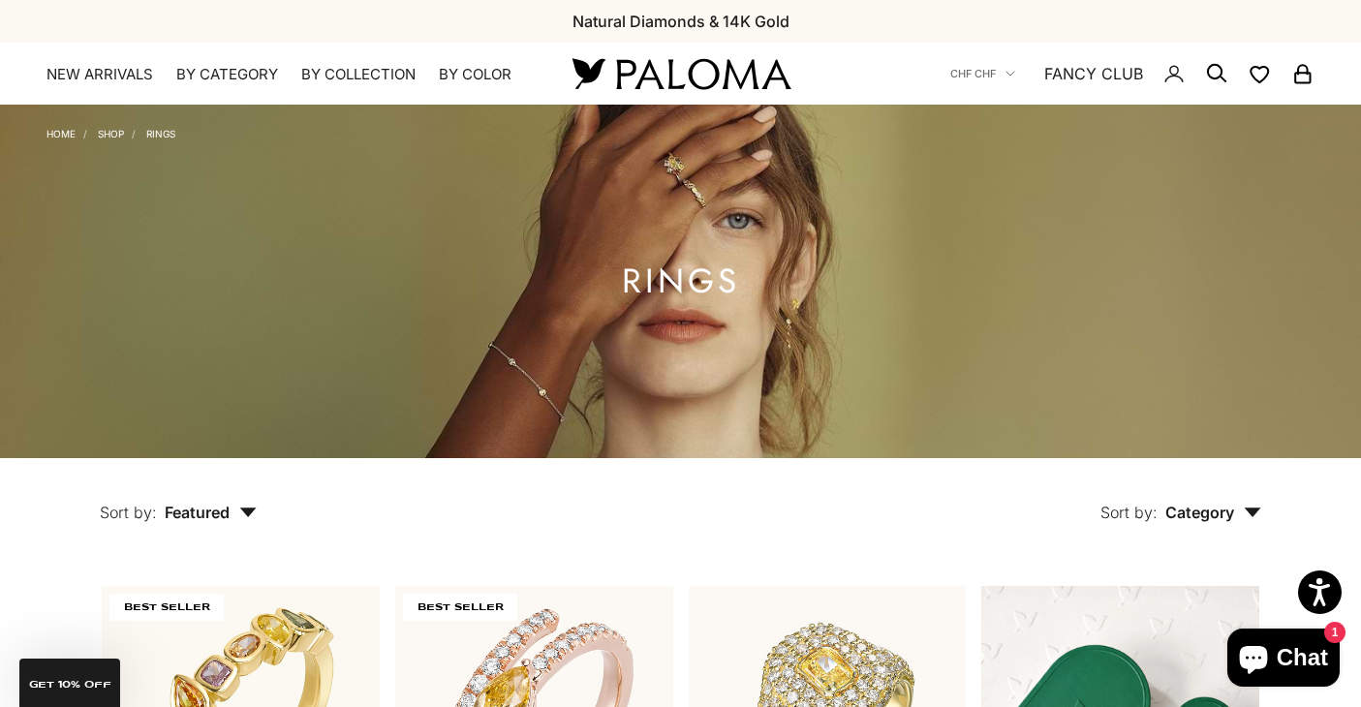
scroll to position [0, 0]
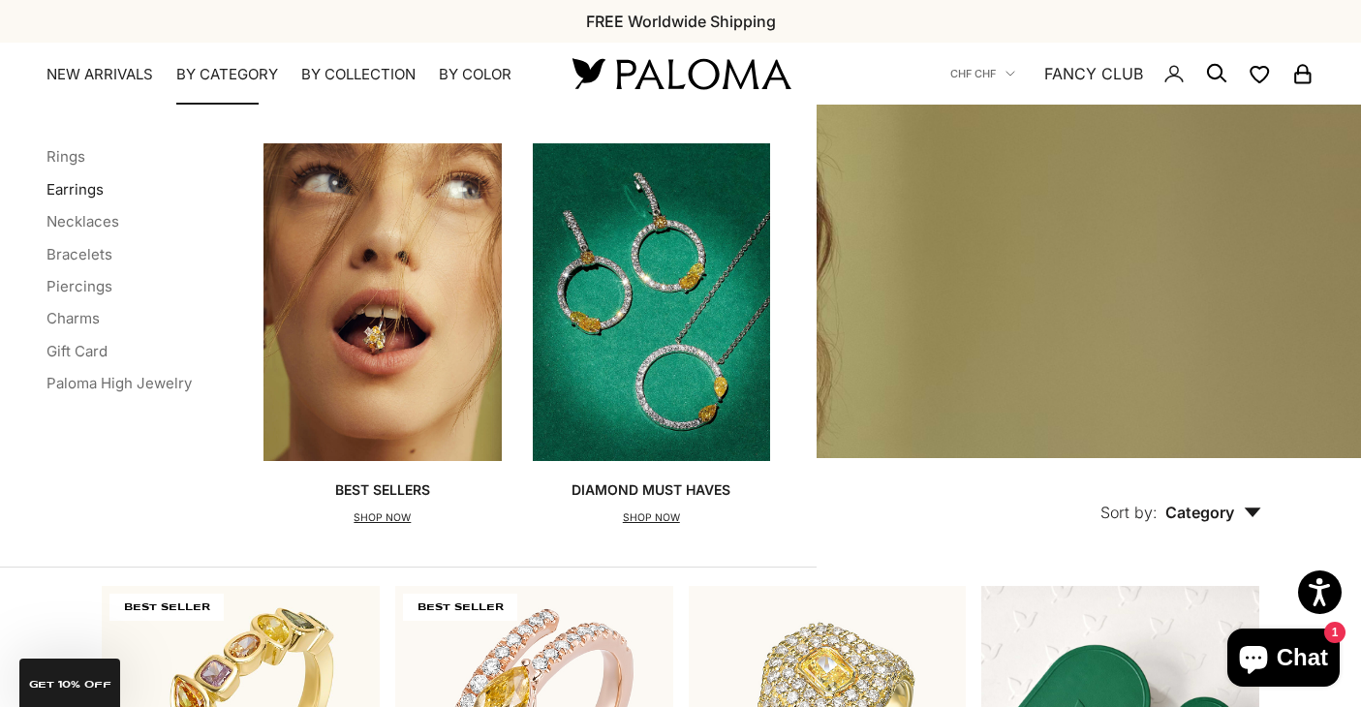
click at [76, 189] on link "Earrings" at bounding box center [74, 189] width 57 height 18
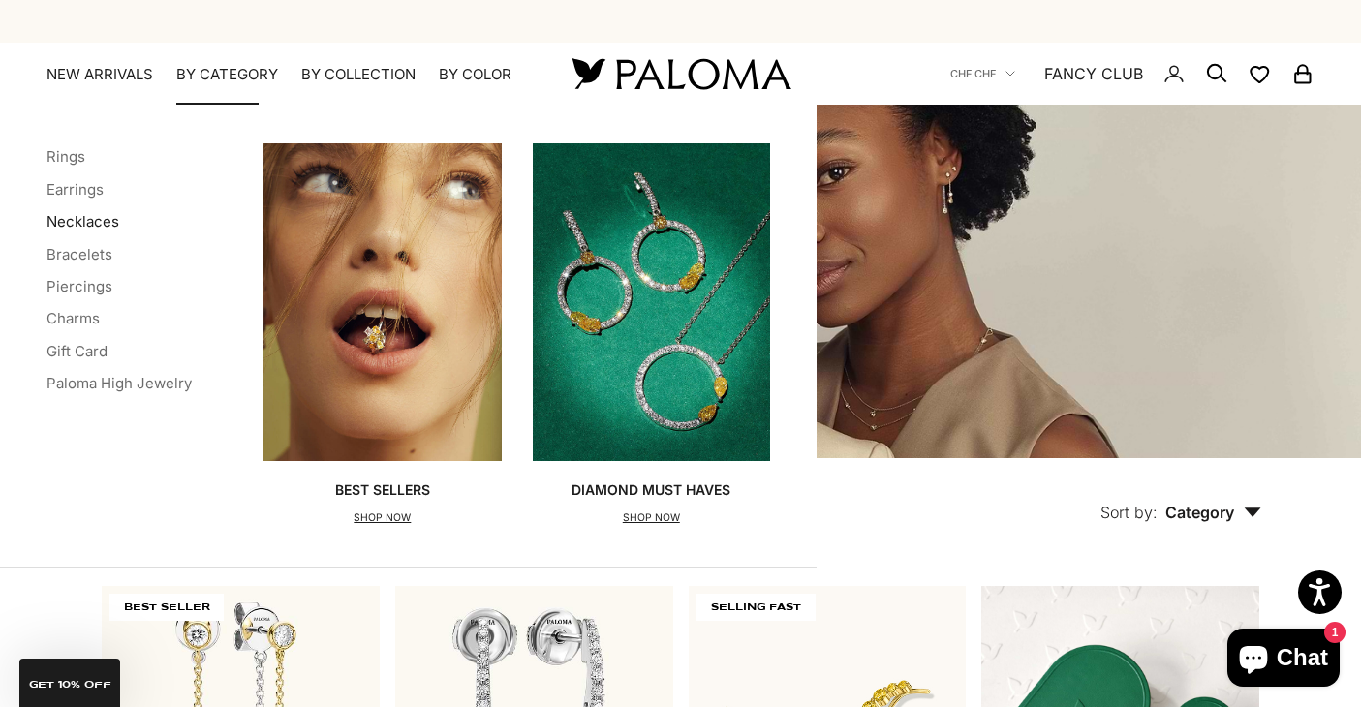
click at [70, 222] on link "Necklaces" at bounding box center [82, 221] width 73 height 18
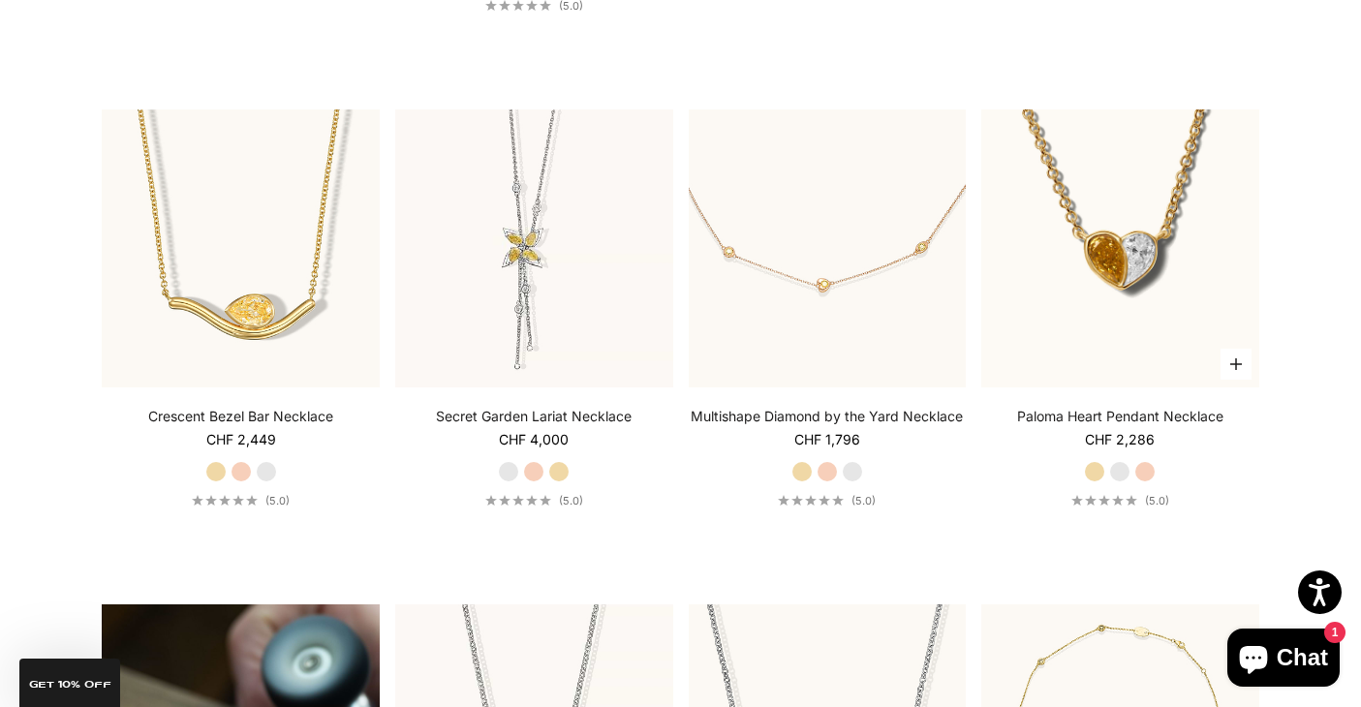
scroll to position [1002, 0]
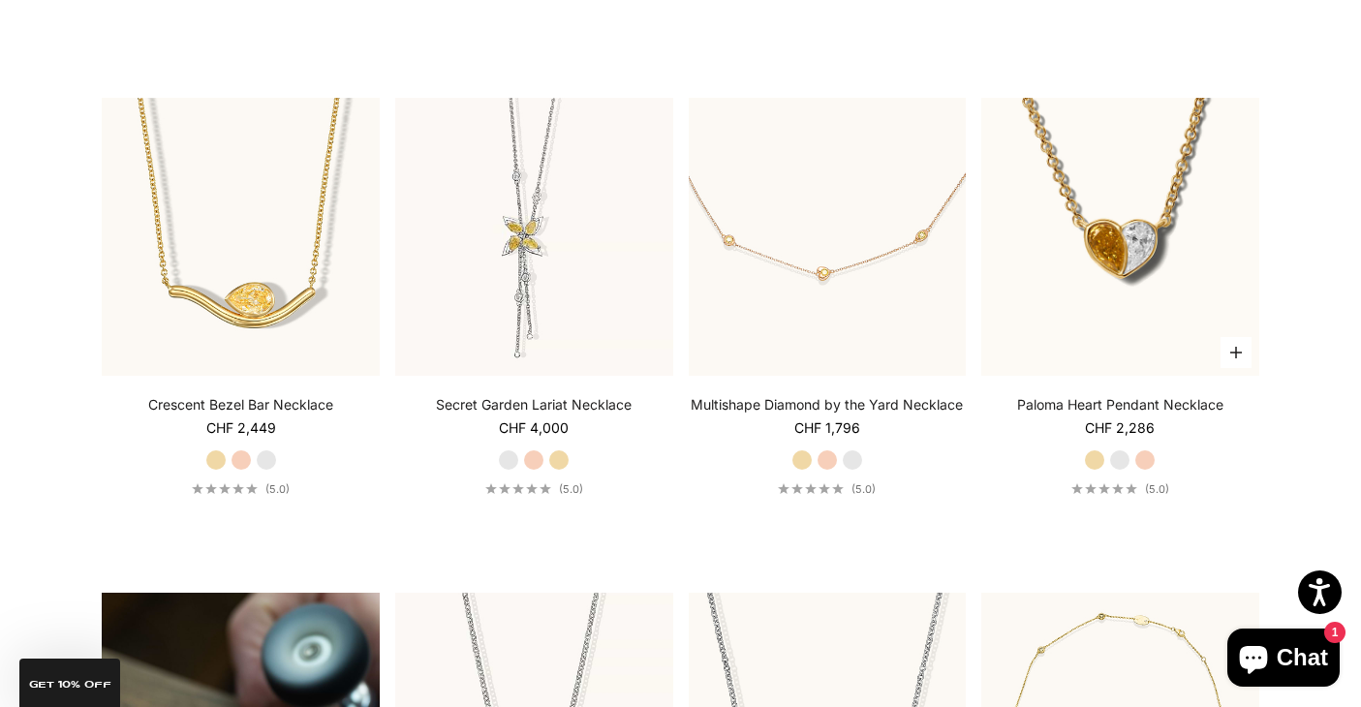
click at [1149, 457] on label "Rose Gold" at bounding box center [1144, 459] width 21 height 21
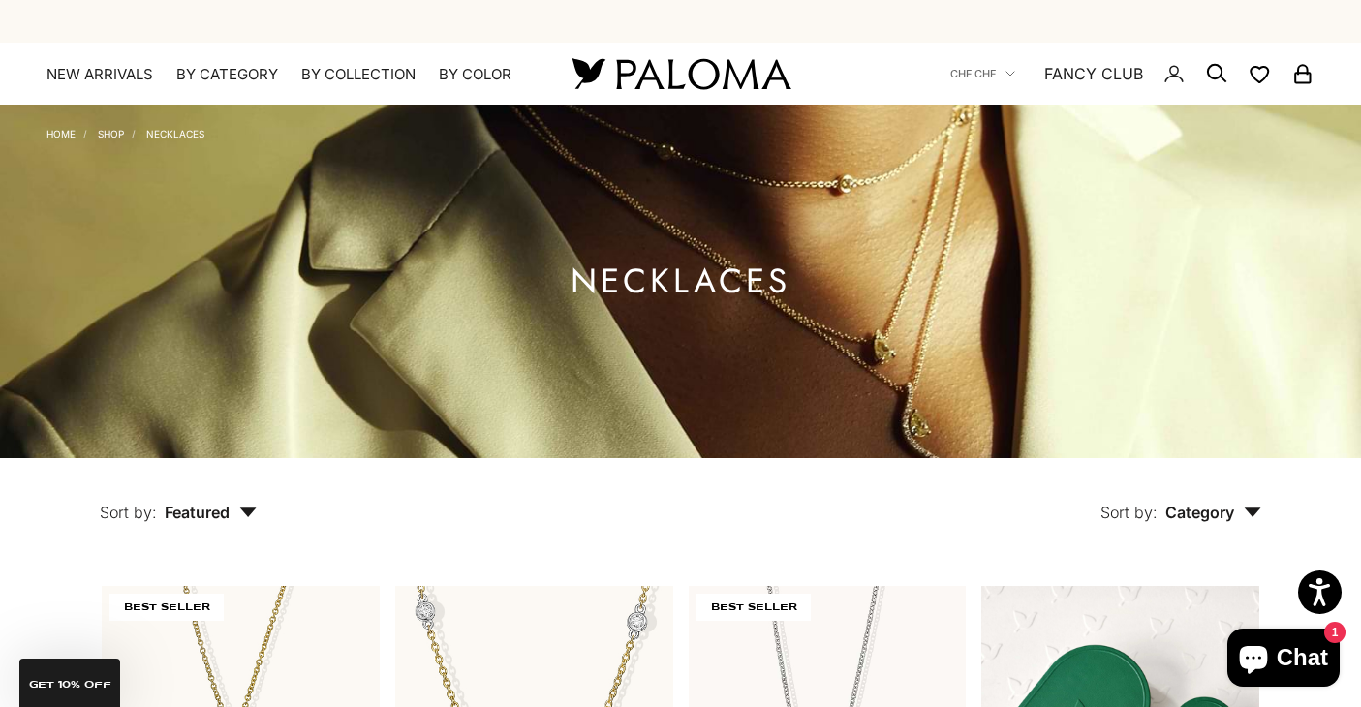
scroll to position [0, 0]
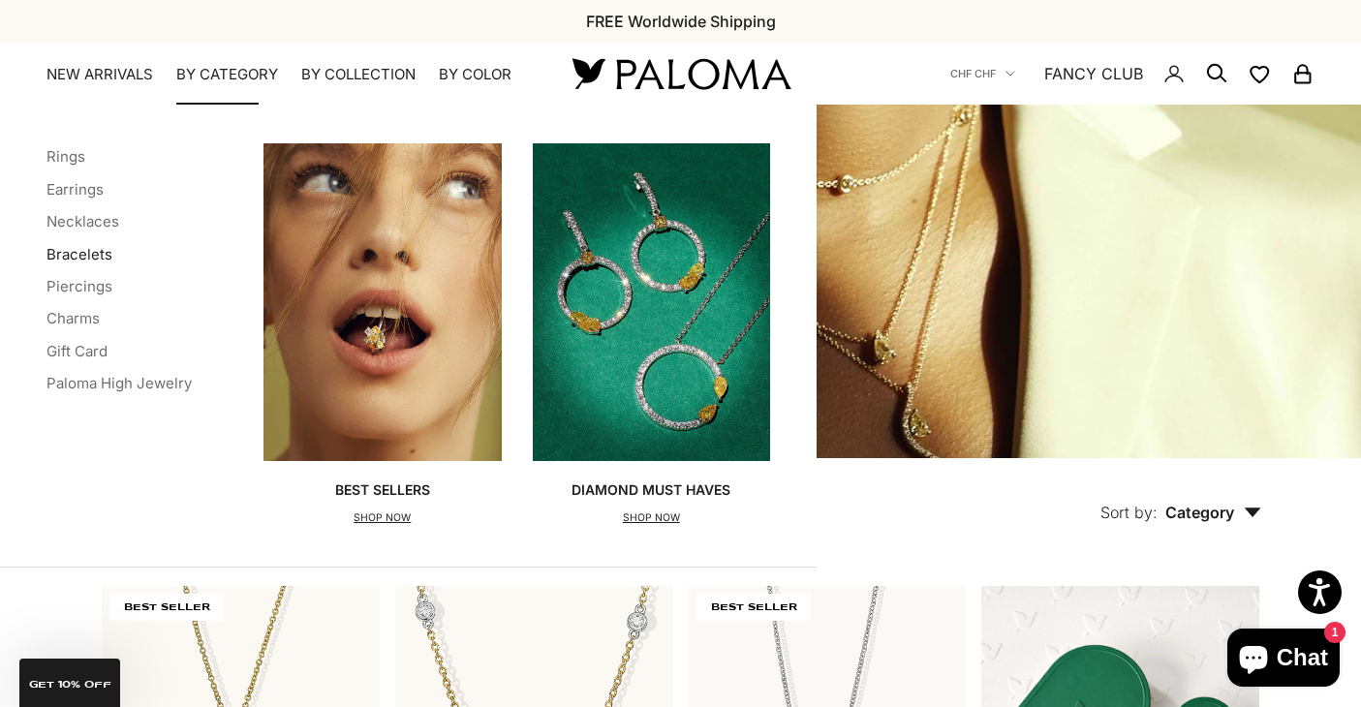
click at [80, 250] on link "Bracelets" at bounding box center [79, 254] width 66 height 18
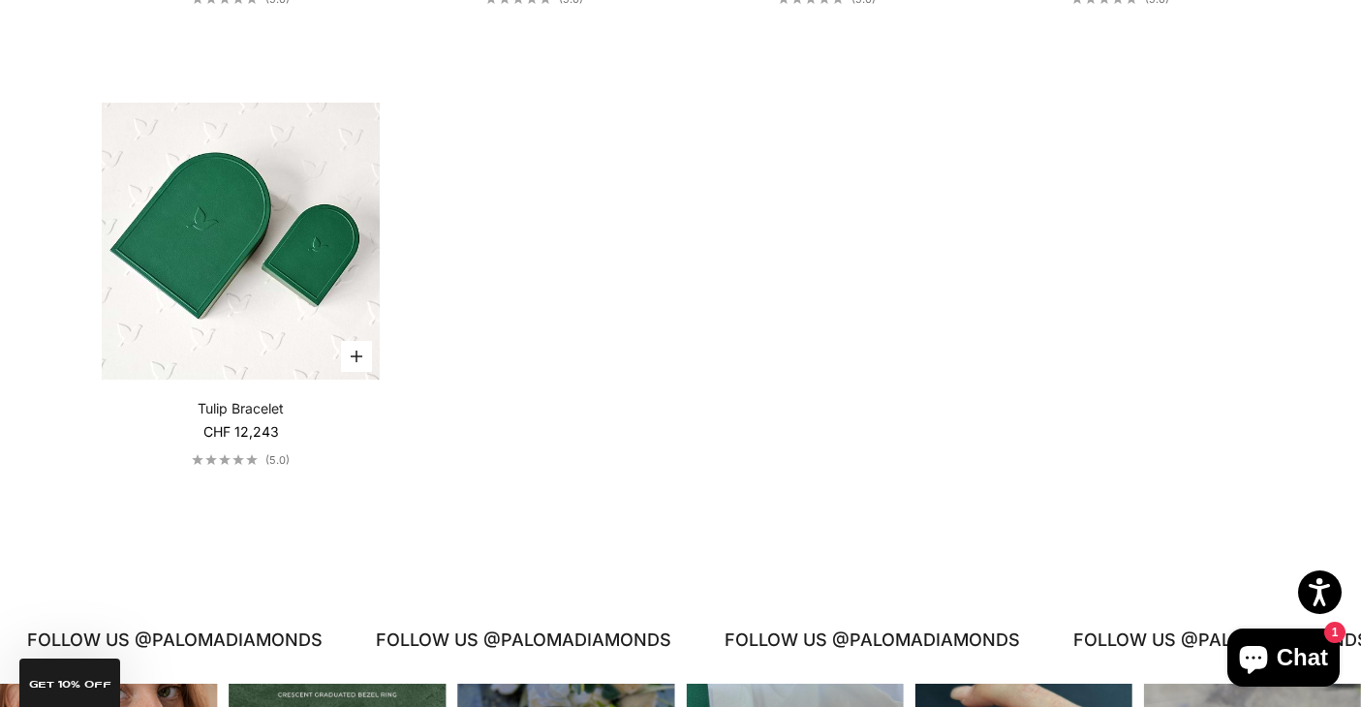
scroll to position [1474, 0]
click at [320, 197] on img at bounding box center [241, 241] width 278 height 278
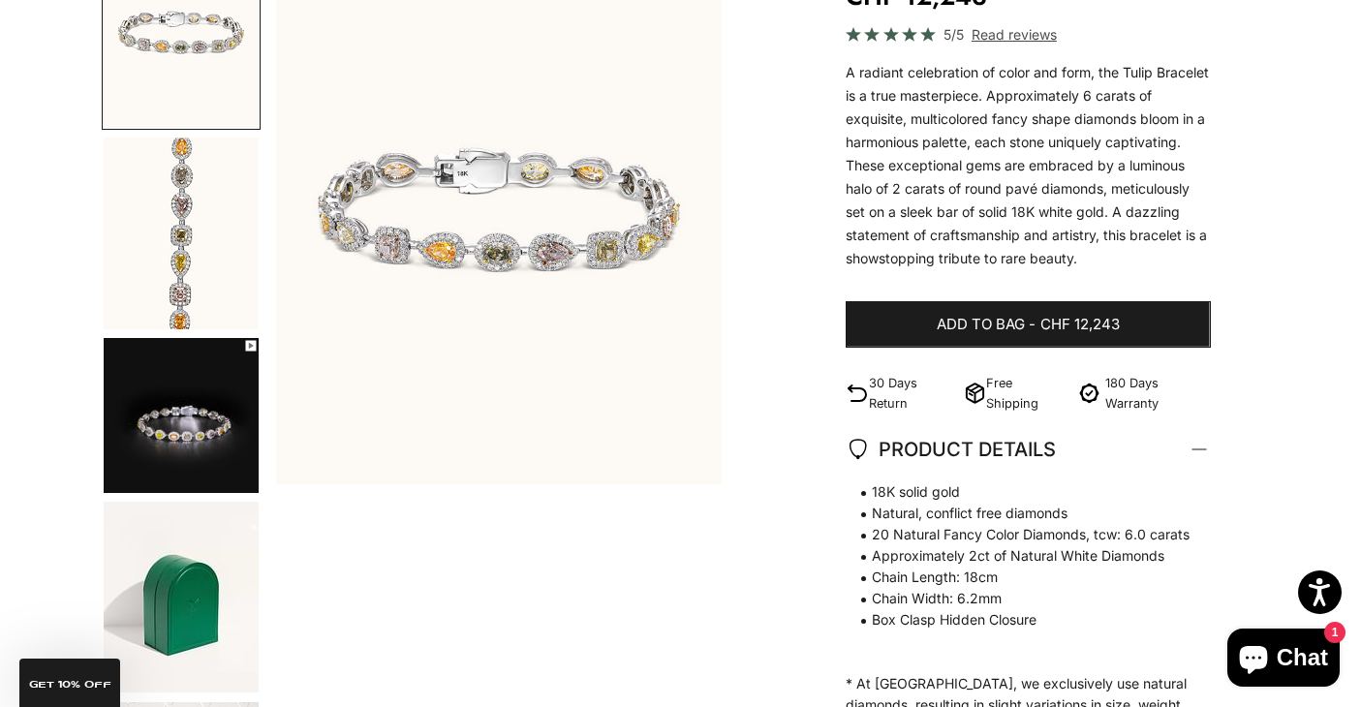
scroll to position [260, 0]
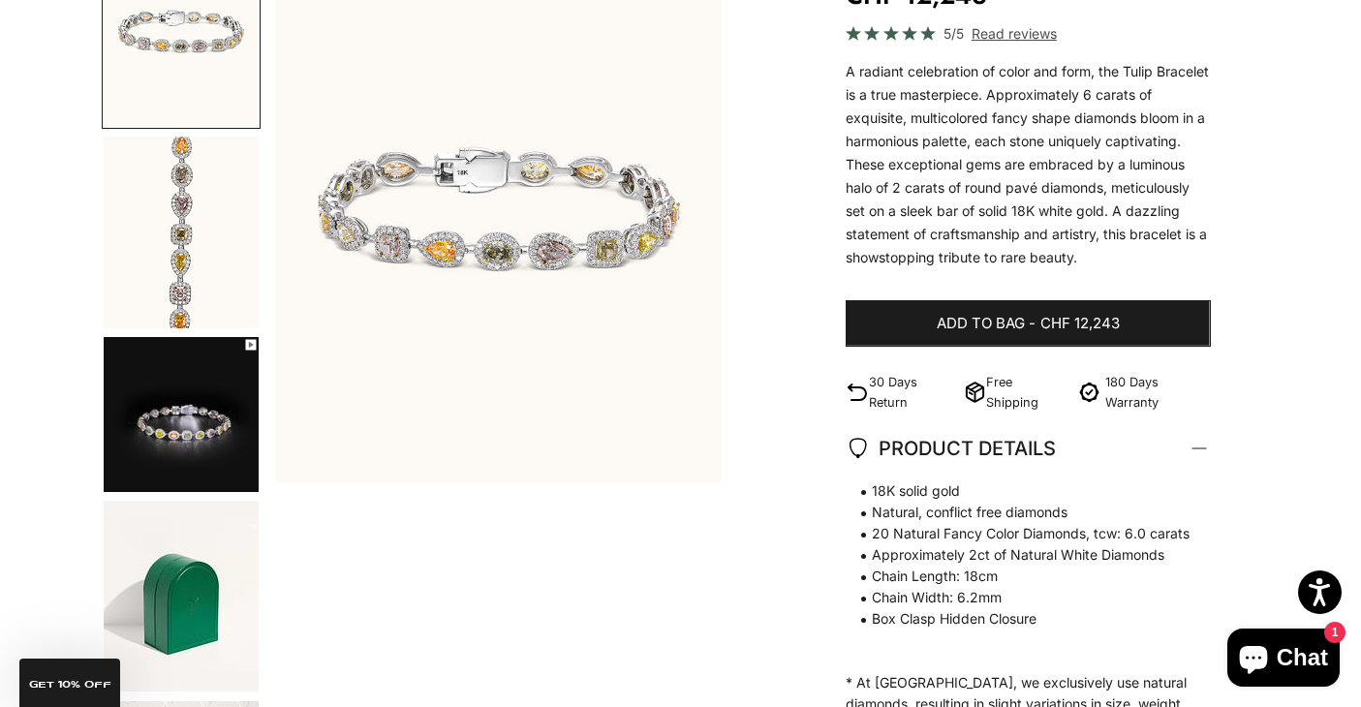
click at [139, 234] on img "Go to item 2" at bounding box center [181, 233] width 155 height 192
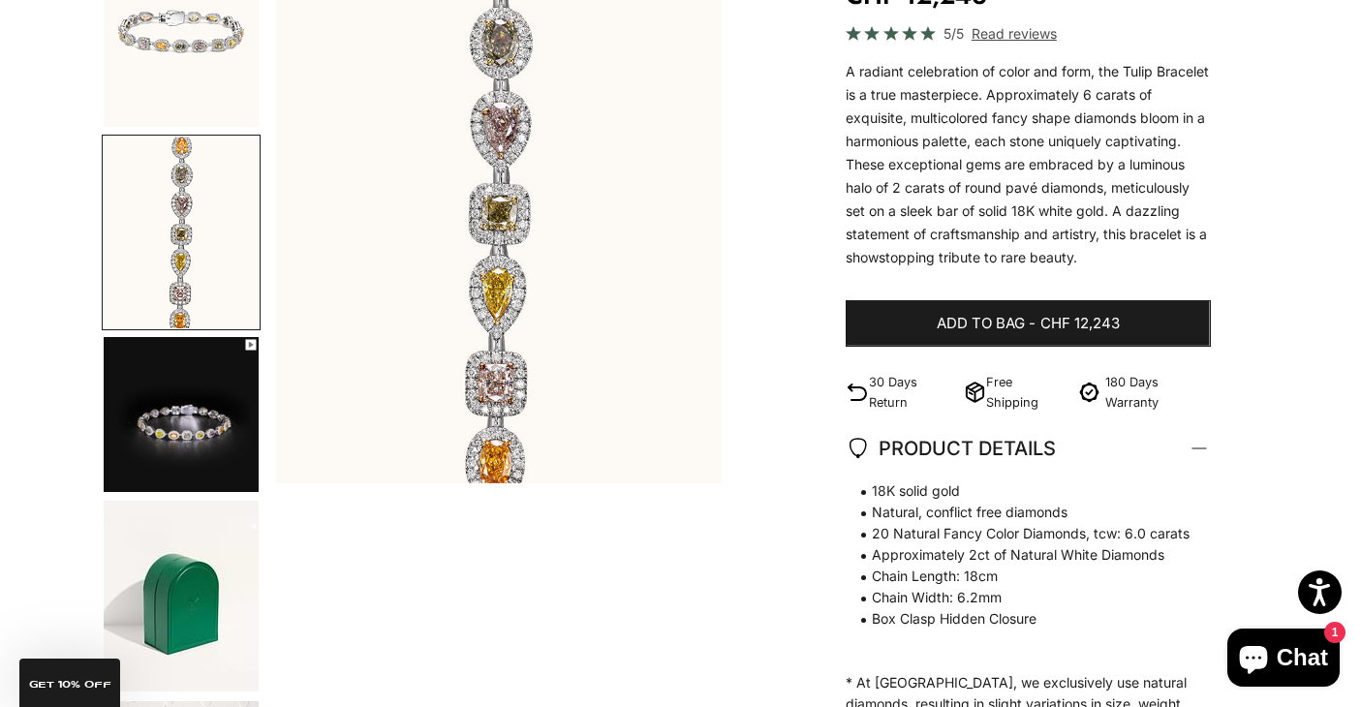
click at [213, 362] on img "Go to item 3" at bounding box center [181, 414] width 155 height 155
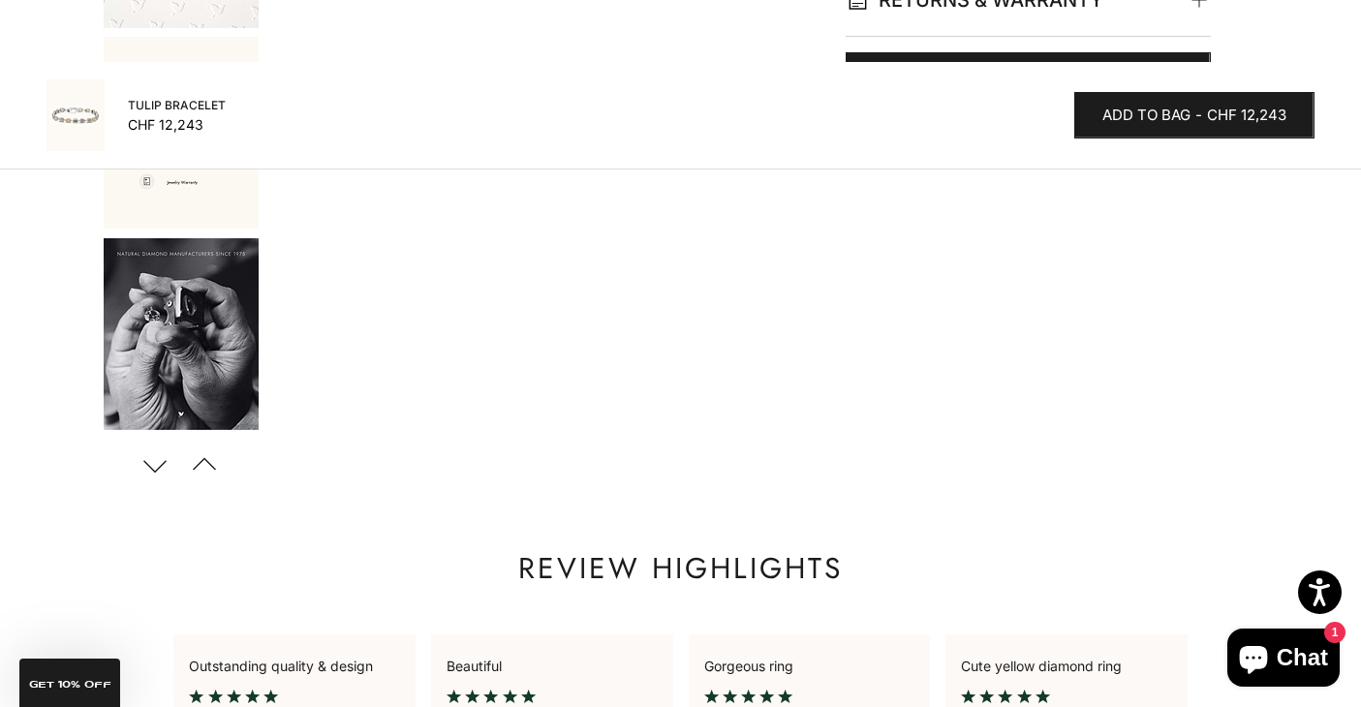
scroll to position [1127, 0]
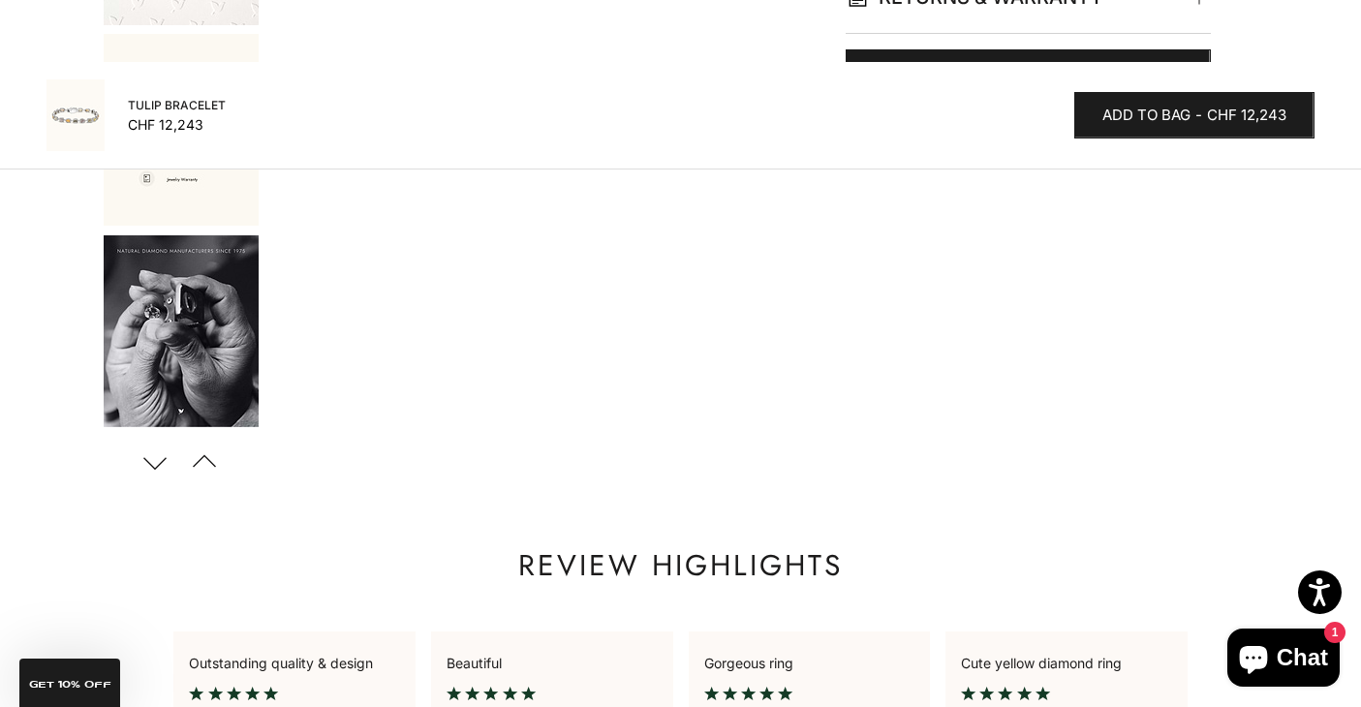
click at [162, 464] on button "Next" at bounding box center [156, 463] width 44 height 45
click at [159, 464] on button "Next" at bounding box center [156, 463] width 44 height 45
click at [201, 464] on button "Previous" at bounding box center [205, 463] width 44 height 45
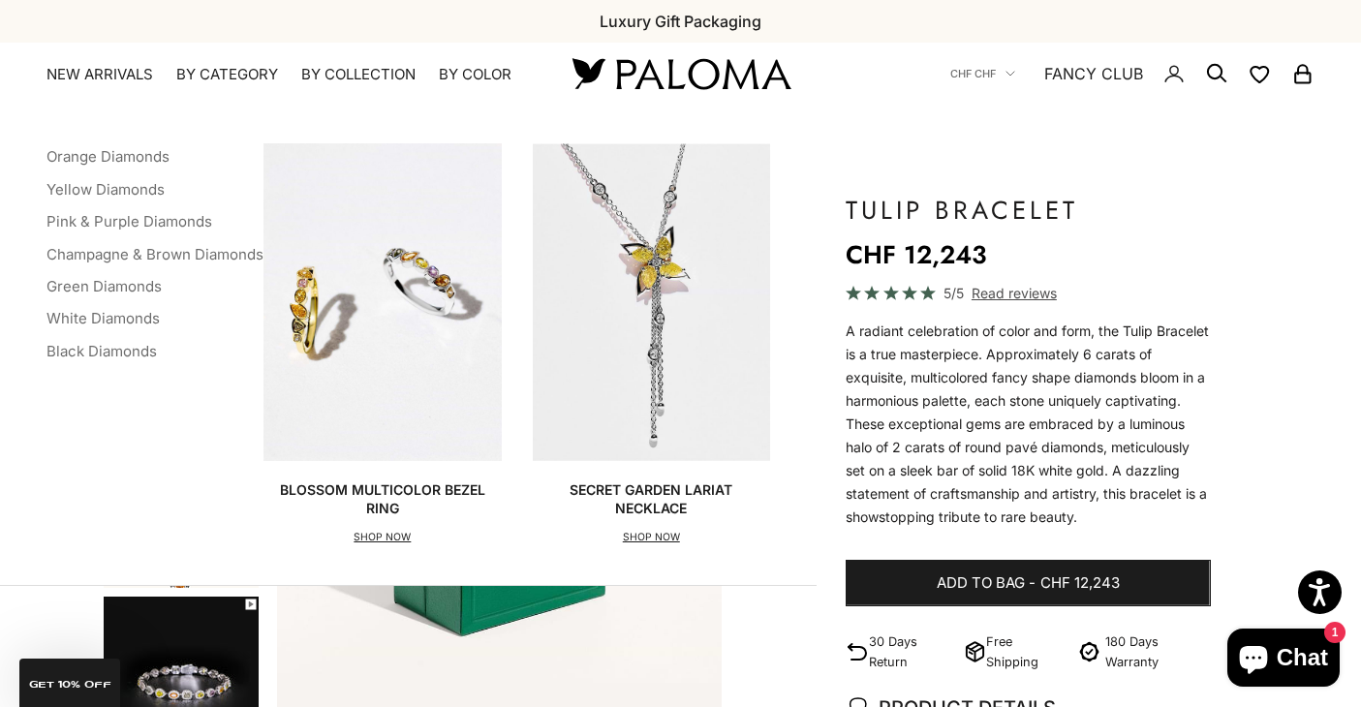
scroll to position [0, 0]
